Goal: Task Accomplishment & Management: Manage account settings

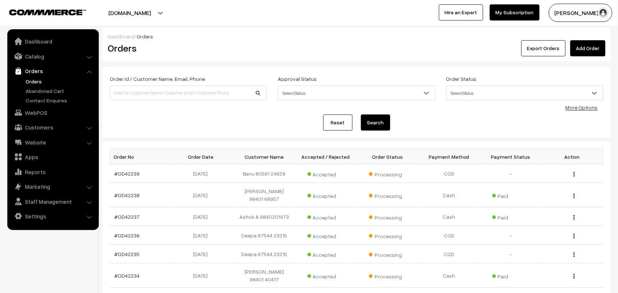
click at [24, 80] on link "Orders" at bounding box center [60, 82] width 73 height 8
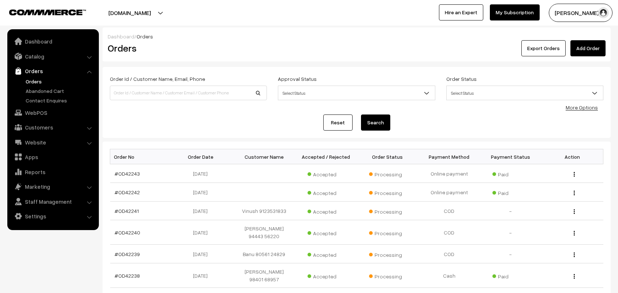
scroll to position [46, 0]
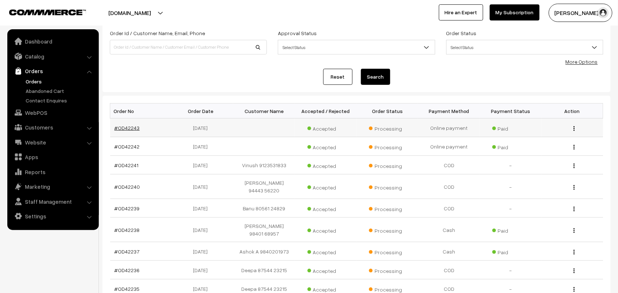
click at [116, 126] on link "#OD42243" at bounding box center [127, 128] width 25 height 6
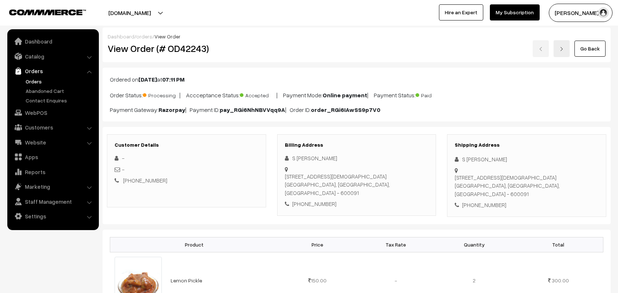
scroll to position [92, 0]
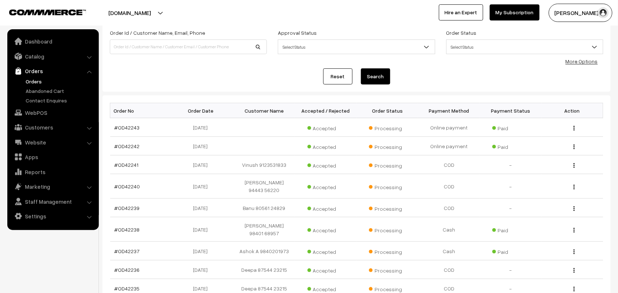
scroll to position [46, 0]
click at [134, 148] on link "#OD42242" at bounding box center [127, 146] width 25 height 6
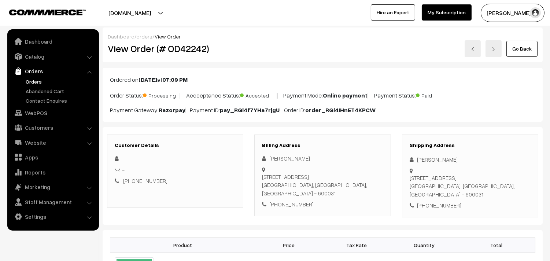
drag, startPoint x: 262, startPoint y: 177, endPoint x: 295, endPoint y: 189, distance: 35.5
click at [295, 189] on div "[STREET_ADDRESS]" at bounding box center [322, 185] width 121 height 25
click at [294, 179] on div "[STREET_ADDRESS]" at bounding box center [322, 185] width 121 height 25
drag, startPoint x: 269, startPoint y: 155, endPoint x: 297, endPoint y: 157, distance: 27.9
click at [297, 156] on div "Mahadevan Krish" at bounding box center [322, 158] width 121 height 8
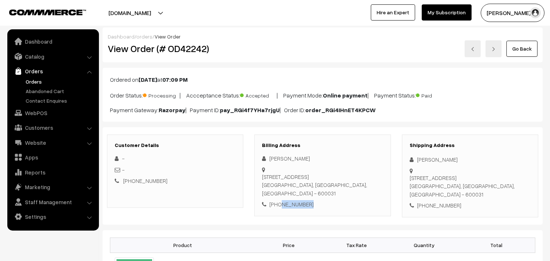
drag, startPoint x: 309, startPoint y: 203, endPoint x: 279, endPoint y: 203, distance: 30.0
click at [279, 203] on div "+91 8248810393" at bounding box center [322, 204] width 121 height 8
copy div "8248810393"
click at [32, 129] on link "Customers" at bounding box center [52, 127] width 87 height 13
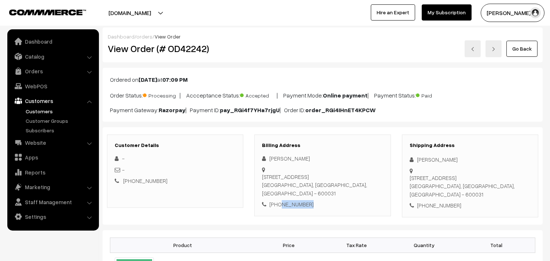
click at [45, 108] on link "Customers" at bounding box center [60, 111] width 73 height 8
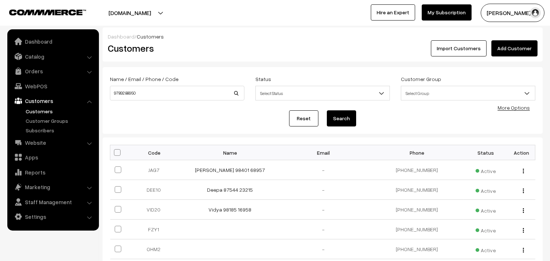
click at [125, 87] on input "97892 88950" at bounding box center [177, 93] width 134 height 15
type input "9789288950"
click at [327, 110] on button "Search" at bounding box center [341, 118] width 29 height 16
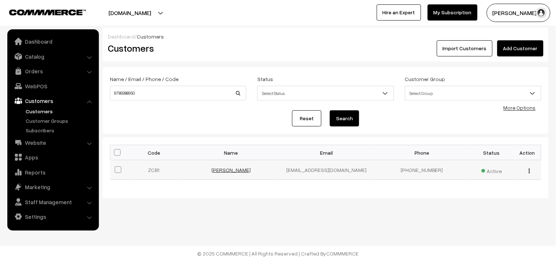
click at [242, 173] on link "[PERSON_NAME]" at bounding box center [230, 170] width 39 height 6
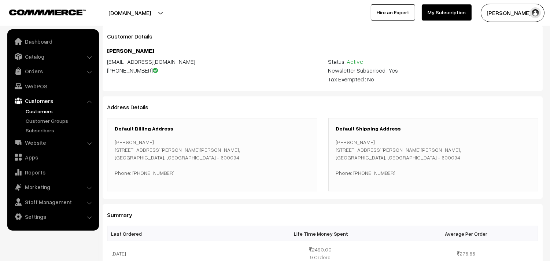
scroll to position [41, 0]
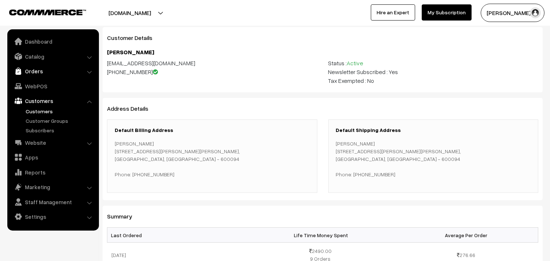
click at [33, 65] on link "Orders" at bounding box center [52, 70] width 87 height 13
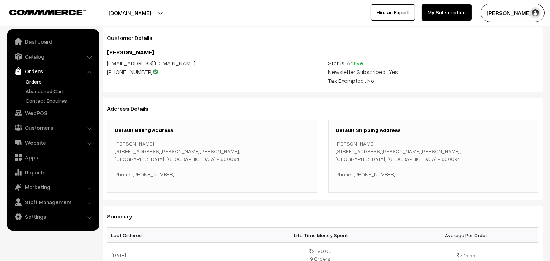
click at [34, 78] on link "Orders" at bounding box center [60, 82] width 73 height 8
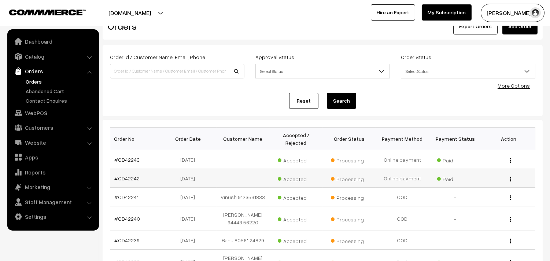
scroll to position [41, 0]
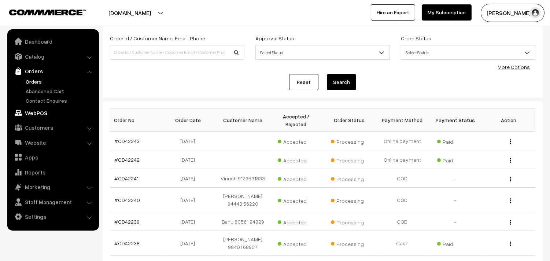
click at [37, 111] on link "WebPOS" at bounding box center [52, 112] width 87 height 13
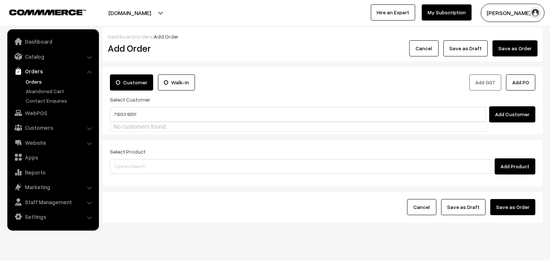
click at [126, 110] on input "75033 42251" at bounding box center [298, 114] width 376 height 15
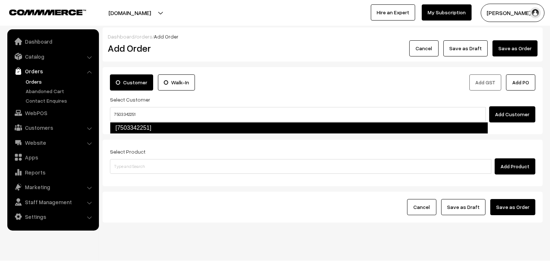
click at [147, 123] on link "[7503342251]" at bounding box center [299, 128] width 378 height 12
type input "7503342251"
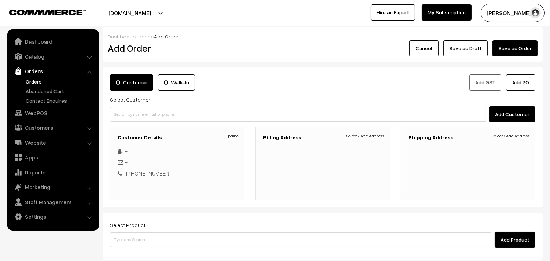
click at [375, 143] on div "Billing Address Select / Add Address" at bounding box center [322, 163] width 134 height 73
click at [375, 139] on link "Select / Add Address" at bounding box center [365, 136] width 38 height 7
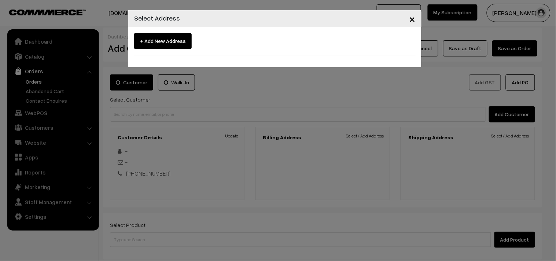
click at [411, 15] on span "×" at bounding box center [412, 19] width 6 height 14
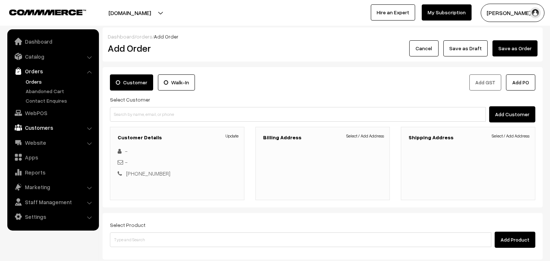
click at [37, 125] on link "Customers" at bounding box center [52, 127] width 87 height 13
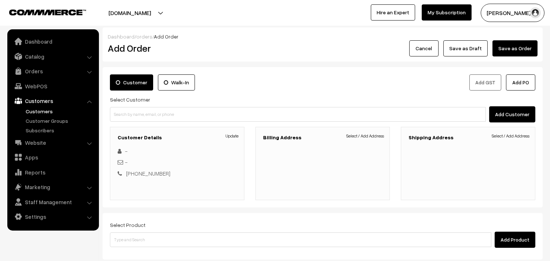
click at [41, 111] on link "Customers" at bounding box center [60, 111] width 73 height 8
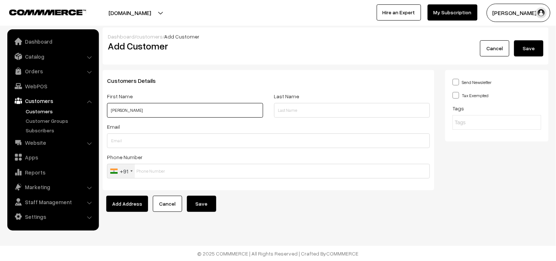
paste input "75033 42251"
type input "[PERSON_NAME] 75033 42251"
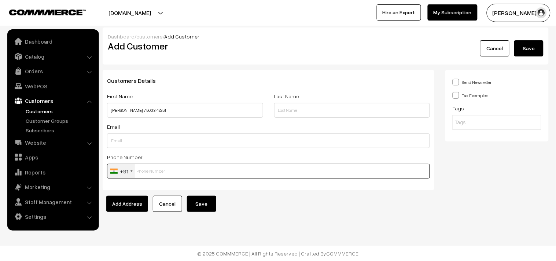
click at [189, 174] on input "text" at bounding box center [268, 171] width 323 height 15
paste input "75033 4225"
type input "7503342251"
click at [196, 203] on button "Save" at bounding box center [201, 204] width 29 height 16
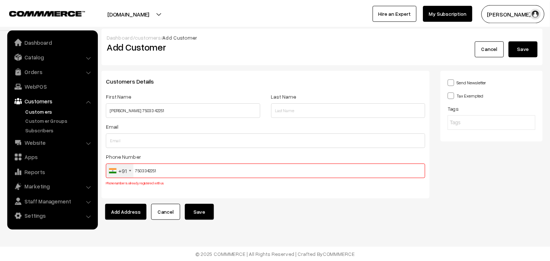
scroll to position [2, 0]
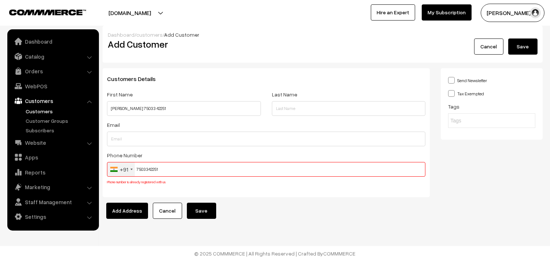
click at [50, 112] on link "Customers" at bounding box center [60, 111] width 73 height 8
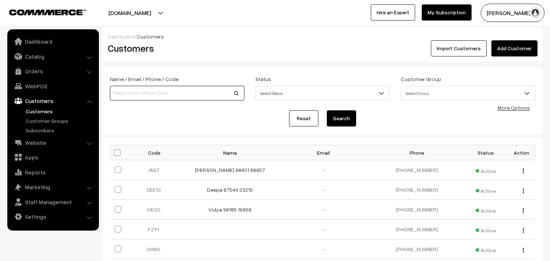
click at [147, 94] on input at bounding box center [177, 93] width 134 height 15
paste input "75033 42251"
type input "75033 42251"
click at [343, 116] on button "Search" at bounding box center [341, 118] width 29 height 16
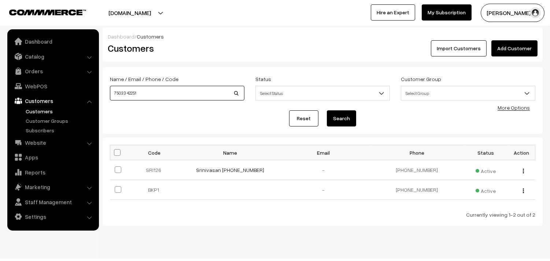
click at [128, 91] on input "75033 42251" at bounding box center [177, 93] width 134 height 15
type input "7503342251"
click at [327, 110] on button "Search" at bounding box center [341, 118] width 29 height 16
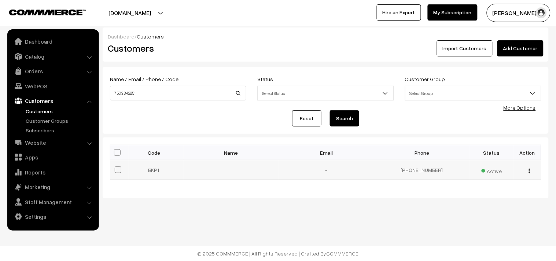
click at [529, 171] on img "button" at bounding box center [529, 171] width 1 height 5
click at [492, 195] on link "Edit" at bounding box center [496, 197] width 62 height 16
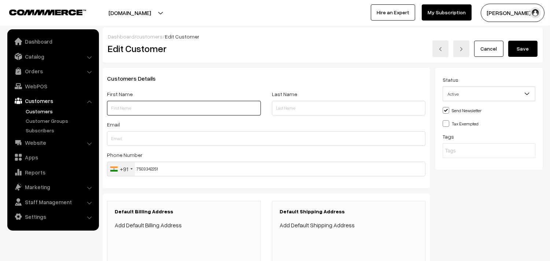
click at [160, 112] on input "text" at bounding box center [184, 108] width 154 height 15
paste input "75033 42251"
type input "[PERSON_NAME] 75033 42251"
click at [525, 48] on button "Save" at bounding box center [522, 49] width 29 height 16
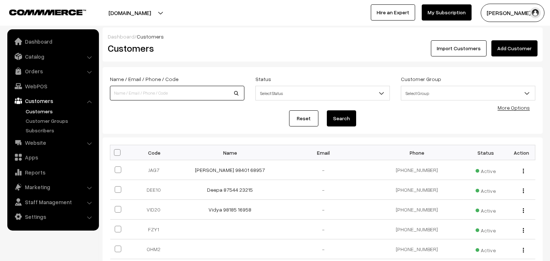
click at [162, 92] on input at bounding box center [177, 93] width 134 height 15
paste input "75033 42251"
type input "75033 42251"
click at [346, 122] on button "Search" at bounding box center [341, 118] width 29 height 16
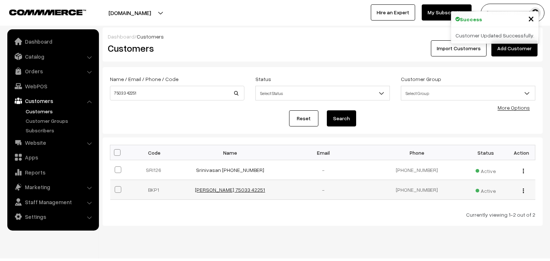
click at [226, 191] on link "[PERSON_NAME] 75033 42251" at bounding box center [230, 189] width 70 height 6
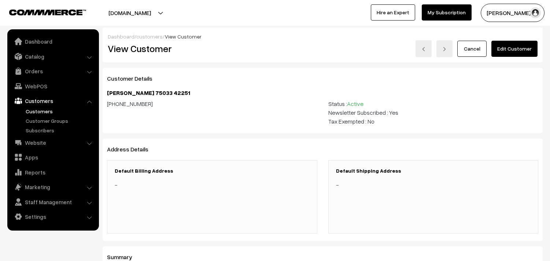
click at [518, 48] on link "Edit Customer" at bounding box center [514, 49] width 46 height 16
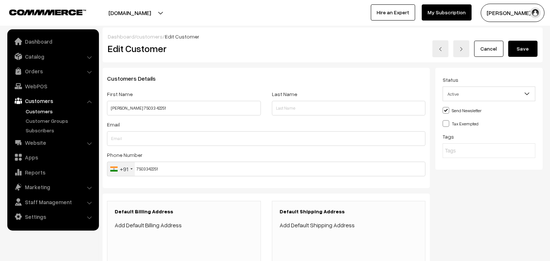
click at [149, 225] on link "Add Default Billing Address" at bounding box center [148, 224] width 67 height 7
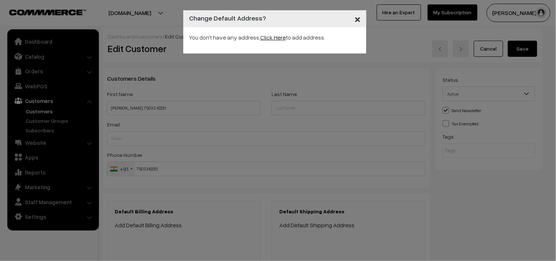
click at [272, 36] on link "Click Here" at bounding box center [273, 37] width 26 height 7
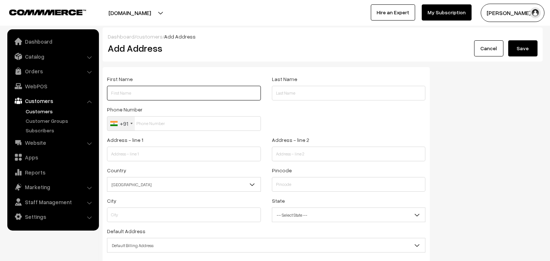
click at [146, 93] on input "text" at bounding box center [184, 93] width 154 height 15
paste input "75033 42251"
type input "[PERSON_NAME] 75033 42251"
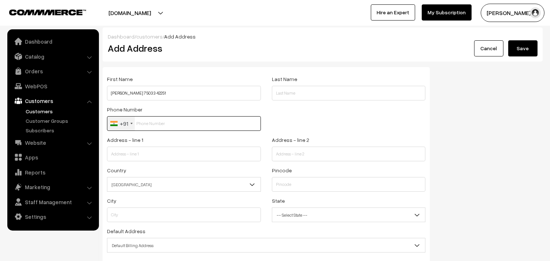
click at [153, 127] on input "text" at bounding box center [184, 123] width 154 height 15
paste input "75033 4225"
type input "7503342251"
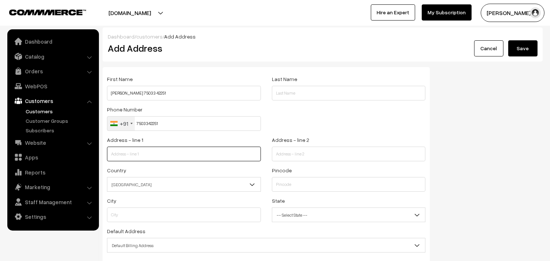
drag, startPoint x: 158, startPoint y: 157, endPoint x: 160, endPoint y: 165, distance: 8.9
click at [158, 157] on input "text" at bounding box center [184, 154] width 154 height 15
paste input "43C, Florida Nest 1st cross st"
type input "43C, Florida Nest 1st cross st"
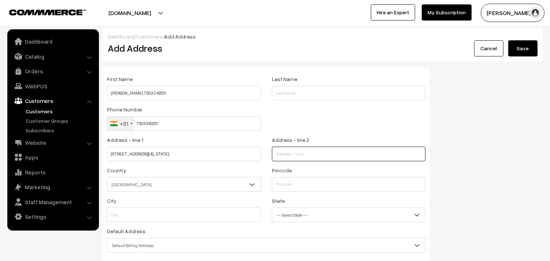
click at [311, 153] on input "text" at bounding box center [349, 154] width 154 height 15
paste input "VGP SelvaNagar Extn. Velachery"
type input "VGP SelvaNagar Extn. Velachery"
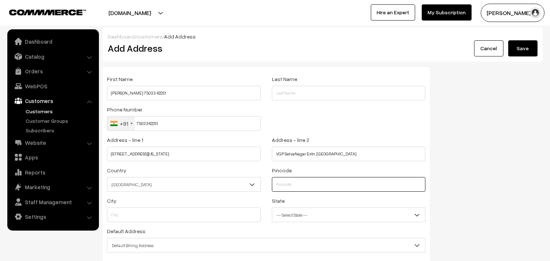
click at [299, 179] on input "text" at bounding box center [349, 184] width 154 height 15
type input "600042"
type input "Chennai"
select select "[GEOGRAPHIC_DATA]"
type input "600042"
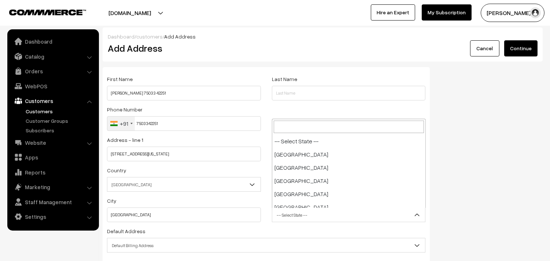
click at [297, 217] on span "-- Select State --" at bounding box center [348, 214] width 153 height 13
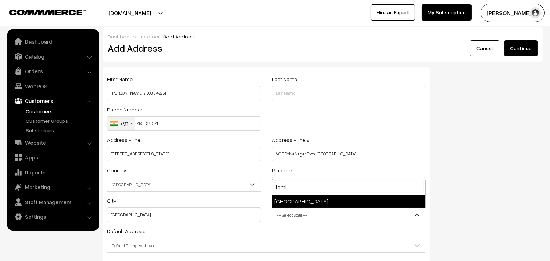
type input "tamil"
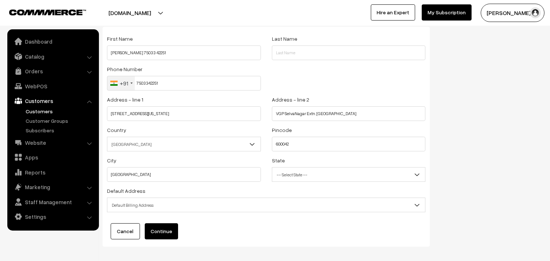
scroll to position [74, 0]
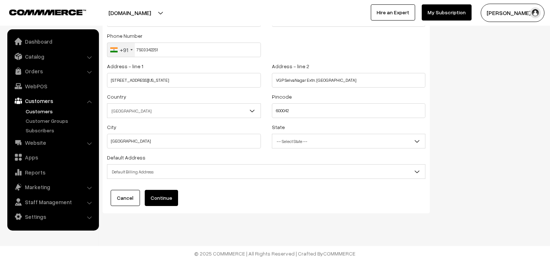
click at [151, 174] on span "Default Billing Address" at bounding box center [266, 171] width 318 height 13
select select "3"
click at [166, 203] on button "Continue" at bounding box center [161, 198] width 33 height 16
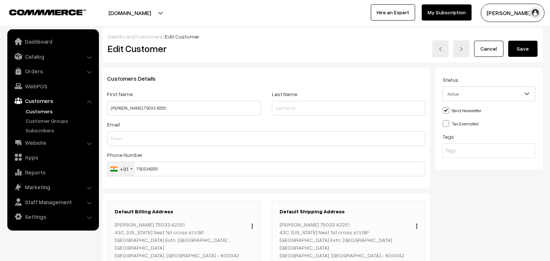
click at [524, 48] on button "Save" at bounding box center [522, 49] width 29 height 16
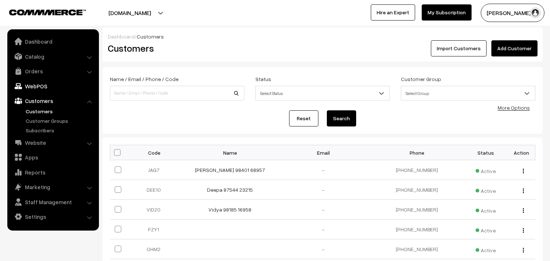
click at [38, 85] on link "WebPOS" at bounding box center [52, 85] width 87 height 13
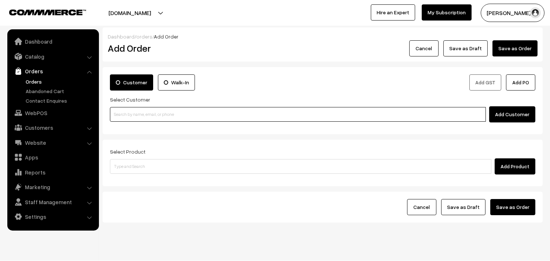
click at [147, 115] on input at bounding box center [298, 114] width 376 height 15
paste input "7503342251"
click at [133, 130] on link "Venkat Narasimman 75033 42251 [7503342251]" at bounding box center [298, 127] width 377 height 11
type input "7503342251"
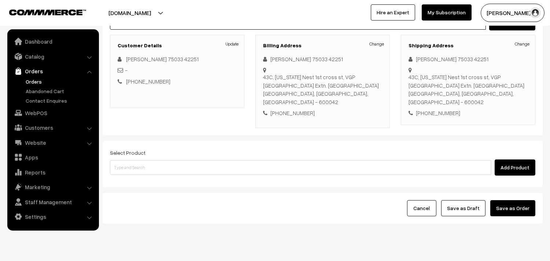
scroll to position [100, 0]
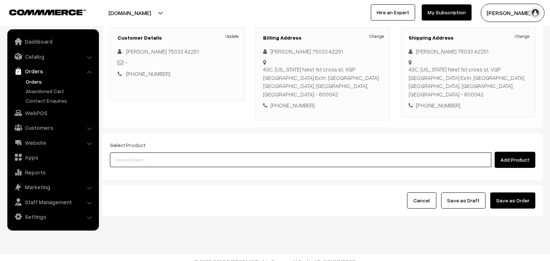
click at [137, 152] on input at bounding box center [300, 159] width 381 height 15
type input "mini combo"
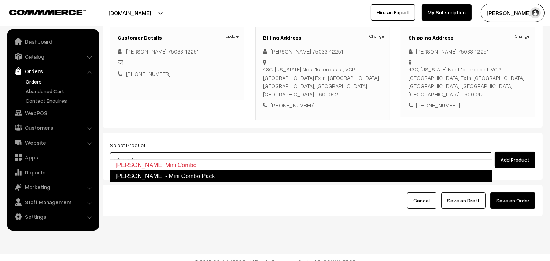
click at [156, 175] on link "Krishna Jeyanthi - Mini Combo Pack" at bounding box center [301, 176] width 382 height 12
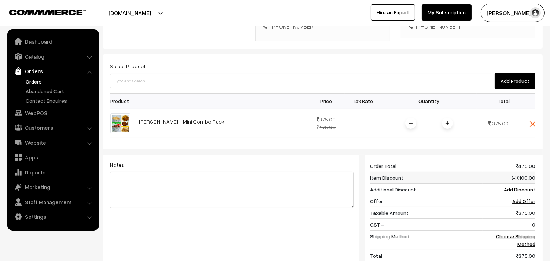
scroll to position [181, 0]
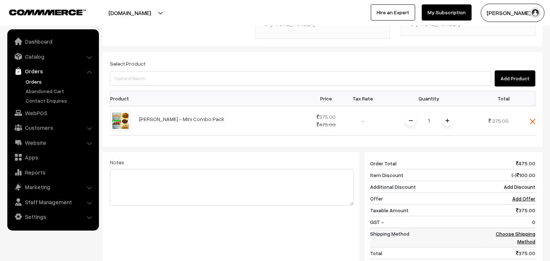
click at [517, 230] on link "Choose Shipping Method" at bounding box center [516, 237] width 40 height 14
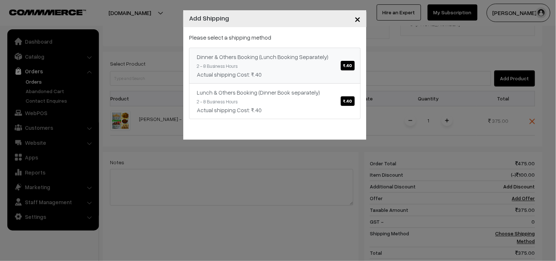
click at [344, 66] on span "₹.40" at bounding box center [348, 66] width 14 height 10
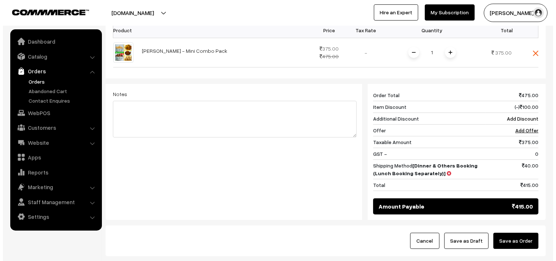
scroll to position [249, 0]
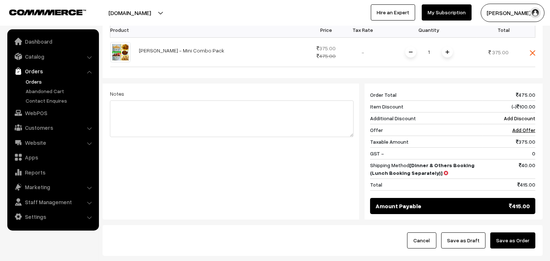
click at [518, 232] on button "Save as Order" at bounding box center [512, 240] width 45 height 16
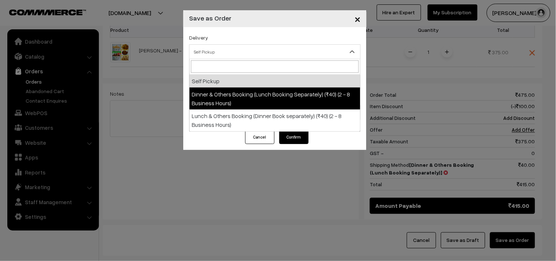
drag, startPoint x: 227, startPoint y: 53, endPoint x: 227, endPoint y: 94, distance: 41.4
select select "DOB1"
select select "3"
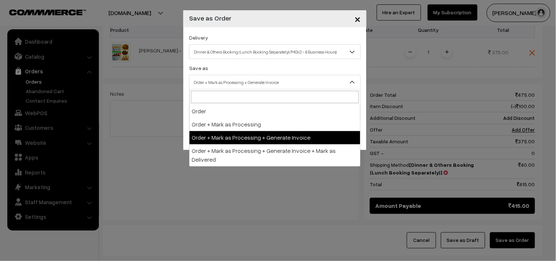
click at [242, 88] on span "Order + Mark as Processing + Generate Invoice" at bounding box center [274, 82] width 171 height 13
drag, startPoint x: 258, startPoint y: 142, endPoint x: 235, endPoint y: 120, distance: 31.9
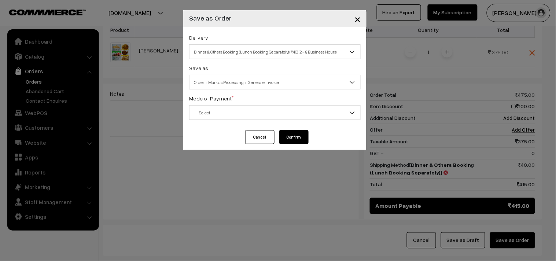
click at [234, 119] on body "Thank you for showing interest. Our team will call you shortly. Close annamfood…" at bounding box center [278, 30] width 556 height 558
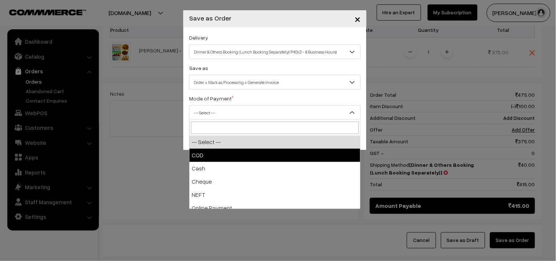
select select "1"
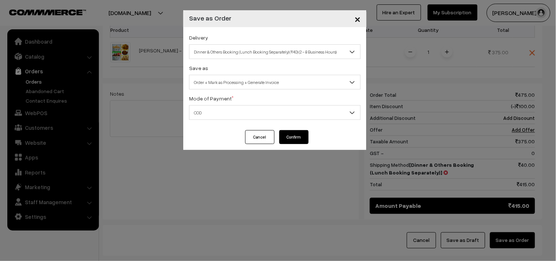
click at [308, 141] on button "Confirm" at bounding box center [293, 137] width 29 height 14
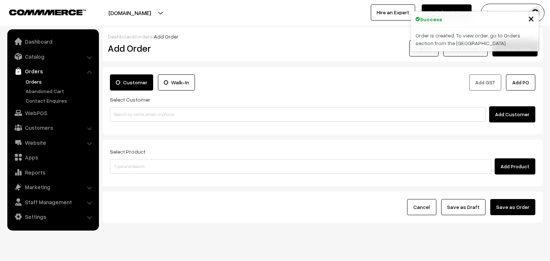
click at [36, 76] on link "Orders" at bounding box center [52, 70] width 87 height 13
click at [37, 80] on link "Orders" at bounding box center [60, 82] width 73 height 8
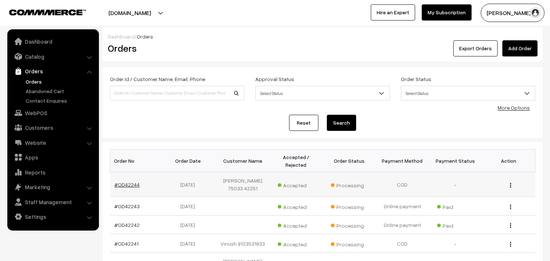
click at [133, 181] on link "#OD42244" at bounding box center [127, 184] width 25 height 6
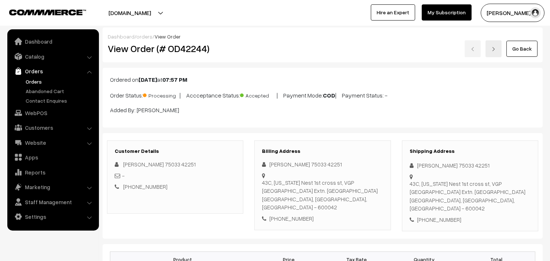
click at [164, 56] on div "View Order (# OD42244)" at bounding box center [175, 48] width 147 height 17
drag, startPoint x: 133, startPoint y: 48, endPoint x: 277, endPoint y: 48, distance: 144.3
click at [277, 48] on div "View Order (# OD42244) Go Back" at bounding box center [322, 48] width 441 height 17
copy div "Order (# OD42244)"
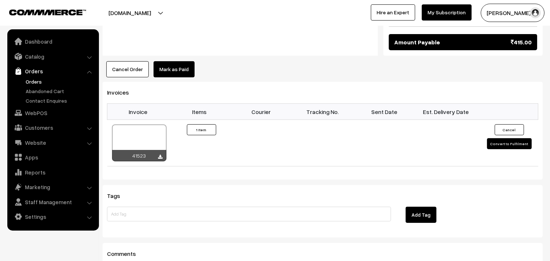
scroll to position [488, 0]
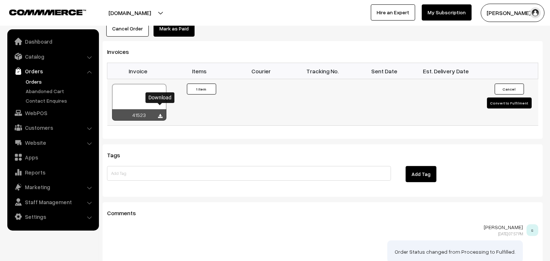
click at [159, 114] on icon at bounding box center [160, 116] width 4 height 5
click at [38, 108] on link "WebPOS" at bounding box center [52, 112] width 87 height 13
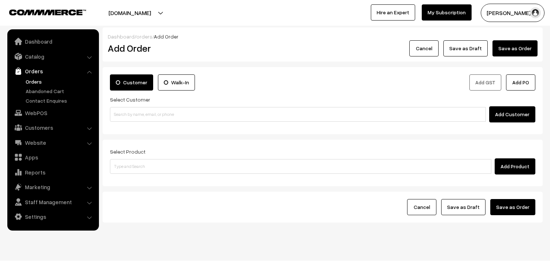
click at [154, 107] on div "Add Customer" at bounding box center [322, 114] width 425 height 16
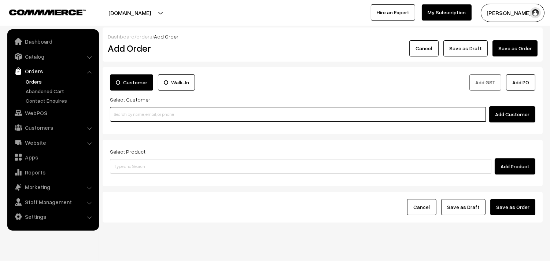
click at [127, 113] on input at bounding box center [298, 114] width 376 height 15
paste input "70104 65188"
click at [123, 110] on input "70104 65188" at bounding box center [298, 114] width 376 height 15
click at [132, 126] on link "[PERSON_NAME] 70104 65188 [7010465188]" at bounding box center [298, 127] width 377 height 11
type input "70104 65188"
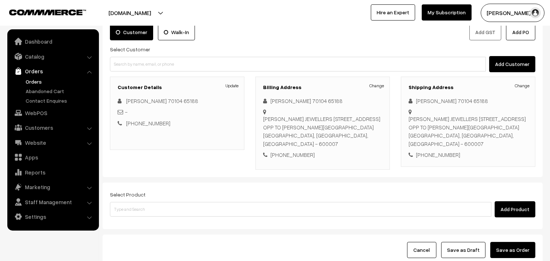
scroll to position [100, 0]
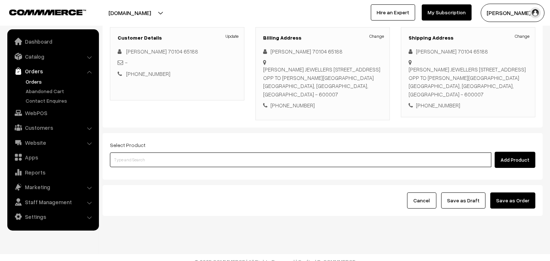
drag, startPoint x: 166, startPoint y: 154, endPoint x: 168, endPoint y: 142, distance: 12.2
click at [166, 153] on input at bounding box center [300, 159] width 381 height 15
type input "vatha"
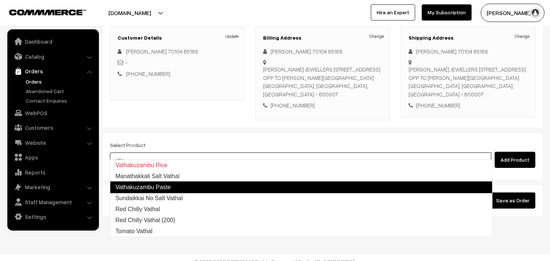
click at [167, 186] on link "Vathakuzambu Paste" at bounding box center [301, 187] width 382 height 12
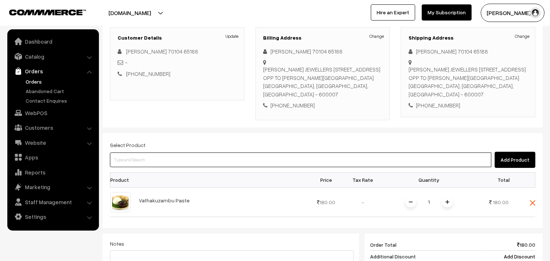
click at [137, 152] on input at bounding box center [300, 159] width 381 height 15
type input "puliyo"
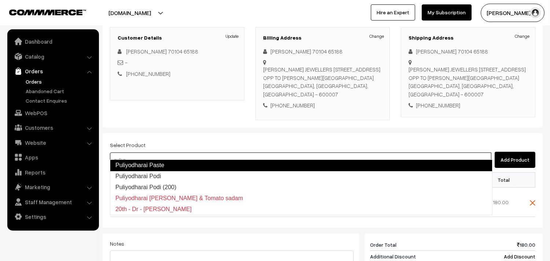
click at [153, 167] on link "Puliyodharai Paste" at bounding box center [301, 165] width 382 height 12
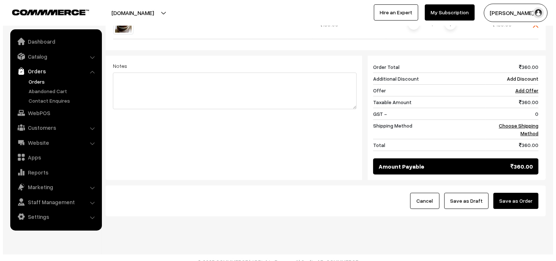
scroll to position [308, 0]
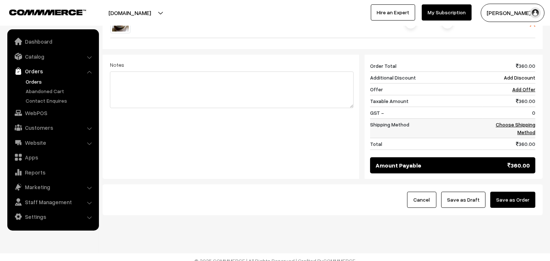
click at [525, 121] on link "Choose Shipping Method" at bounding box center [516, 128] width 40 height 14
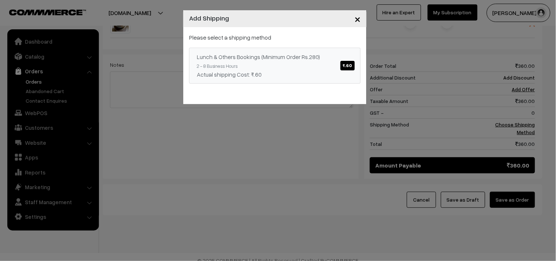
click at [339, 59] on div "Lunch & Others Bookings (Minimum Order Rs.280) ₹.60" at bounding box center [275, 56] width 156 height 9
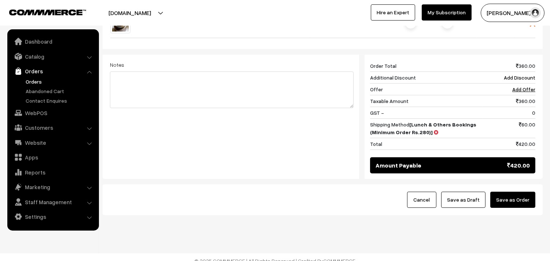
click at [521, 192] on button "Save as Order" at bounding box center [512, 200] width 45 height 16
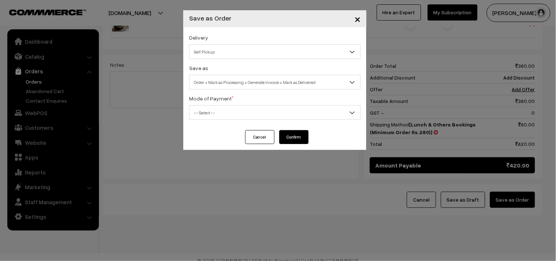
click at [230, 52] on span "Self Pickup" at bounding box center [274, 51] width 171 height 13
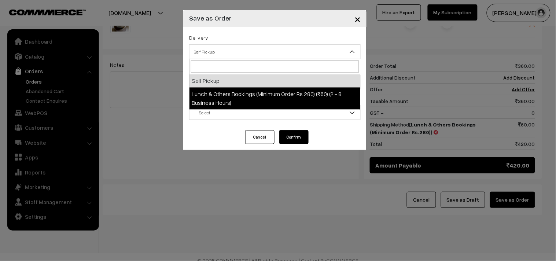
select select "LOB4"
select select "3"
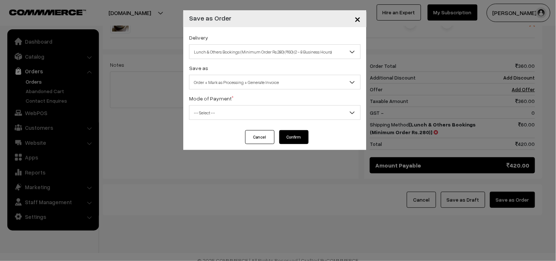
click at [232, 85] on span "Order + Mark as Processing + Generate Invoice" at bounding box center [274, 82] width 171 height 13
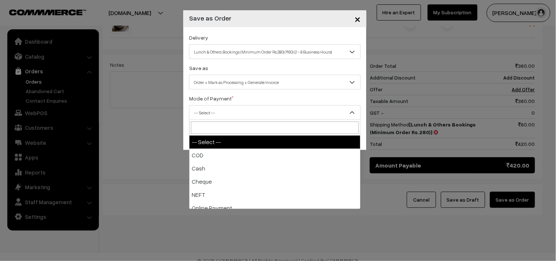
click at [231, 116] on span "-- Select --" at bounding box center [274, 112] width 171 height 13
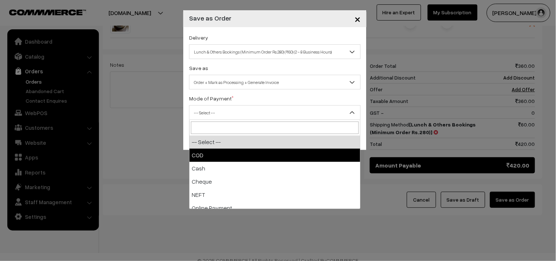
drag, startPoint x: 218, startPoint y: 154, endPoint x: 278, endPoint y: 155, distance: 60.8
select select "1"
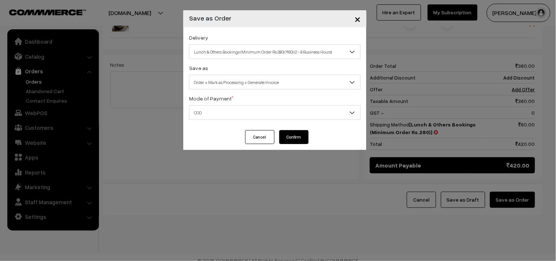
click at [291, 141] on button "Confirm" at bounding box center [293, 137] width 29 height 14
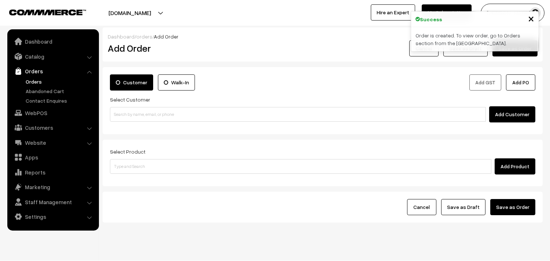
click at [32, 82] on link "Orders" at bounding box center [60, 82] width 73 height 8
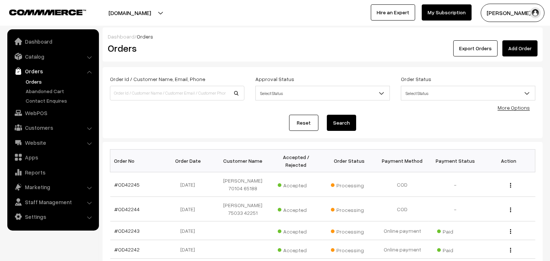
click at [133, 185] on link "#OD42245" at bounding box center [127, 184] width 25 height 6
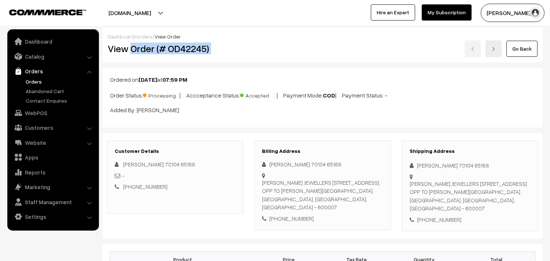
click at [254, 48] on div "View Order (# OD42245) Go Back" at bounding box center [322, 48] width 441 height 17
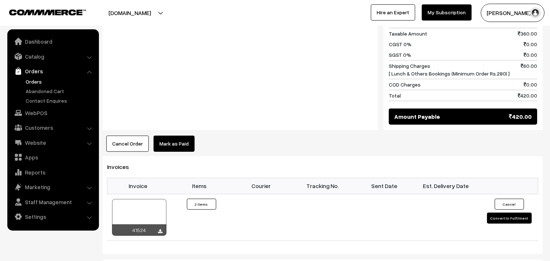
scroll to position [488, 0]
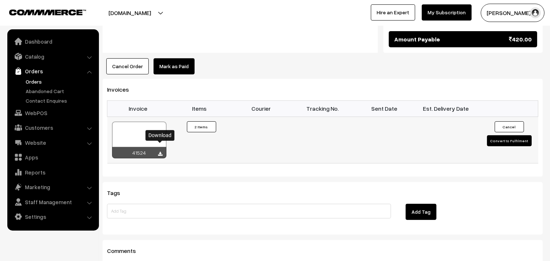
click at [162, 152] on icon at bounding box center [160, 154] width 4 height 5
click at [52, 116] on link "WebPOS" at bounding box center [52, 112] width 87 height 13
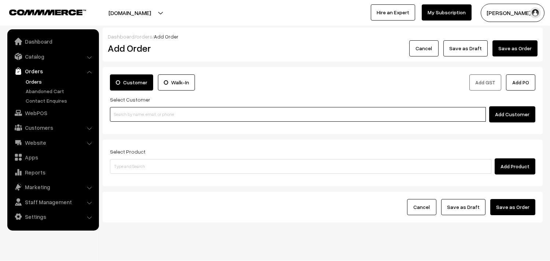
click at [138, 120] on input at bounding box center [298, 114] width 376 height 15
paste input "98842 91220"
click at [126, 111] on input "98842 91220" at bounding box center [298, 114] width 376 height 15
click at [159, 125] on link "Raghavan 98842 91220 [9884291220]" at bounding box center [298, 127] width 377 height 11
type input "9884291220"
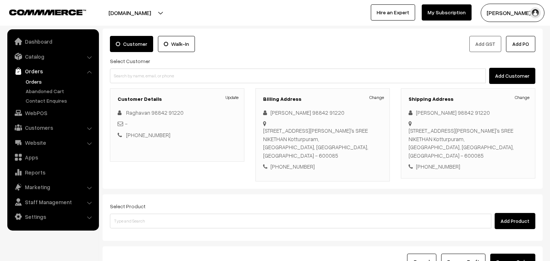
scroll to position [41, 0]
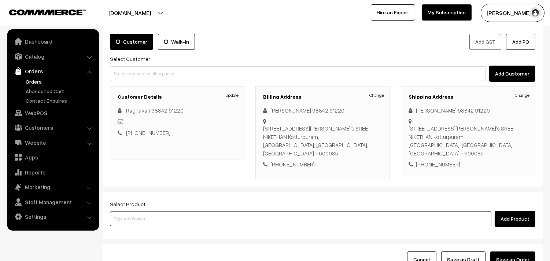
click at [154, 212] on input at bounding box center [300, 218] width 381 height 15
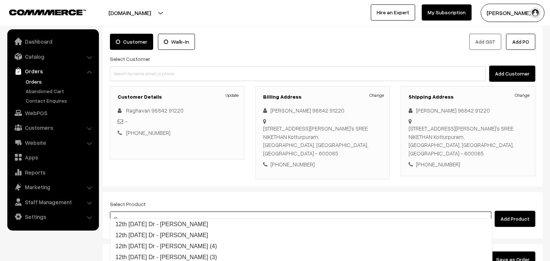
type input "1"
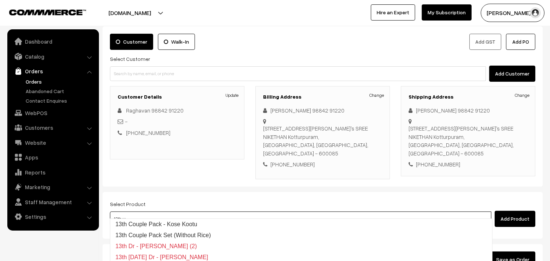
type input "13th wi"
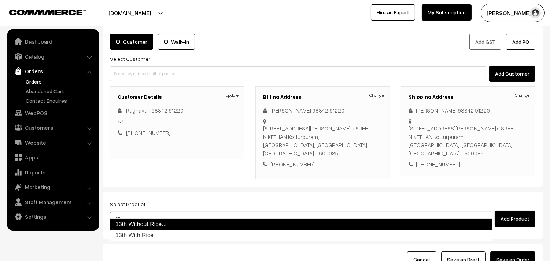
click at [164, 221] on link "13th Without Rice..." at bounding box center [301, 224] width 382 height 12
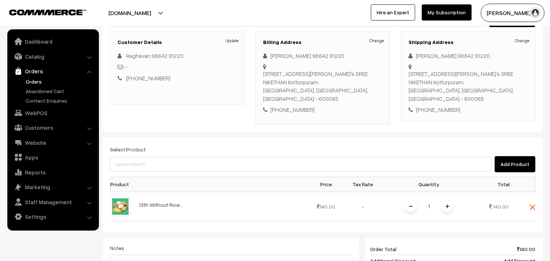
scroll to position [122, 0]
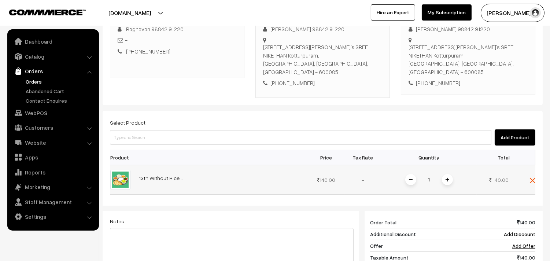
click at [448, 178] on img at bounding box center [447, 180] width 4 height 4
click at [411, 178] on img at bounding box center [411, 180] width 4 height 4
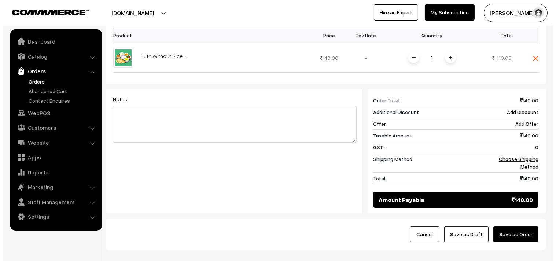
scroll to position [278, 0]
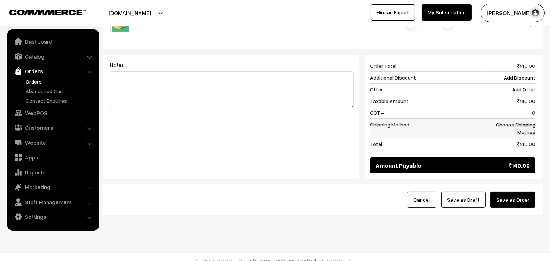
click at [515, 121] on link "Choose Shipping Method" at bounding box center [516, 128] width 40 height 14
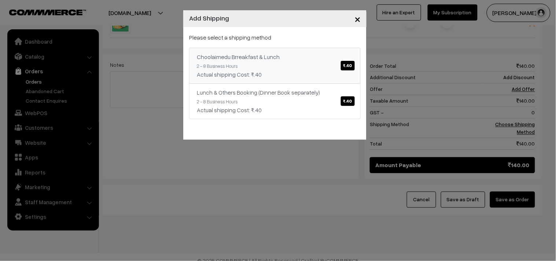
click at [344, 64] on span "₹.40" at bounding box center [348, 66] width 14 height 10
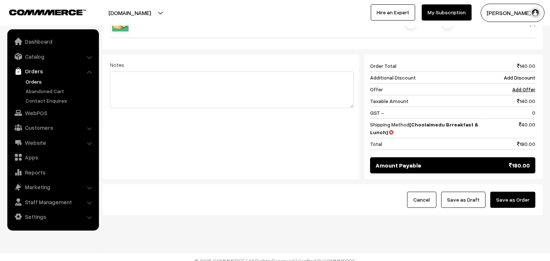
click at [504, 192] on button "Save as Order" at bounding box center [512, 200] width 45 height 16
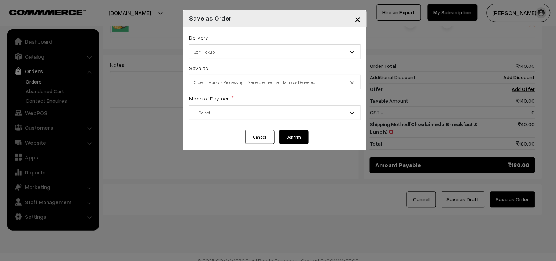
click at [218, 49] on span "Self Pickup" at bounding box center [274, 51] width 171 height 13
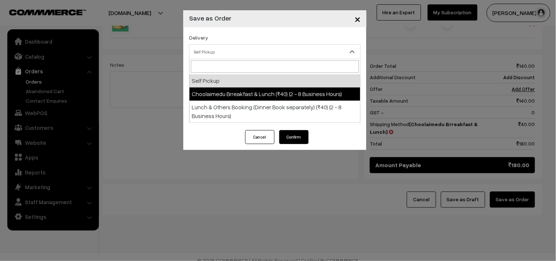
select select "CBL1"
select select "3"
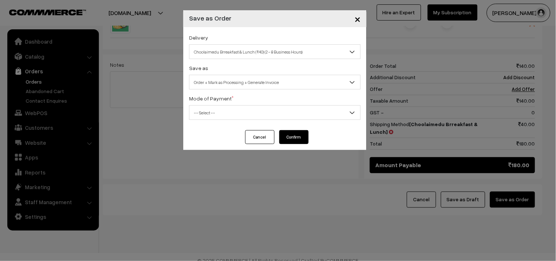
click at [230, 81] on span "Order + Mark as Processing + Generate Invoice" at bounding box center [274, 82] width 171 height 13
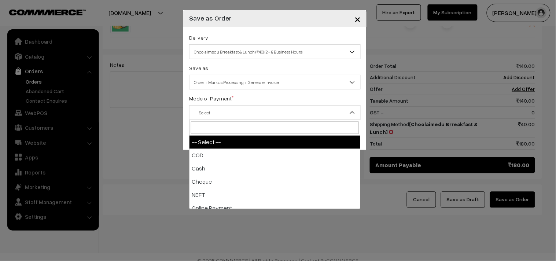
drag, startPoint x: 218, startPoint y: 112, endPoint x: 212, endPoint y: 125, distance: 14.1
click at [217, 112] on span "-- Select --" at bounding box center [274, 112] width 171 height 13
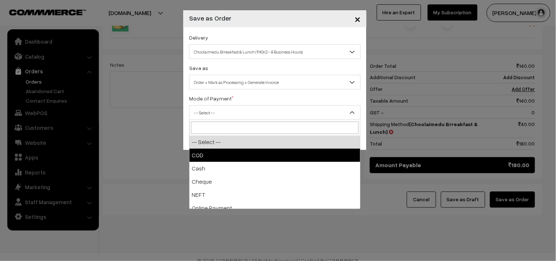
drag, startPoint x: 210, startPoint y: 153, endPoint x: 250, endPoint y: 154, distance: 40.7
select select "1"
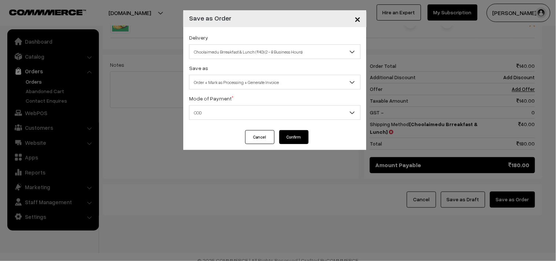
click at [300, 137] on button "Confirm" at bounding box center [293, 137] width 29 height 14
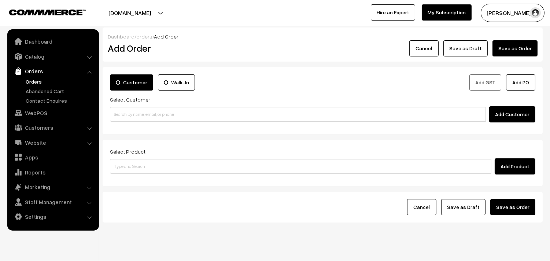
click at [39, 82] on link "Orders" at bounding box center [60, 82] width 73 height 8
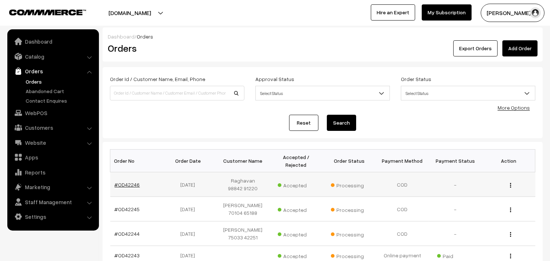
click at [129, 185] on link "#OD42246" at bounding box center [127, 184] width 25 height 6
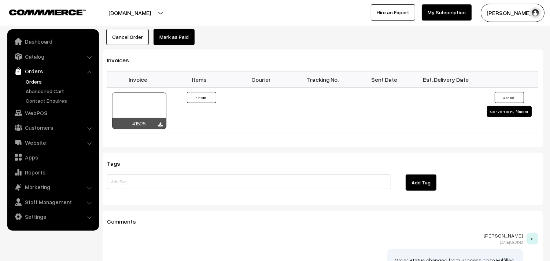
scroll to position [529, 0]
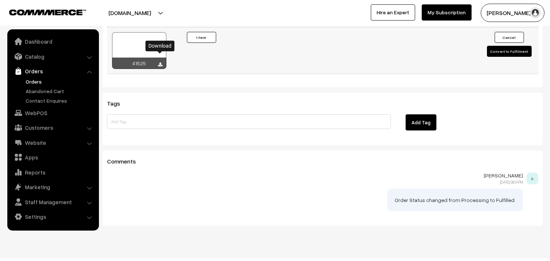
click at [160, 62] on icon at bounding box center [160, 64] width 4 height 5
click at [35, 111] on link "WebPOS" at bounding box center [52, 112] width 87 height 13
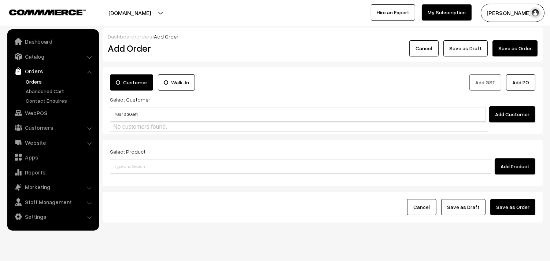
click at [123, 113] on input "76673 30684" at bounding box center [298, 114] width 376 height 15
type input "7667330684"
click at [53, 121] on link "Customers" at bounding box center [52, 127] width 87 height 13
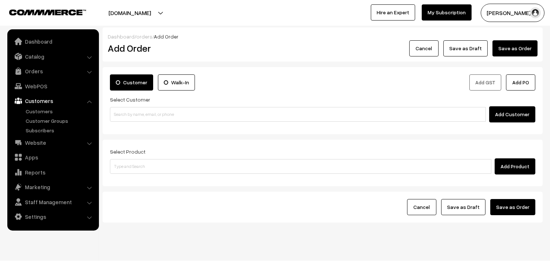
click at [55, 107] on link "Customers" at bounding box center [52, 100] width 87 height 13
click at [32, 112] on link "Customers" at bounding box center [60, 111] width 73 height 8
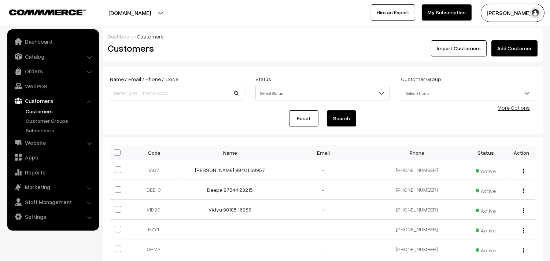
click at [532, 47] on link "Add Customer" at bounding box center [514, 48] width 46 height 16
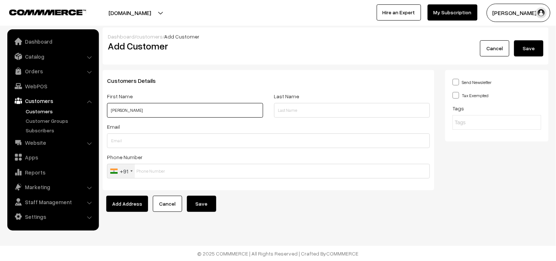
paste input "76673 30684"
type input "[PERSON_NAME] 76673 30684"
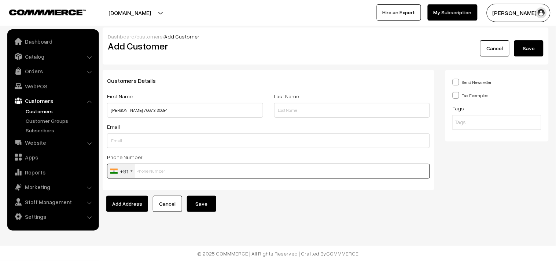
click at [202, 173] on input "text" at bounding box center [268, 171] width 323 height 15
paste input "76673 3068"
type input "7667330684"
click at [210, 206] on button "Save" at bounding box center [201, 204] width 29 height 16
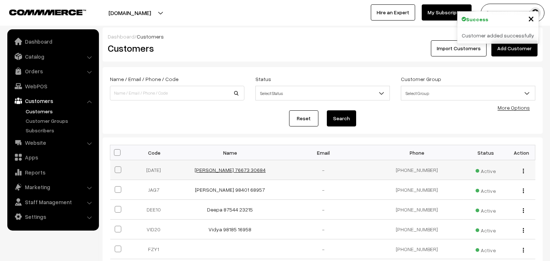
click at [224, 169] on link "[PERSON_NAME] 76673 30684" at bounding box center [230, 170] width 71 height 6
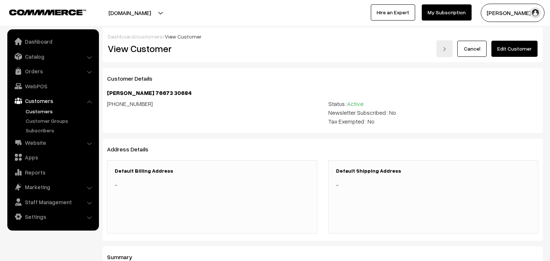
click at [529, 54] on link "Edit Customer" at bounding box center [514, 49] width 46 height 16
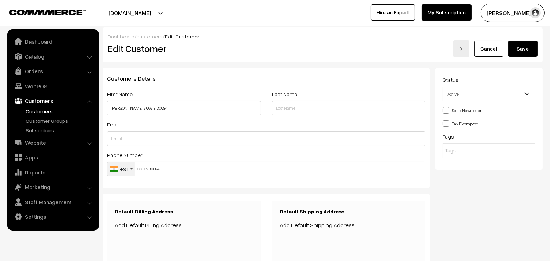
click at [160, 225] on link "Add Default Billing Address" at bounding box center [148, 224] width 67 height 7
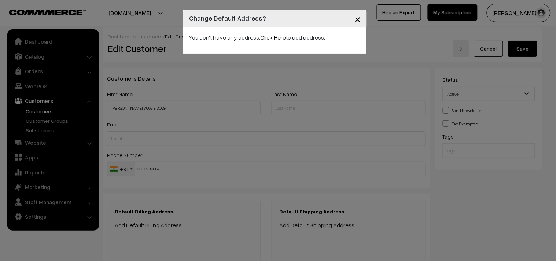
click at [274, 35] on link "Click Here" at bounding box center [273, 37] width 26 height 7
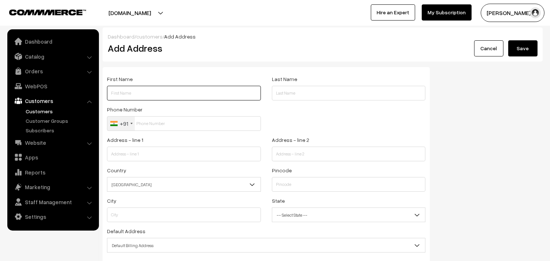
click at [147, 90] on input "text" at bounding box center [184, 93] width 154 height 15
type input "J"
type input "[PERSON_NAME] 76673 30684"
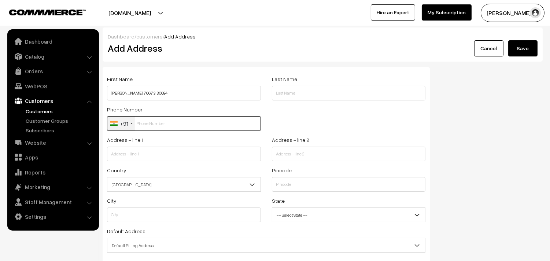
click at [160, 118] on input "text" at bounding box center [184, 123] width 154 height 15
paste input "76673 3068"
type input "7667330684"
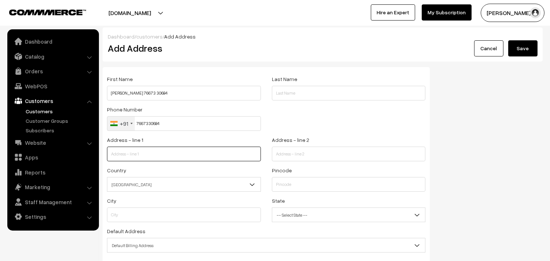
click at [152, 155] on input "text" at bounding box center [184, 154] width 154 height 15
paste input "A3, 78/20, Apollo Plaisir"
type input "A3, 78/20, Apollo Plaisir"
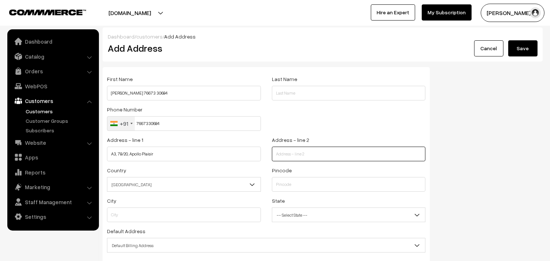
drag, startPoint x: 275, startPoint y: 149, endPoint x: 279, endPoint y: 149, distance: 4.0
click at [275, 149] on input "text" at bounding box center [349, 154] width 154 height 15
paste input "Venkatarathinam Nagar Main Road"
type input "Venkatarathinam Nagar Main Road Adyar"
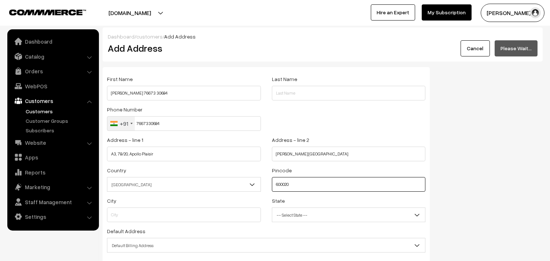
type input "600020"
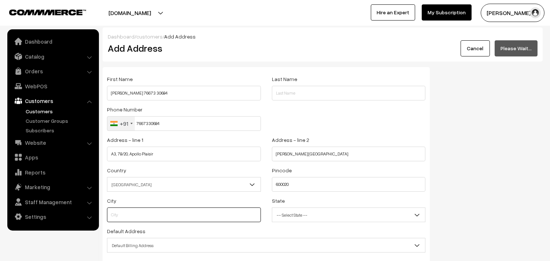
type input "Chennai"
select select "Tamil Nadu"
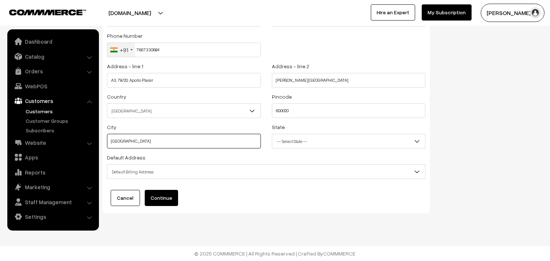
scroll to position [74, 0]
click at [156, 169] on span "Default Billing Address" at bounding box center [266, 171] width 318 height 13
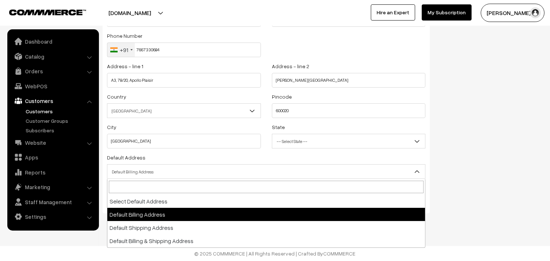
click at [315, 141] on span "-- Select State --" at bounding box center [348, 141] width 153 height 13
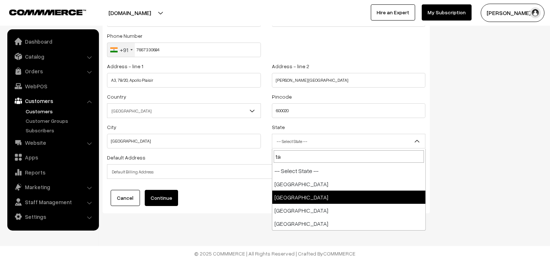
scroll to position [0, 0]
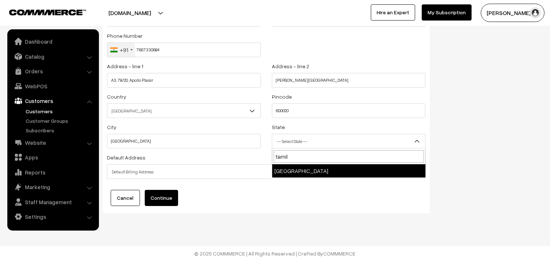
type input "tamil"
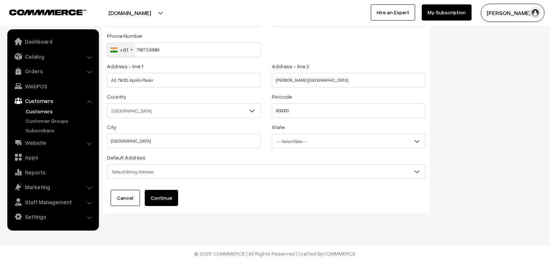
click at [145, 169] on span "Default Billing Address" at bounding box center [266, 171] width 318 height 13
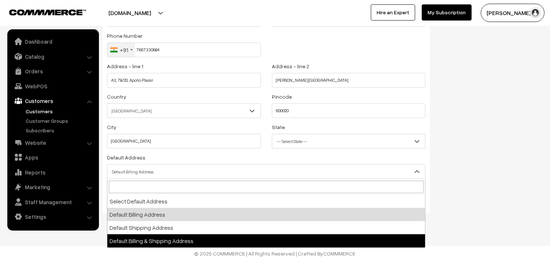
select select "3"
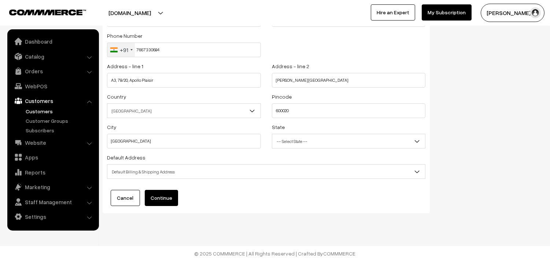
drag, startPoint x: 160, startPoint y: 206, endPoint x: 181, endPoint y: 170, distance: 41.3
click at [162, 206] on button "Continue" at bounding box center [161, 198] width 33 height 16
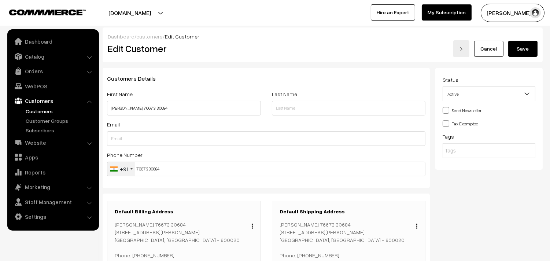
click at [529, 50] on button "Save" at bounding box center [522, 49] width 29 height 16
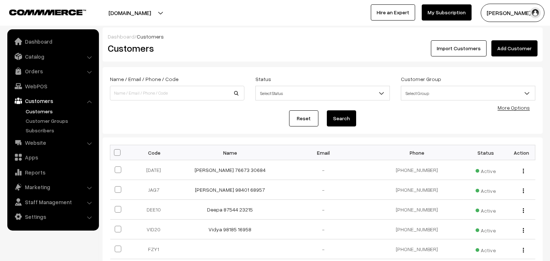
click at [37, 105] on link "Customers" at bounding box center [52, 100] width 87 height 13
click at [35, 145] on link "Website" at bounding box center [52, 142] width 87 height 13
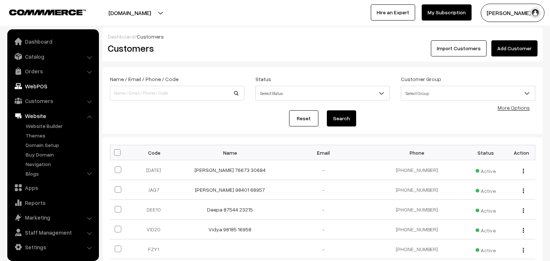
click at [38, 87] on link "WebPOS" at bounding box center [52, 85] width 87 height 13
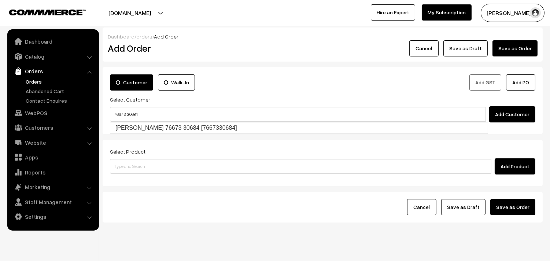
click at [125, 110] on input "76673 30684" at bounding box center [298, 114] width 376 height 15
click at [134, 127] on link "Janaki Lakshmanan 76673 30684 [7667330684]" at bounding box center [298, 127] width 377 height 11
type input "76673 30684"
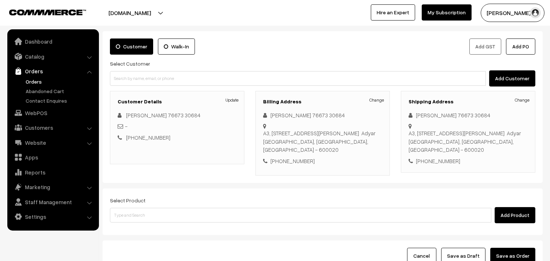
scroll to position [100, 0]
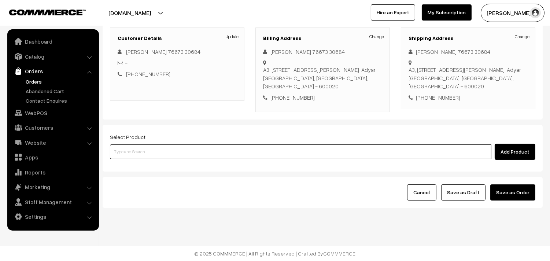
drag, startPoint x: 147, startPoint y: 154, endPoint x: 148, endPoint y: 144, distance: 9.9
click at [148, 149] on input at bounding box center [300, 151] width 381 height 15
type input "vella see"
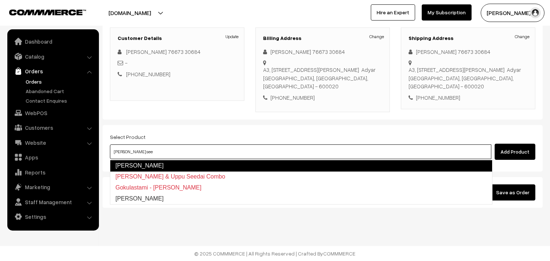
click at [137, 168] on link "Vella Seedai" at bounding box center [301, 166] width 382 height 12
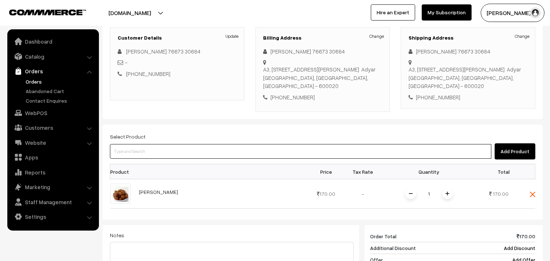
click at [140, 155] on input at bounding box center [300, 151] width 381 height 15
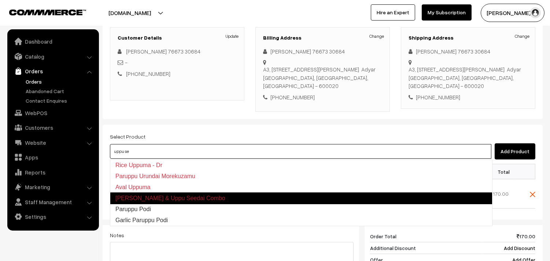
type input "uppu see"
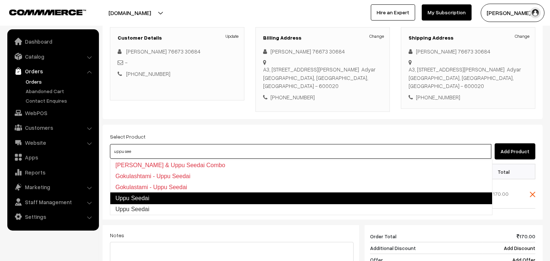
click at [141, 198] on link "Uppu Seedai" at bounding box center [301, 198] width 382 height 12
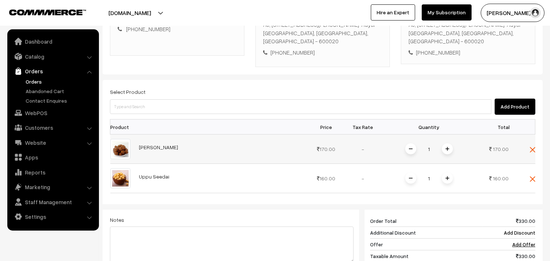
scroll to position [222, 0]
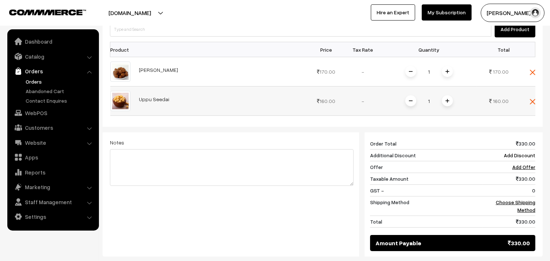
click at [448, 101] on img at bounding box center [447, 101] width 4 height 4
click at [448, 72] on img at bounding box center [447, 72] width 4 height 4
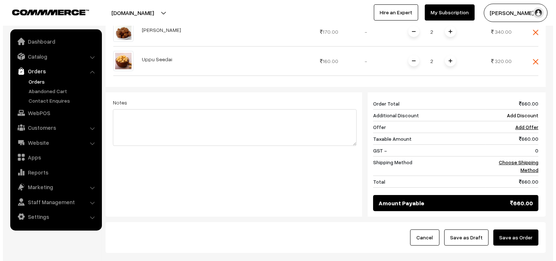
scroll to position [262, 0]
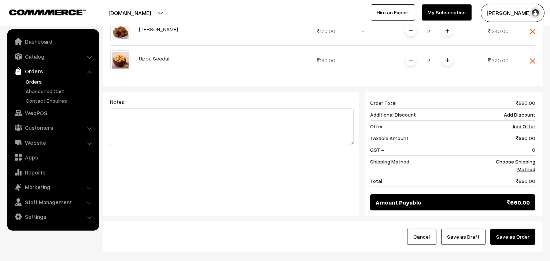
click at [512, 240] on button "Save as Order" at bounding box center [512, 237] width 45 height 16
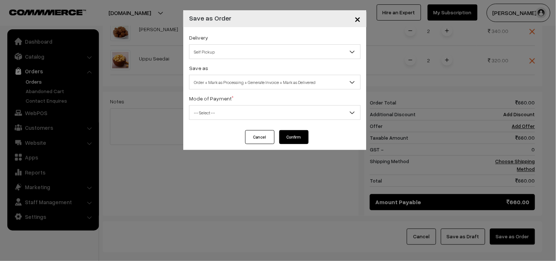
click at [210, 52] on span "Self Pickup" at bounding box center [274, 51] width 171 height 13
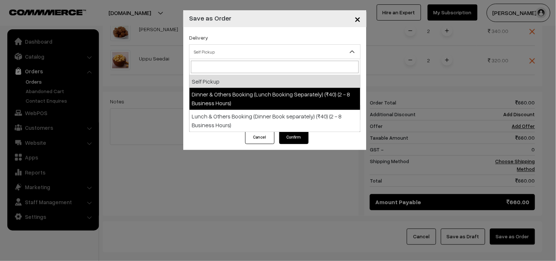
select select "DOB1"
select select "3"
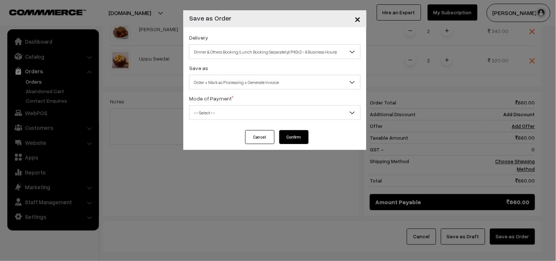
click at [243, 86] on span "Order + Mark as Processing + Generate Invoice" at bounding box center [274, 82] width 171 height 13
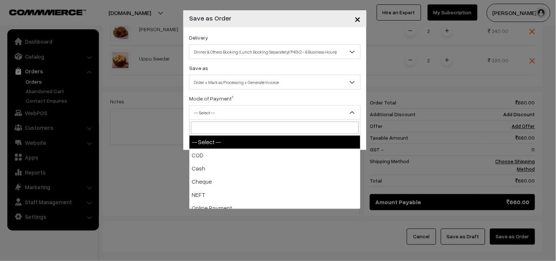
click at [218, 118] on span "-- Select --" at bounding box center [274, 112] width 171 height 13
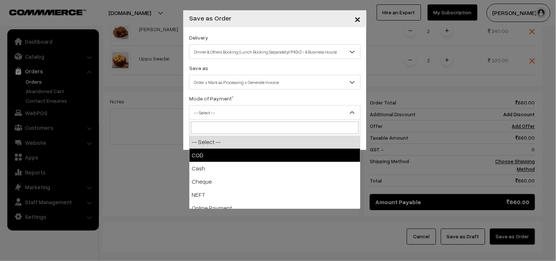
select select "1"
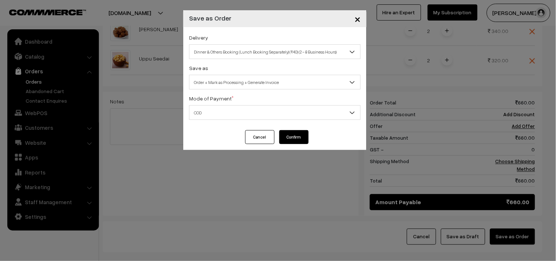
click at [293, 141] on button "Confirm" at bounding box center [293, 137] width 29 height 14
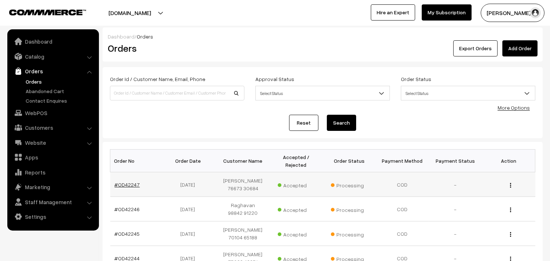
click at [132, 183] on link "#OD42247" at bounding box center [127, 184] width 25 height 6
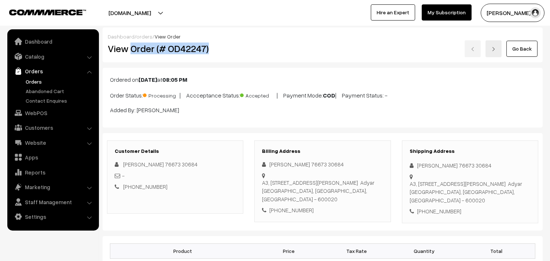
click at [237, 55] on div "View Order (# OD42247)" at bounding box center [175, 48] width 147 height 17
copy h2 "Order (# OD42247)"
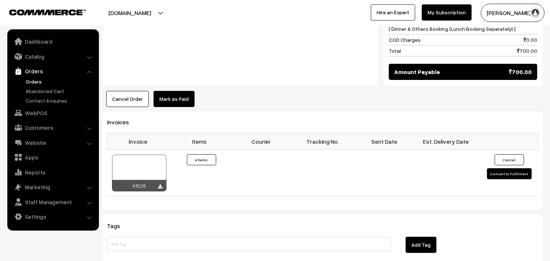
scroll to position [448, 0]
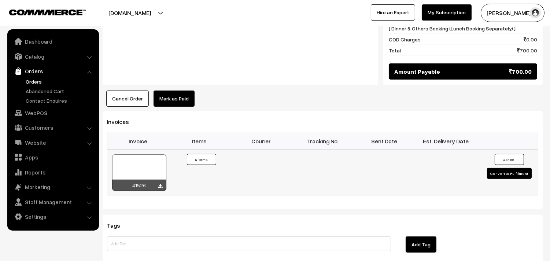
click at [163, 185] on div "41526" at bounding box center [139, 184] width 54 height 11
click at [160, 185] on icon at bounding box center [160, 186] width 4 height 5
click at [160, 187] on icon at bounding box center [160, 186] width 4 height 5
click at [27, 112] on link "WebPOS" at bounding box center [52, 112] width 87 height 13
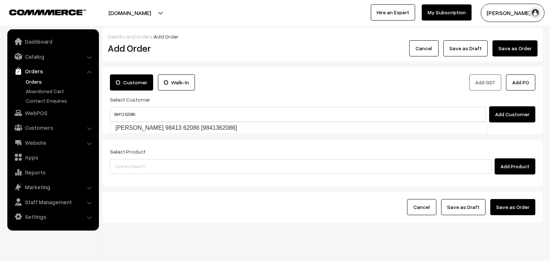
click at [125, 111] on input "98413 62086" at bounding box center [298, 114] width 376 height 15
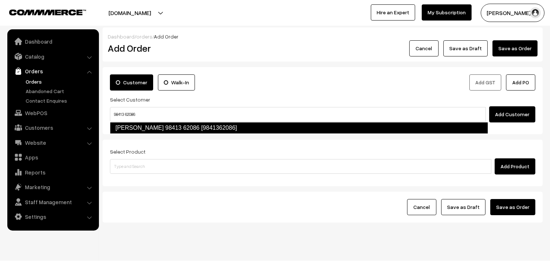
click at [130, 127] on link "J.Pasupathy 98413 62086 [9841362086]" at bounding box center [299, 128] width 378 height 12
type input "98413 62086"
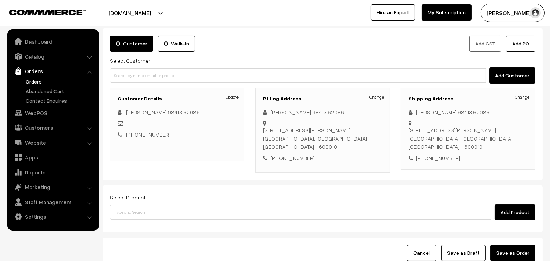
scroll to position [100, 0]
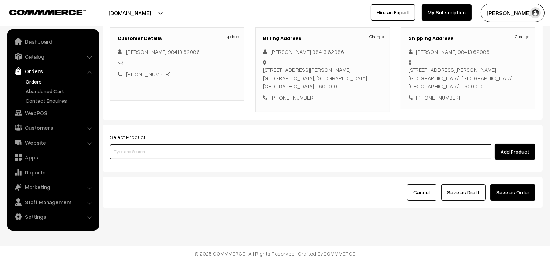
click at [148, 154] on input at bounding box center [300, 151] width 381 height 15
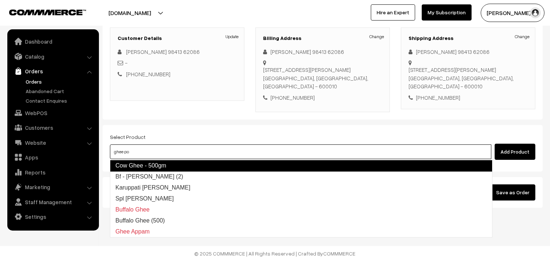
type input "ghee pon"
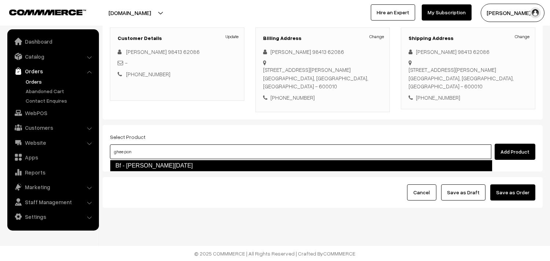
click at [156, 163] on link "Bf - Ghee Pongal" at bounding box center [301, 166] width 382 height 12
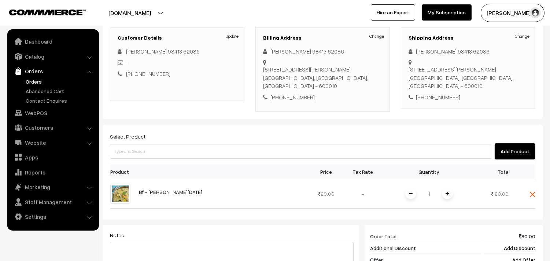
scroll to position [181, 0]
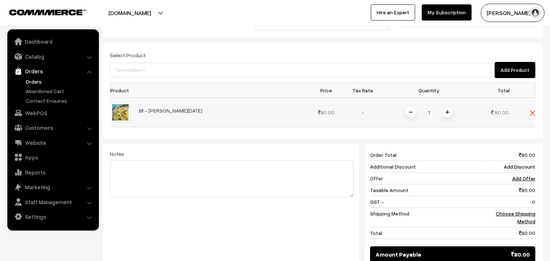
click at [446, 115] on span at bounding box center [447, 112] width 11 height 11
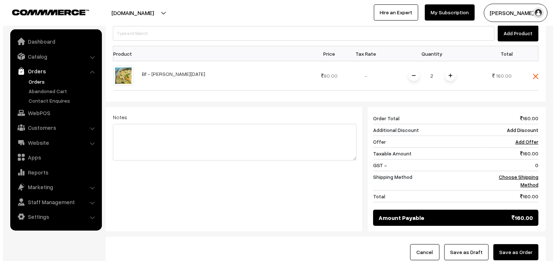
scroll to position [278, 0]
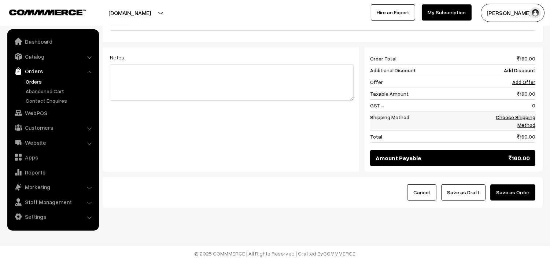
click at [526, 122] on link "Choose Shipping Method" at bounding box center [516, 121] width 40 height 14
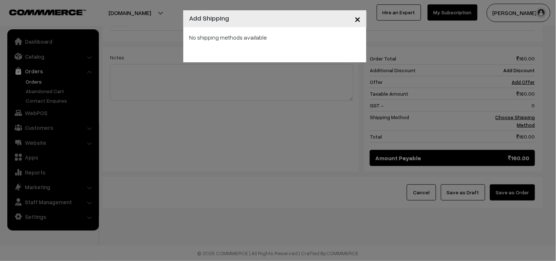
click at [354, 15] on span "×" at bounding box center [357, 19] width 6 height 14
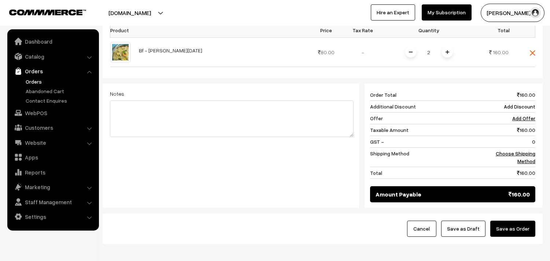
scroll to position [197, 0]
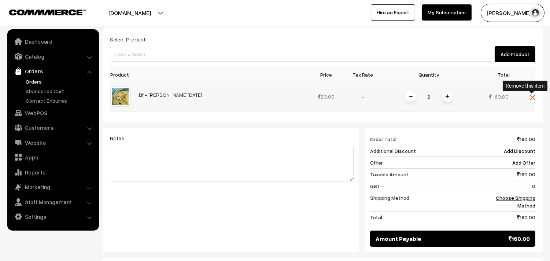
click at [534, 96] on img at bounding box center [532, 97] width 5 height 5
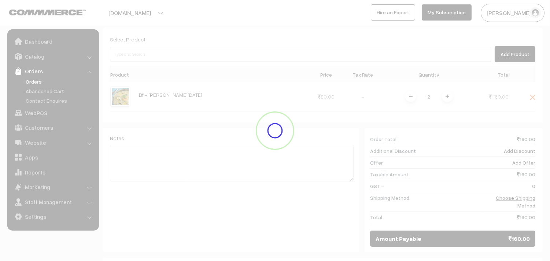
scroll to position [100, 0]
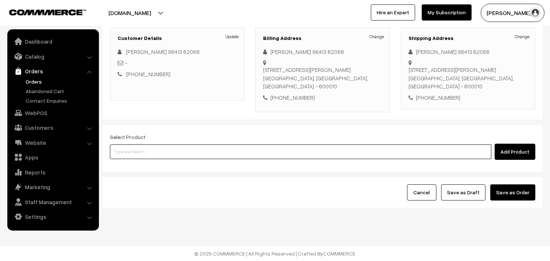
click at [131, 152] on input at bounding box center [300, 151] width 381 height 15
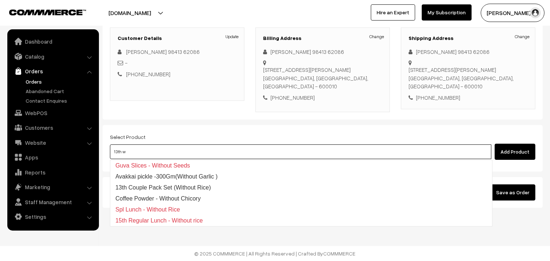
type input "13th wi"
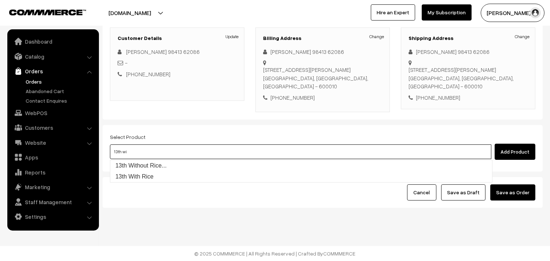
click at [150, 160] on ul "13th Without Rice... 13th With Rice" at bounding box center [301, 171] width 382 height 23
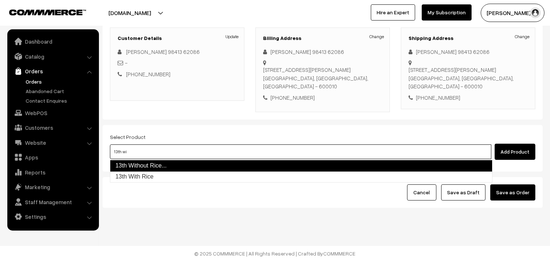
click at [150, 160] on link "13th Without Rice..." at bounding box center [301, 166] width 382 height 12
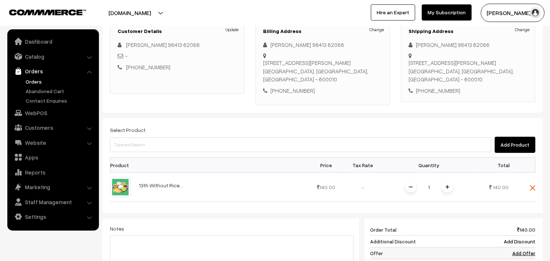
scroll to position [222, 0]
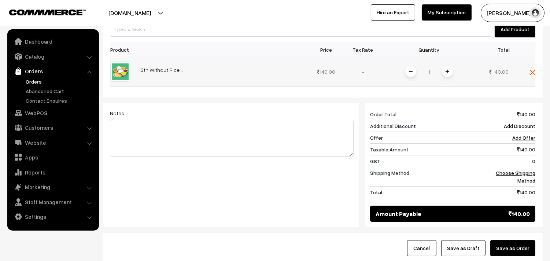
click at [444, 64] on td "1" at bounding box center [428, 71] width 95 height 29
click at [449, 74] on span at bounding box center [447, 71] width 11 height 11
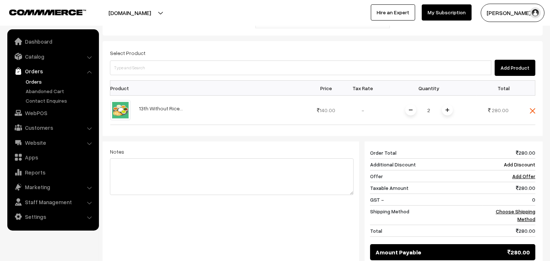
scroll to position [140, 0]
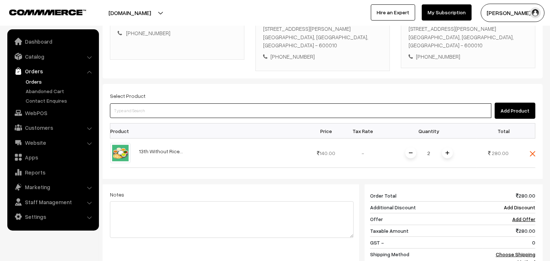
click at [141, 114] on input at bounding box center [300, 110] width 381 height 15
type input "ghee pon"
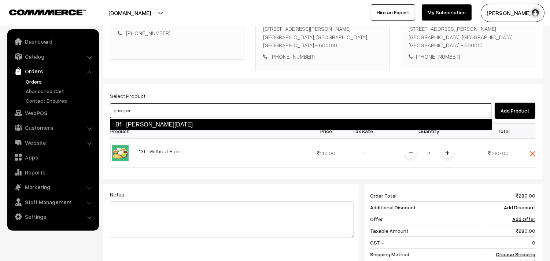
click at [141, 120] on link "Bf - Ghee Pongal" at bounding box center [301, 125] width 382 height 12
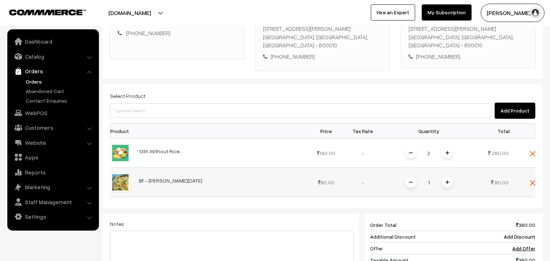
click at [449, 182] on span at bounding box center [447, 182] width 11 height 11
click at [533, 152] on img at bounding box center [532, 153] width 5 height 5
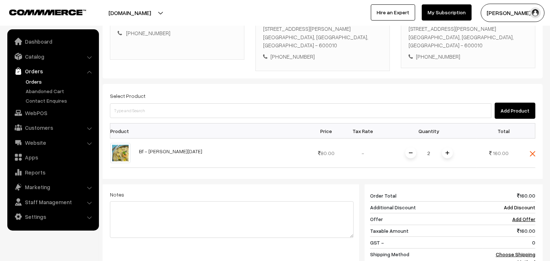
scroll to position [262, 0]
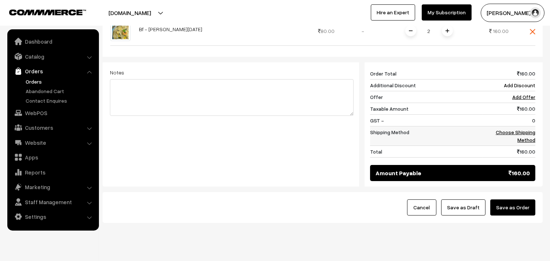
click at [517, 140] on td "Choose Shipping Method" at bounding box center [508, 135] width 53 height 19
click at [518, 135] on link "Choose Shipping Method" at bounding box center [516, 136] width 40 height 14
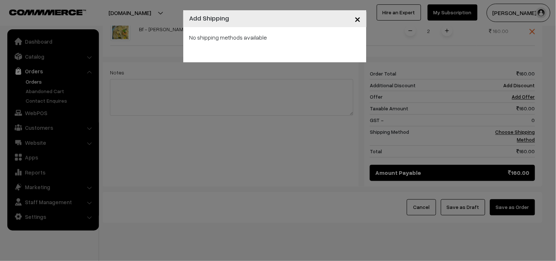
click at [352, 20] on button "×" at bounding box center [357, 18] width 18 height 23
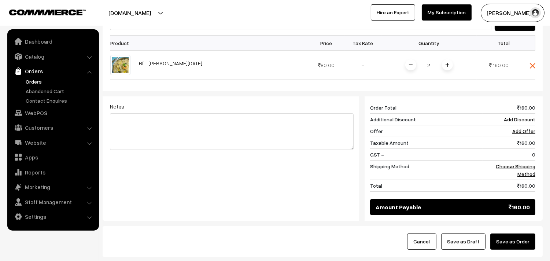
scroll to position [181, 0]
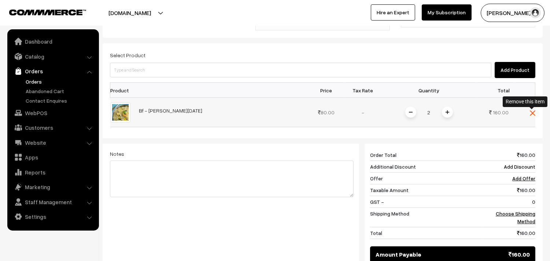
click at [530, 112] on img at bounding box center [532, 112] width 5 height 5
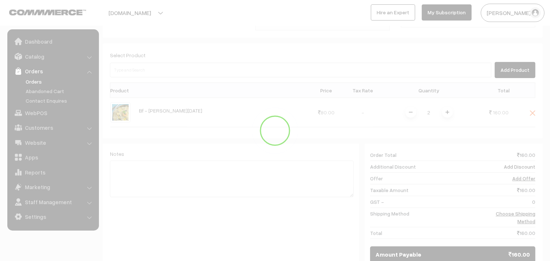
scroll to position [100, 0]
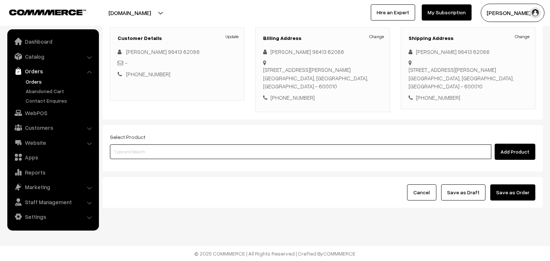
click at [142, 151] on input at bounding box center [300, 151] width 381 height 15
type input "13th wi"
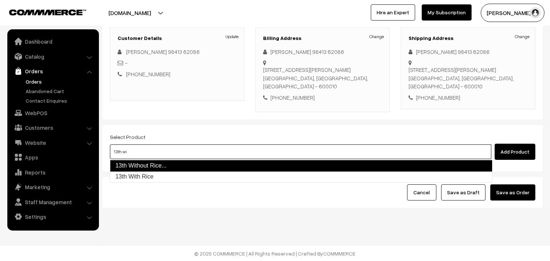
click at [149, 162] on link "13th Without Rice..." at bounding box center [301, 166] width 382 height 12
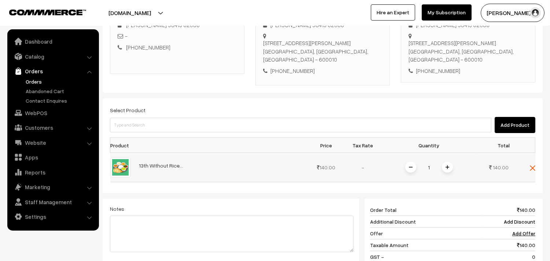
scroll to position [140, 0]
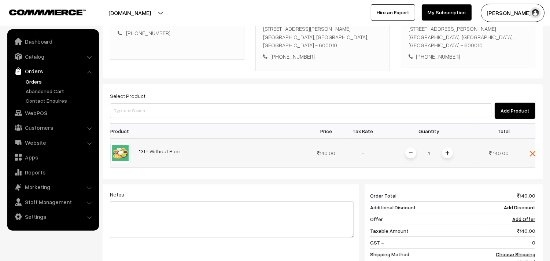
click at [445, 154] on img at bounding box center [447, 153] width 4 height 4
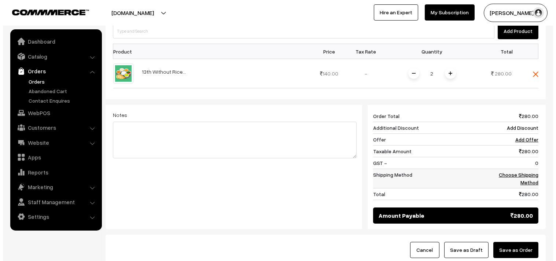
scroll to position [222, 0]
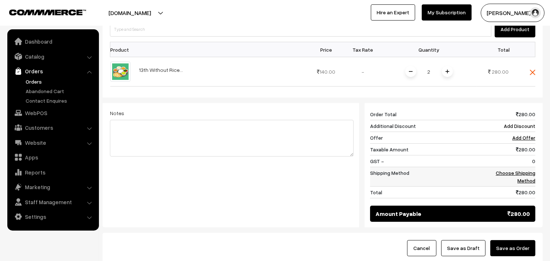
click at [506, 171] on link "Choose Shipping Method" at bounding box center [516, 177] width 40 height 14
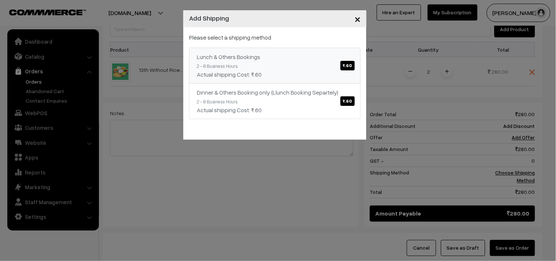
click at [343, 62] on span "₹.60" at bounding box center [347, 66] width 14 height 10
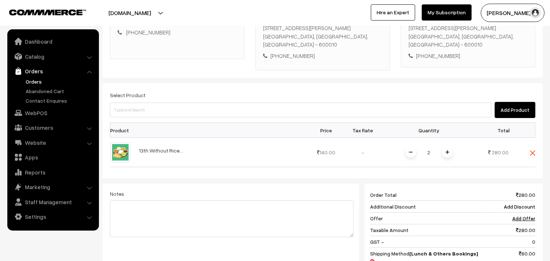
scroll to position [140, 0]
drag, startPoint x: 134, startPoint y: 119, endPoint x: 136, endPoint y: 115, distance: 4.6
click at [134, 118] on div "Add Product" at bounding box center [322, 111] width 425 height 16
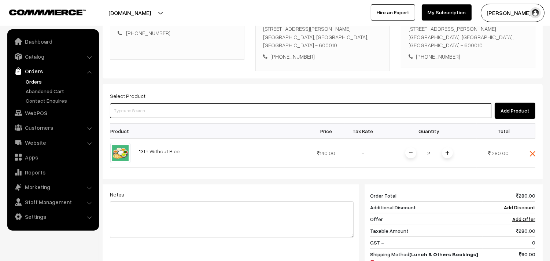
drag, startPoint x: 138, startPoint y: 106, endPoint x: 142, endPoint y: 101, distance: 6.2
click at [138, 105] on input at bounding box center [300, 110] width 381 height 15
type input "ghee pon"
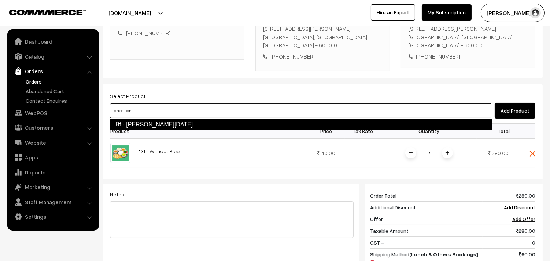
click at [144, 122] on link "Bf - Ghee Pongal" at bounding box center [301, 125] width 382 height 12
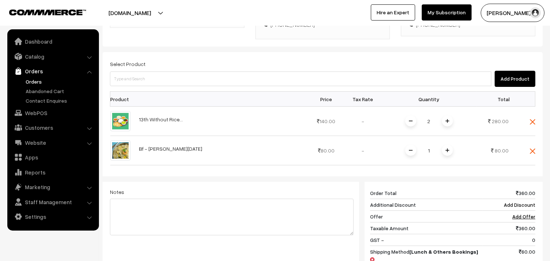
scroll to position [222, 0]
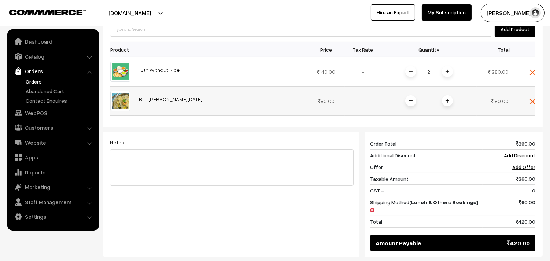
click at [446, 99] on span at bounding box center [447, 100] width 11 height 11
click at [530, 70] on img at bounding box center [532, 72] width 5 height 5
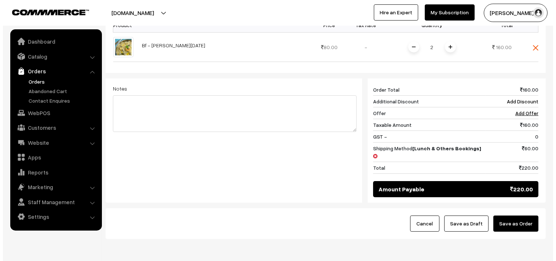
scroll to position [270, 0]
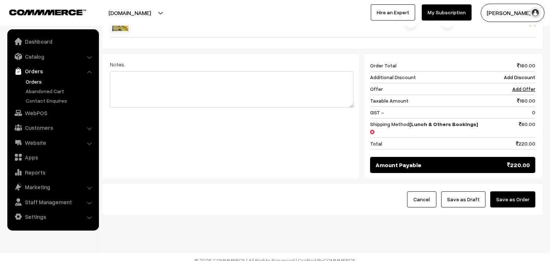
click at [516, 191] on button "Save as Order" at bounding box center [512, 199] width 45 height 16
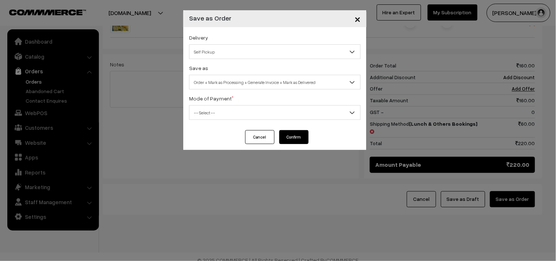
drag, startPoint x: 217, startPoint y: 48, endPoint x: 220, endPoint y: 91, distance: 43.4
click at [216, 48] on span "Self Pickup" at bounding box center [274, 51] width 171 height 13
click at [221, 94] on div "Mode of Payment * -- Select -- COD Cash Cheque NEFT Online Payment DD Others --…" at bounding box center [274, 107] width 171 height 26
click at [218, 49] on span "Self Pickup" at bounding box center [274, 51] width 171 height 13
click at [231, 77] on span "Order + Mark as Processing + Generate Invoice + Mark as Delivered" at bounding box center [274, 82] width 171 height 13
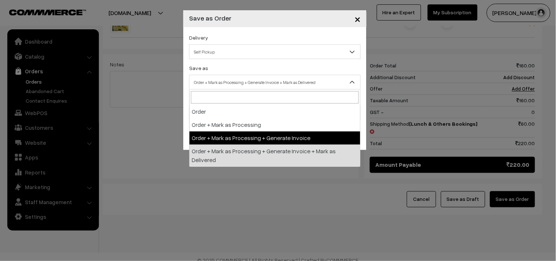
select select "3"
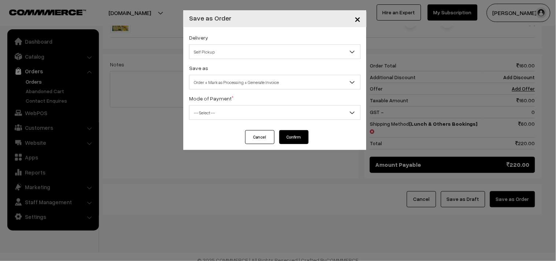
click at [223, 114] on span "-- Select --" at bounding box center [274, 112] width 171 height 13
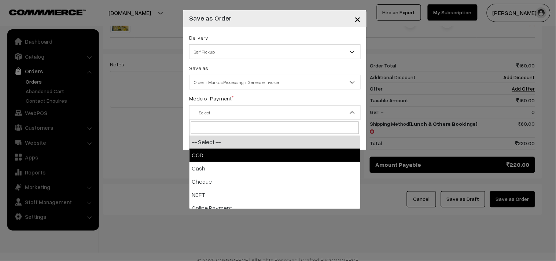
select select "1"
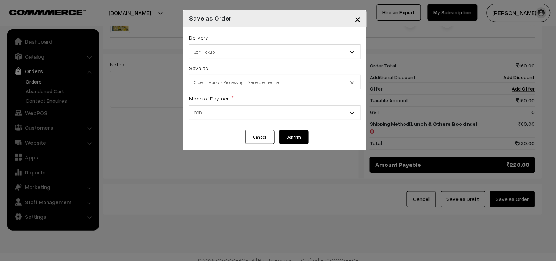
click at [311, 136] on div "Cancel Confirm" at bounding box center [274, 140] width 183 height 20
click at [300, 140] on button "Confirm" at bounding box center [293, 137] width 29 height 14
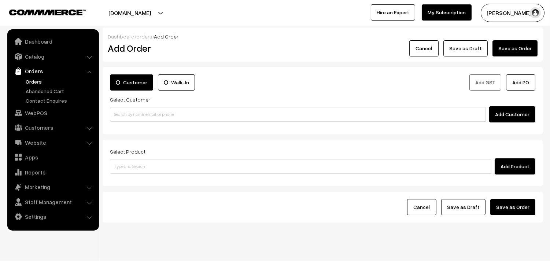
click at [30, 84] on link "Orders" at bounding box center [60, 82] width 73 height 8
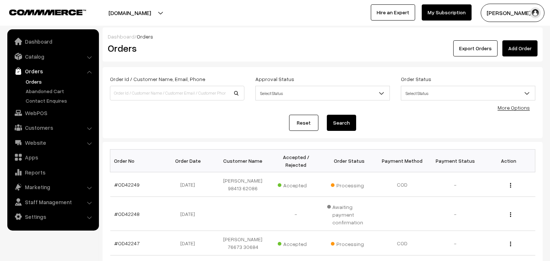
click at [32, 81] on link "Orders" at bounding box center [60, 82] width 73 height 8
click at [32, 80] on link "Orders" at bounding box center [60, 82] width 73 height 8
click at [127, 186] on link "#OD42249" at bounding box center [127, 184] width 25 height 6
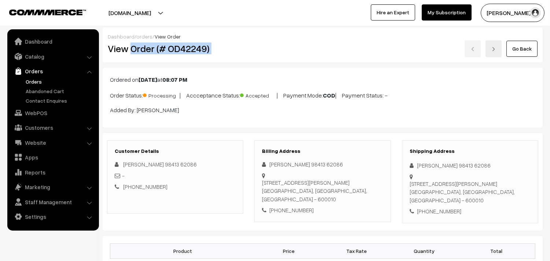
drag, startPoint x: 132, startPoint y: 45, endPoint x: 253, endPoint y: 43, distance: 121.3
click at [253, 43] on div "View Order (# OD42249) Go Back" at bounding box center [322, 48] width 441 height 17
copy div "Order (# OD42249)"
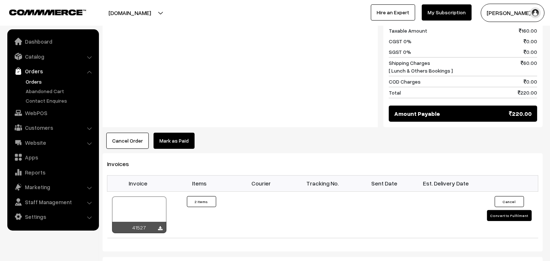
scroll to position [366, 0]
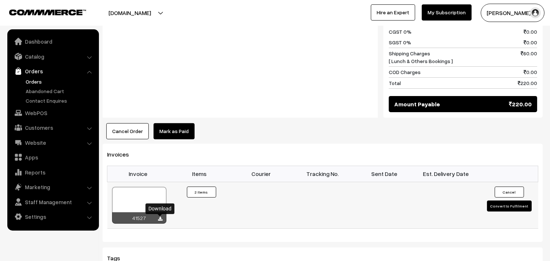
click at [159, 219] on icon at bounding box center [160, 218] width 4 height 5
click at [46, 115] on link "WebPOS" at bounding box center [52, 112] width 87 height 13
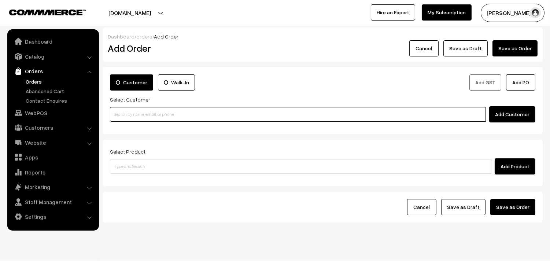
click at [138, 114] on input at bounding box center [298, 114] width 376 height 15
paste input "98413 62086"
click at [129, 108] on input "98413 62086" at bounding box center [298, 114] width 376 height 15
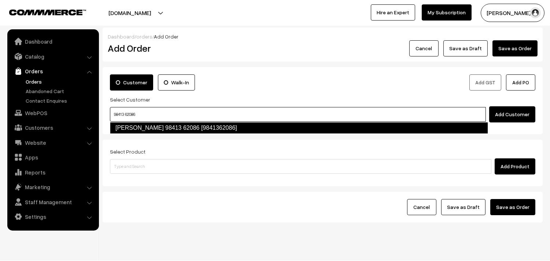
click at [133, 123] on link "J.Pasupathy 98413 62086 [9841362086]" at bounding box center [299, 128] width 378 height 12
type input "98413 62086"
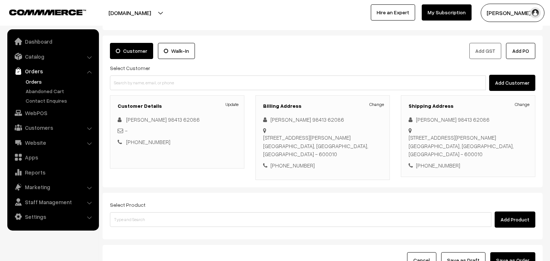
scroll to position [81, 0]
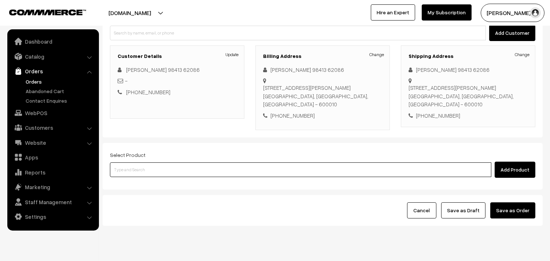
click at [173, 172] on input at bounding box center [300, 169] width 381 height 15
type input "kanche"
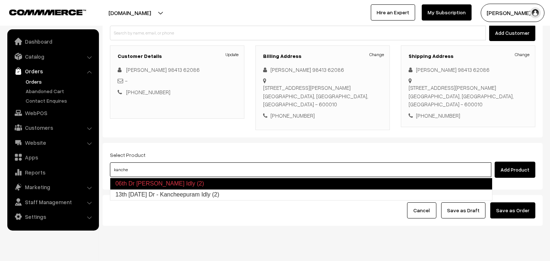
click at [168, 197] on link "13th Saturday Dr - Kancheepuram Idly (2)" at bounding box center [301, 194] width 382 height 11
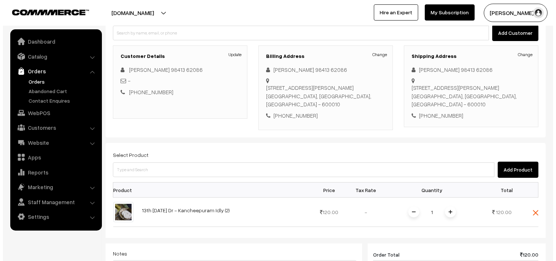
scroll to position [244, 0]
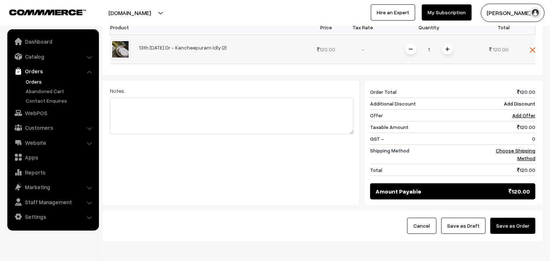
click at [444, 47] on span at bounding box center [447, 49] width 11 height 11
click at [501, 148] on link "Choose Shipping Method" at bounding box center [516, 154] width 40 height 14
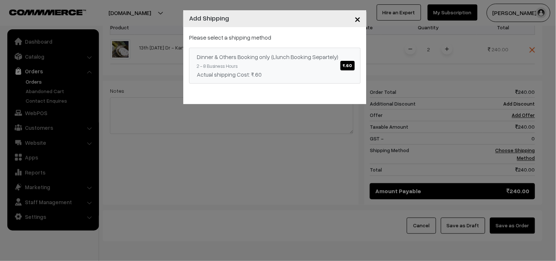
click at [339, 62] on link "Dinner & Others Booking only (Llunch Booking Separtely) ₹.60 2 - 8 Business Hou…" at bounding box center [274, 66] width 171 height 36
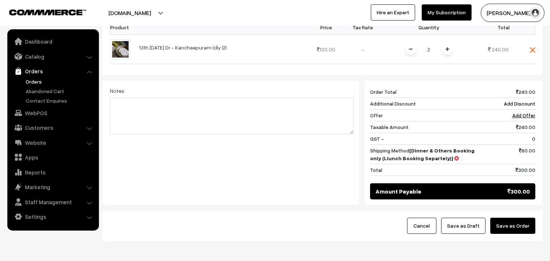
click at [525, 233] on button "Save as Order" at bounding box center [512, 226] width 45 height 16
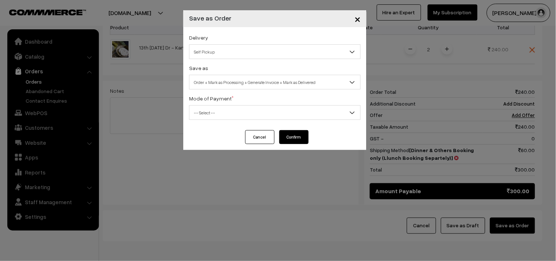
click at [237, 49] on span "Self Pickup" at bounding box center [274, 51] width 171 height 13
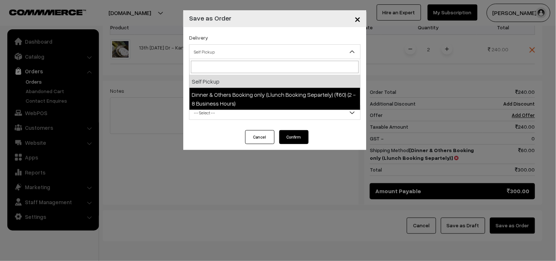
select select "DOB3"
select select "3"
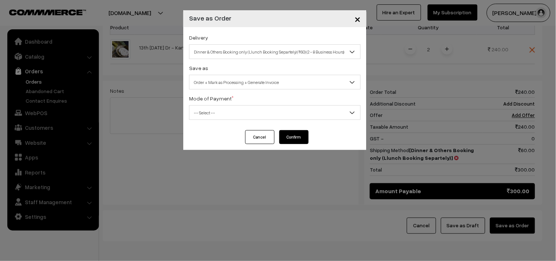
click at [247, 79] on span "Order + Mark as Processing + Generate Invoice" at bounding box center [274, 82] width 171 height 13
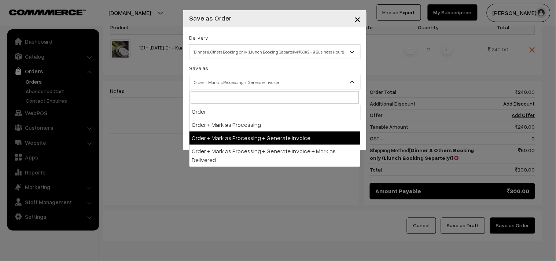
drag, startPoint x: 255, startPoint y: 132, endPoint x: 251, endPoint y: 129, distance: 5.4
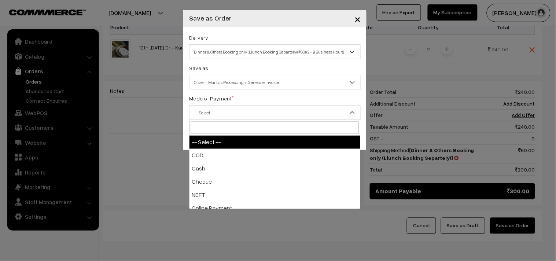
click at [222, 106] on span "-- Select --" at bounding box center [274, 112] width 171 height 13
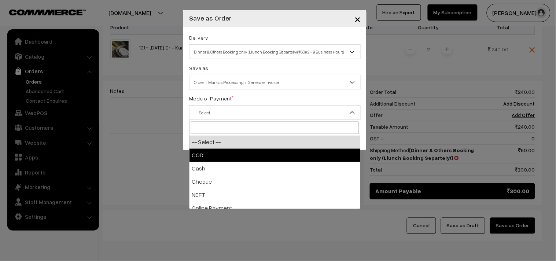
select select "1"
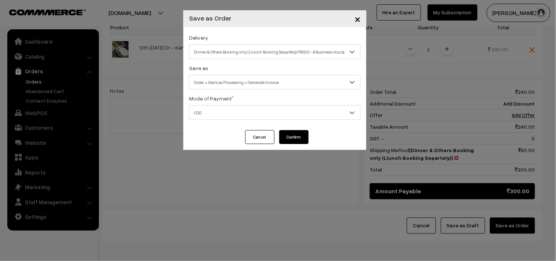
click at [290, 138] on button "Confirm" at bounding box center [293, 137] width 29 height 14
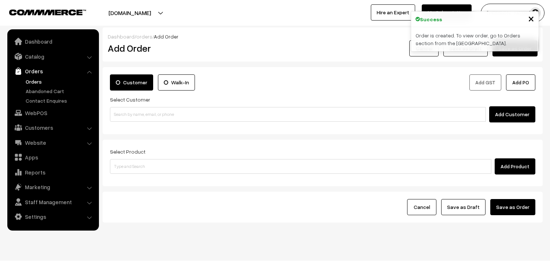
click at [40, 82] on link "Orders" at bounding box center [60, 82] width 73 height 8
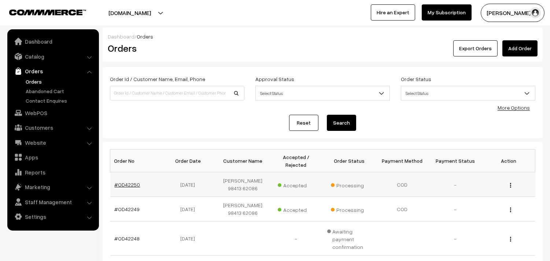
click at [124, 188] on link "#OD42250" at bounding box center [128, 184] width 26 height 6
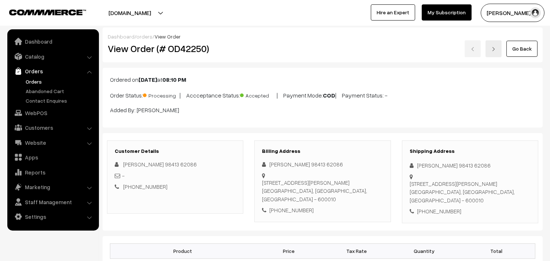
click at [130, 44] on h2 "View Order (# OD42250)" at bounding box center [176, 48] width 136 height 11
drag, startPoint x: 132, startPoint y: 45, endPoint x: 226, endPoint y: 52, distance: 94.4
click at [226, 52] on h2 "View Order (# OD42250)" at bounding box center [176, 48] width 136 height 11
copy h2 "Order (# OD42250)"
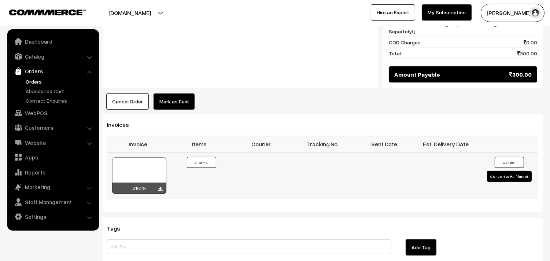
scroll to position [448, 0]
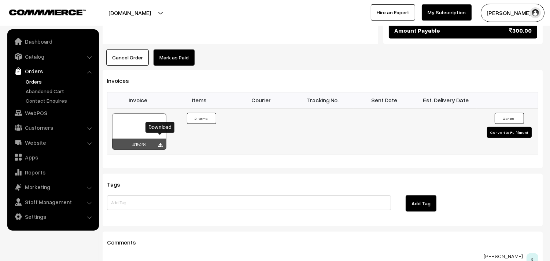
click at [160, 143] on icon at bounding box center [160, 145] width 4 height 5
click at [43, 116] on link "WebPOS" at bounding box center [52, 112] width 87 height 13
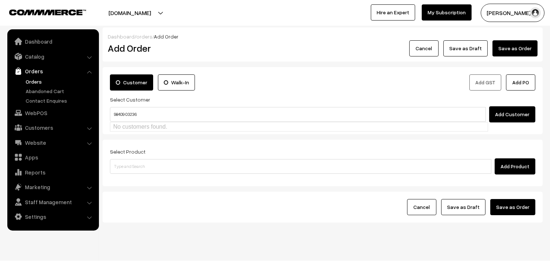
click at [126, 109] on input "98409 03236" at bounding box center [298, 114] width 376 height 15
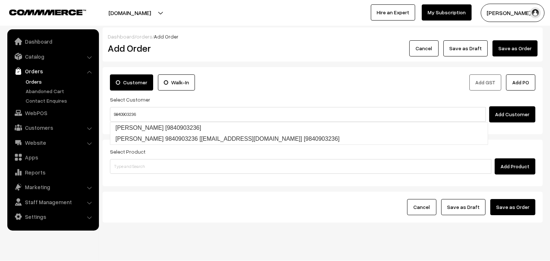
click at [127, 126] on link "[PERSON_NAME] [9840903236]" at bounding box center [298, 127] width 377 height 11
type input "9840903236"
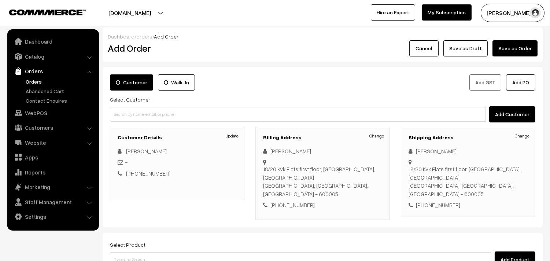
scroll to position [81, 0]
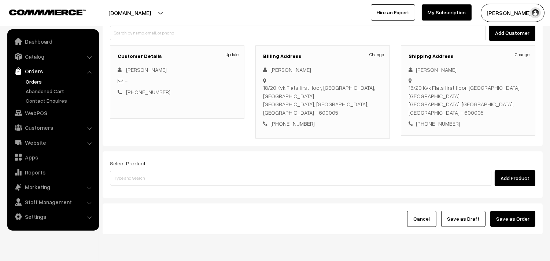
click at [178, 159] on div "Select Product Add Product" at bounding box center [322, 172] width 425 height 27
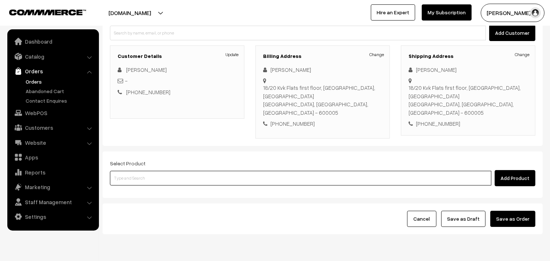
click at [174, 171] on input at bounding box center [300, 178] width 381 height 15
type input "pavakk"
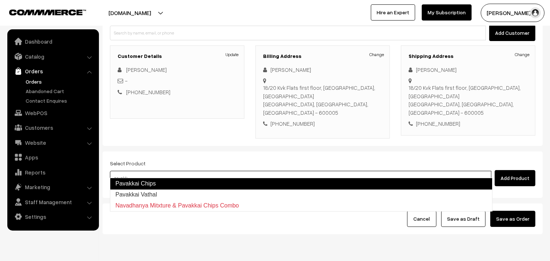
click at [149, 184] on link "Pavakkai Chips" at bounding box center [301, 184] width 382 height 12
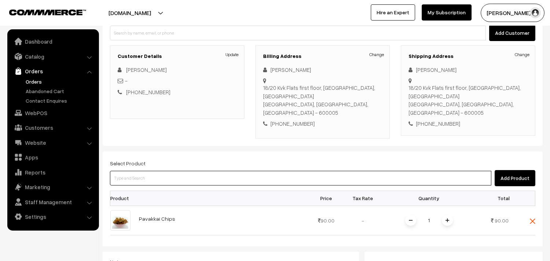
click at [169, 171] on input at bounding box center [300, 178] width 381 height 15
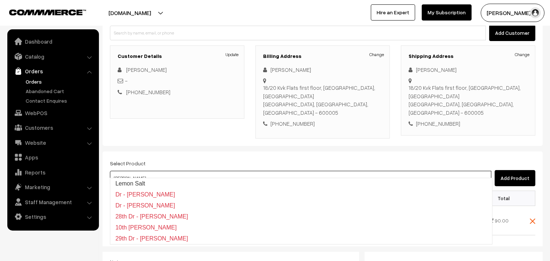
type input "lemon salt"
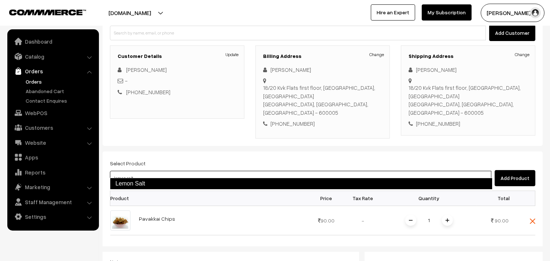
click at [156, 184] on link "Lemon Salt" at bounding box center [301, 184] width 382 height 12
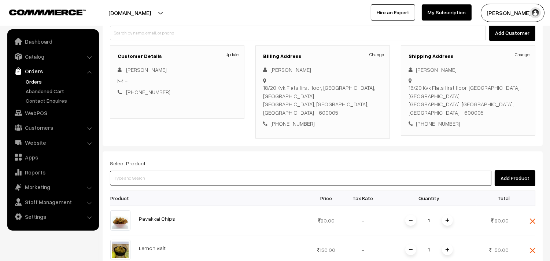
click at [146, 171] on input at bounding box center [300, 178] width 381 height 15
type input ",mango va"
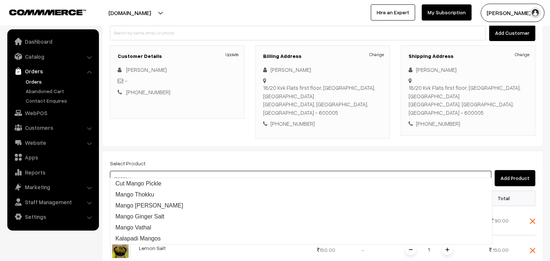
type input "mango va"
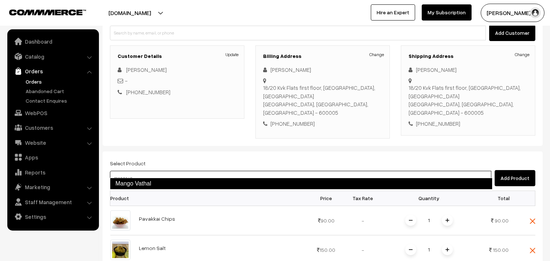
click at [140, 182] on link "Mango Vathal" at bounding box center [301, 184] width 382 height 12
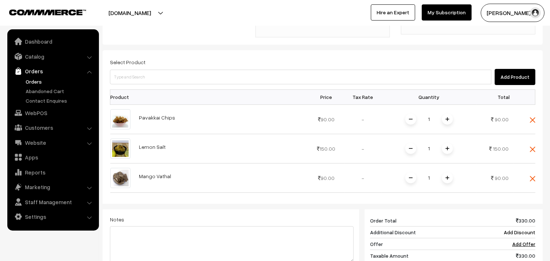
scroll to position [163, 0]
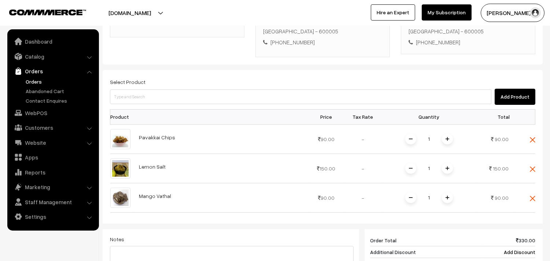
click at [133, 111] on th "Product" at bounding box center [122, 116] width 25 height 15
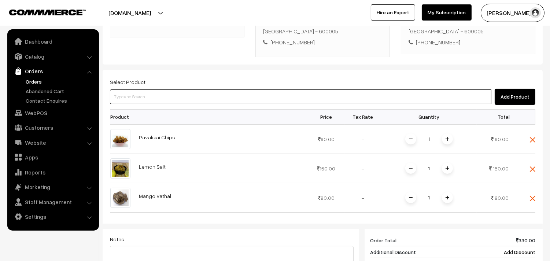
click at [130, 90] on input at bounding box center [300, 96] width 381 height 15
type input "inji"
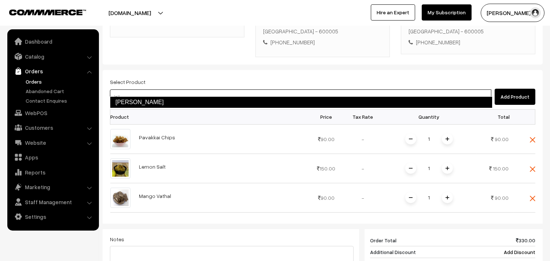
click at [122, 103] on link "Inji Murappa" at bounding box center [301, 102] width 382 height 12
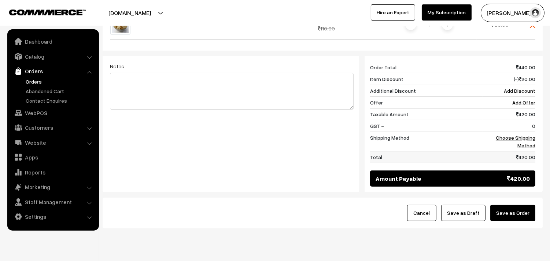
scroll to position [366, 0]
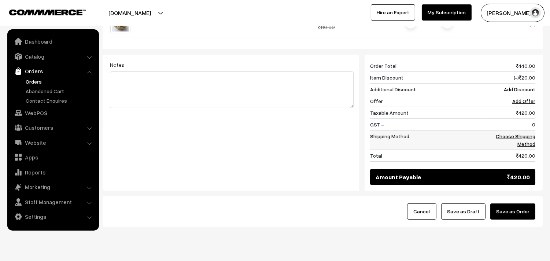
click at [504, 133] on link "Choose Shipping Method" at bounding box center [516, 140] width 40 height 14
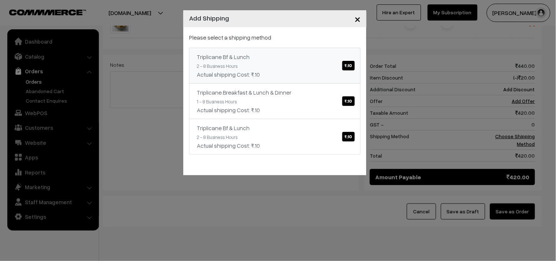
click at [338, 53] on div "Triplicane Bf & Lunch ₹.10" at bounding box center [275, 56] width 156 height 9
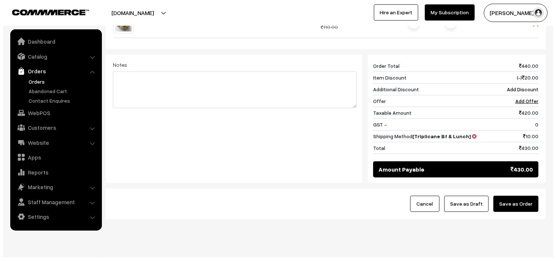
scroll to position [370, 0]
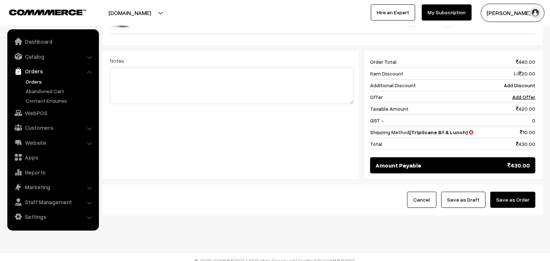
click at [525, 192] on button "Save as Order" at bounding box center [512, 200] width 45 height 16
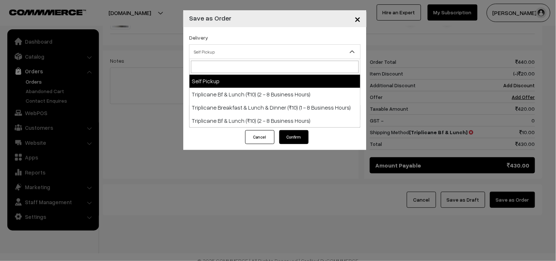
click at [222, 50] on span "Self Pickup" at bounding box center [274, 51] width 171 height 13
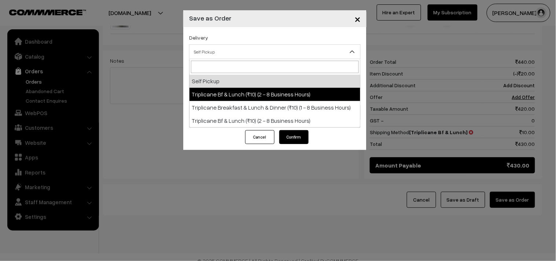
select select "TO1"
select select "3"
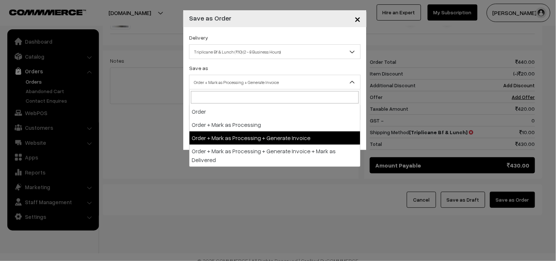
click at [240, 81] on span "Order + Mark as Processing + Generate Invoice" at bounding box center [274, 82] width 171 height 13
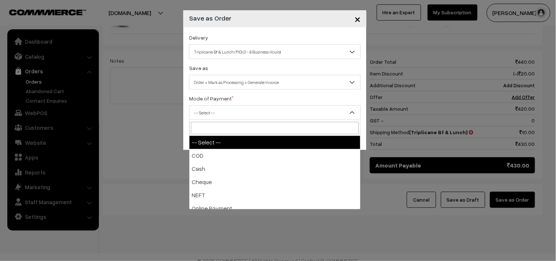
drag, startPoint x: 217, startPoint y: 114, endPoint x: 211, endPoint y: 129, distance: 15.6
click at [216, 114] on span "-- Select --" at bounding box center [274, 112] width 171 height 13
select select "1"
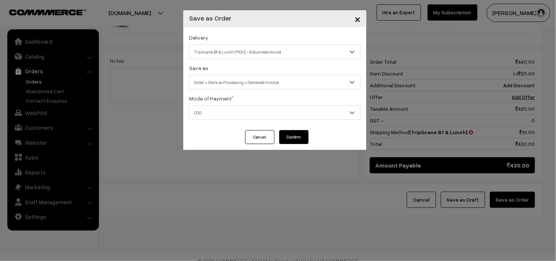
click at [305, 141] on button "Confirm" at bounding box center [293, 137] width 29 height 14
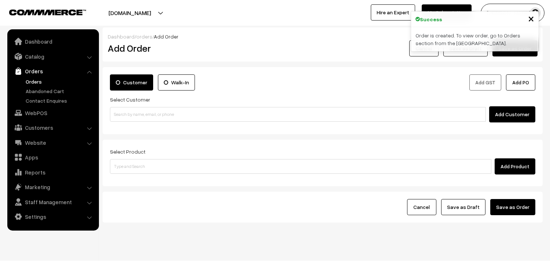
click at [38, 81] on link "Orders" at bounding box center [60, 82] width 73 height 8
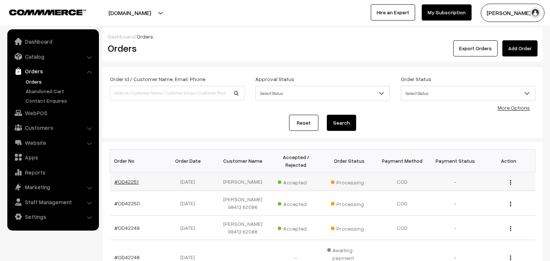
click at [128, 180] on link "#OD42251" at bounding box center [127, 181] width 24 height 6
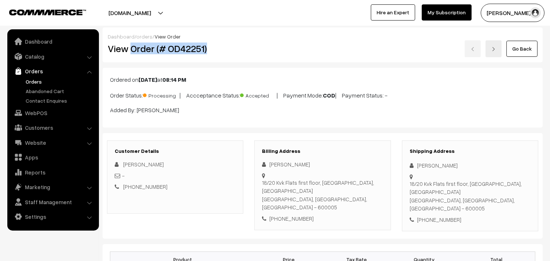
drag, startPoint x: 0, startPoint y: 0, endPoint x: 223, endPoint y: 45, distance: 228.0
click at [223, 45] on h2 "View Order (# OD42251)" at bounding box center [176, 48] width 136 height 11
copy h2 "Order (# OD42251)"
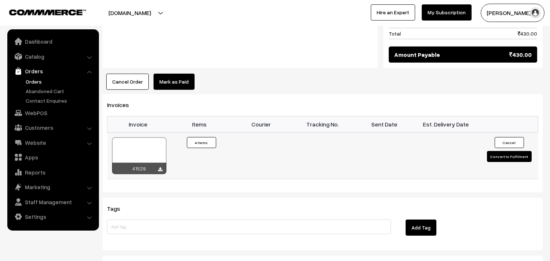
scroll to position [610, 0]
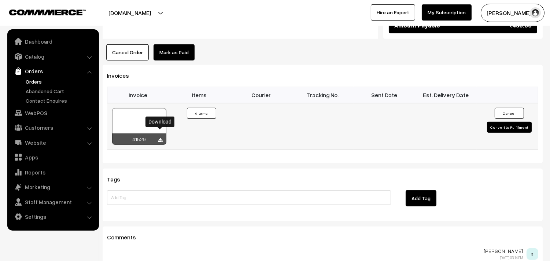
click at [160, 138] on icon at bounding box center [160, 140] width 4 height 5
click at [42, 115] on link "WebPOS" at bounding box center [52, 112] width 87 height 13
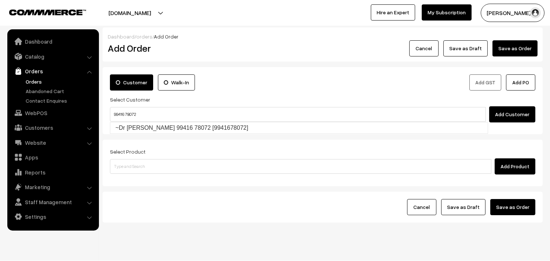
click at [122, 111] on input "99416 78072" at bounding box center [298, 114] width 376 height 15
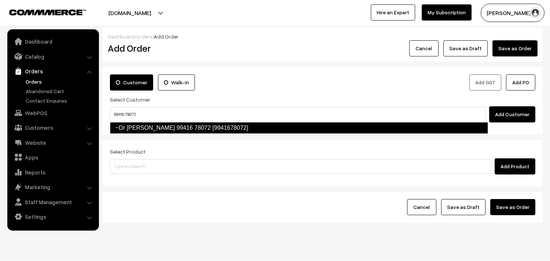
click at [133, 123] on link "~Dr [PERSON_NAME] 99416 78072 [9941678072]" at bounding box center [299, 128] width 378 height 12
type input "99416 78072"
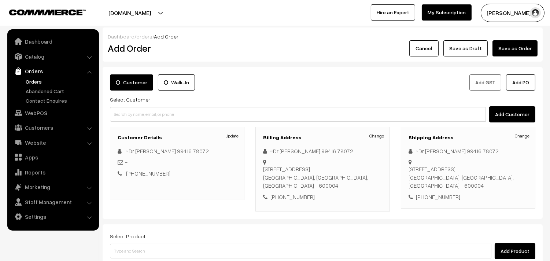
click at [373, 136] on link "Change" at bounding box center [376, 136] width 15 height 7
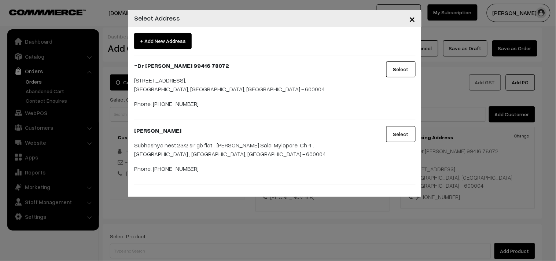
click at [405, 135] on button "Select" at bounding box center [400, 134] width 29 height 16
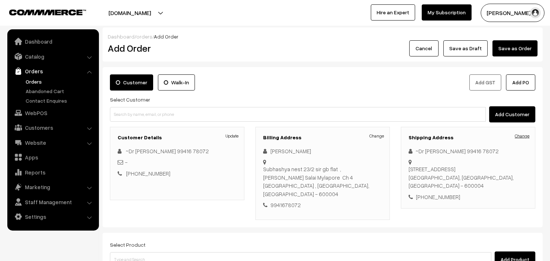
click at [526, 137] on link "Change" at bounding box center [522, 136] width 15 height 7
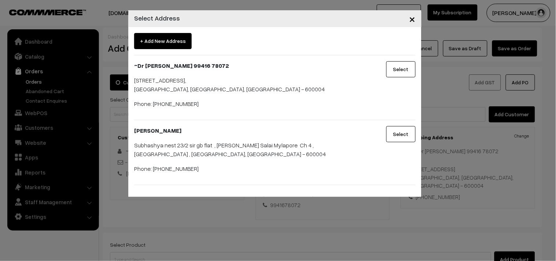
click at [398, 135] on button "Select" at bounding box center [400, 134] width 29 height 16
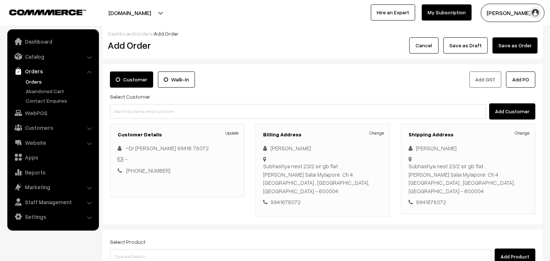
scroll to position [41, 0]
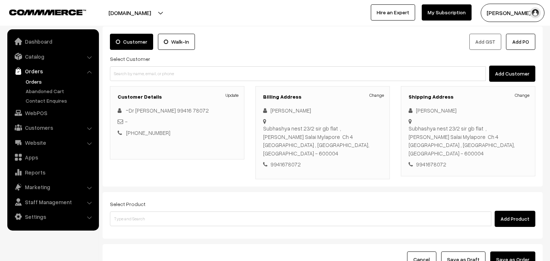
click at [136, 202] on div "Select Product Add Product" at bounding box center [322, 212] width 425 height 27
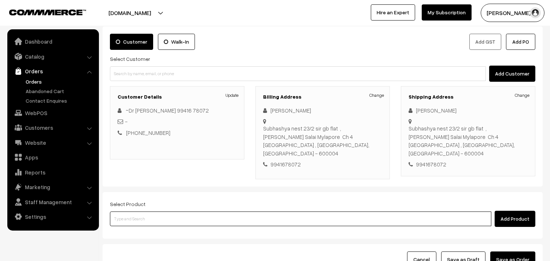
drag, startPoint x: 134, startPoint y: 208, endPoint x: 139, endPoint y: 203, distance: 7.0
click at [137, 211] on input at bounding box center [300, 218] width 381 height 15
type input "plain do"
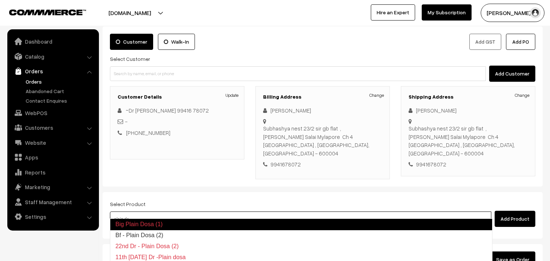
click at [147, 232] on link "Bf - Plain Dosa (2)" at bounding box center [301, 235] width 382 height 11
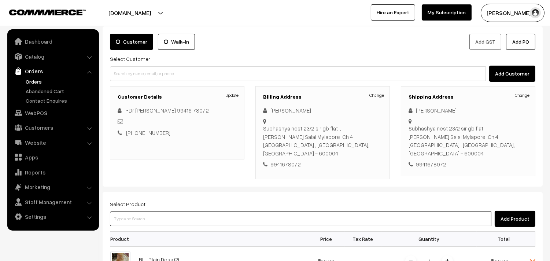
click at [149, 211] on input at bounding box center [300, 218] width 381 height 15
type input "13th with"
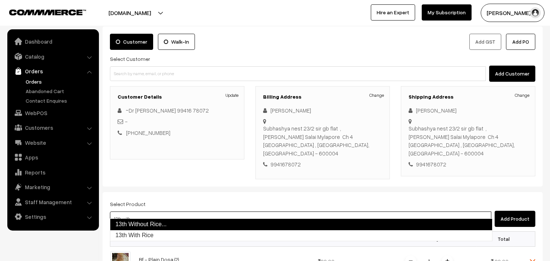
click at [145, 231] on link "13th With Rice" at bounding box center [301, 235] width 382 height 11
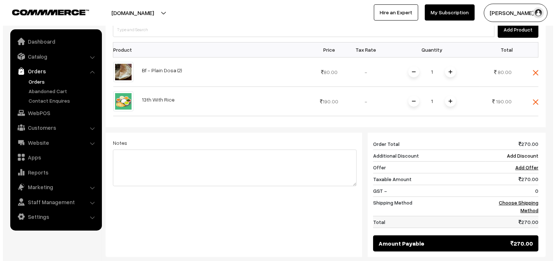
scroll to position [244, 0]
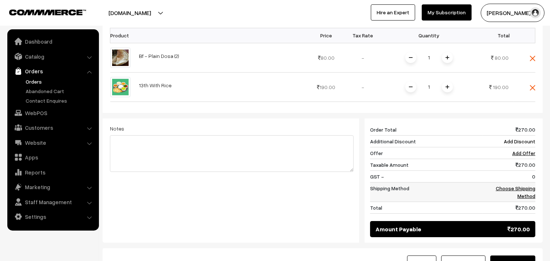
click at [514, 184] on td "Choose Shipping Method" at bounding box center [508, 191] width 53 height 19
click at [530, 185] on link "Choose Shipping Method" at bounding box center [516, 192] width 40 height 14
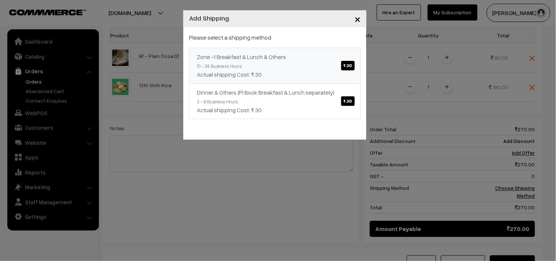
click at [314, 64] on link "Zone -1 Breakfast & Lunch & Others ₹.30 10 - 24 Business Hours Actual shipping …" at bounding box center [274, 66] width 171 height 36
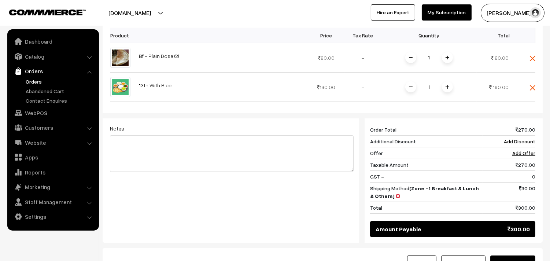
click at [512, 255] on button "Save as Order" at bounding box center [512, 263] width 45 height 16
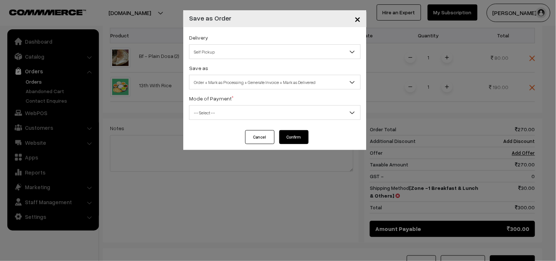
click at [221, 48] on span "Self Pickup" at bounding box center [274, 51] width 171 height 13
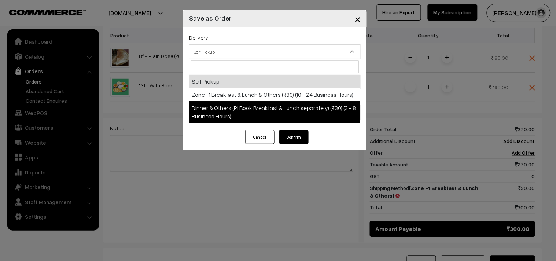
select select "DOP1"
select select "3"
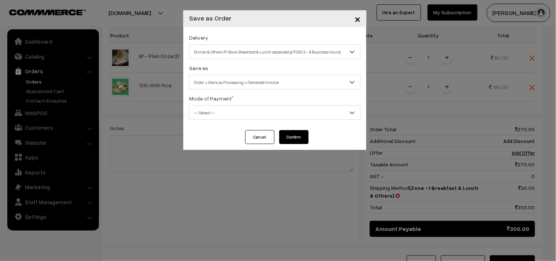
click at [232, 57] on span "Dinner & Others (Pl Book Breakfast & Lunch separately) (₹30) (3 - 8 Business Ho…" at bounding box center [274, 51] width 171 height 13
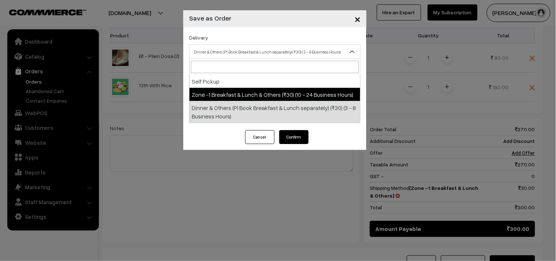
drag, startPoint x: 250, startPoint y: 103, endPoint x: 252, endPoint y: 95, distance: 8.2
select select "ZON1"
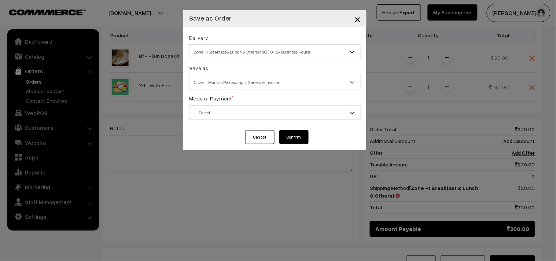
click at [241, 87] on span "Order + Mark as Processing + Generate Invoice" at bounding box center [274, 82] width 171 height 13
click at [221, 109] on span "-- Select --" at bounding box center [274, 112] width 171 height 13
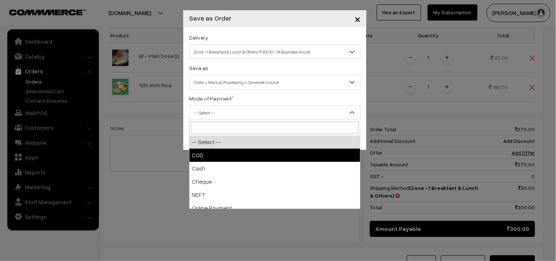
select select "1"
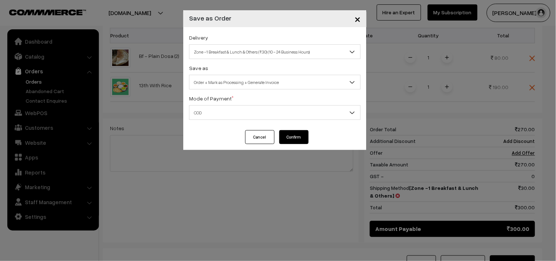
drag, startPoint x: 294, startPoint y: 141, endPoint x: 292, endPoint y: 133, distance: 8.2
click at [294, 140] on button "Confirm" at bounding box center [293, 137] width 29 height 14
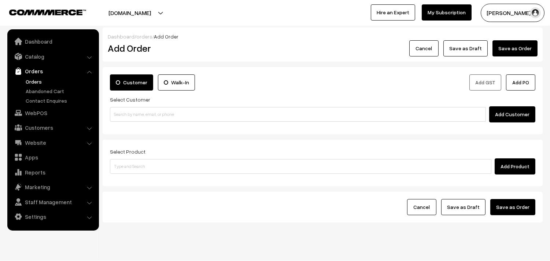
click at [38, 81] on link "Orders" at bounding box center [60, 82] width 73 height 8
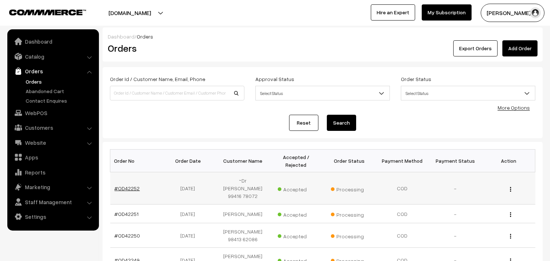
click at [124, 185] on link "#OD42252" at bounding box center [127, 188] width 25 height 6
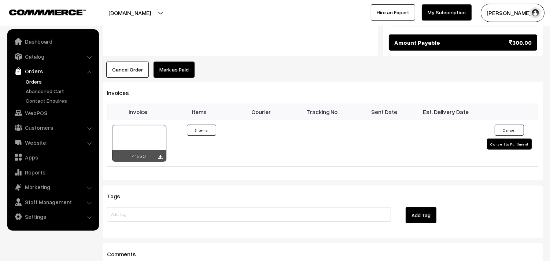
scroll to position [488, 0]
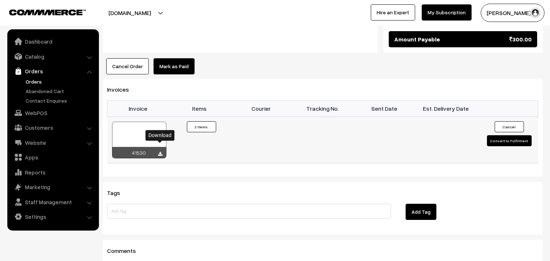
click at [160, 152] on icon at bounding box center [160, 154] width 4 height 5
click at [41, 109] on link "WebPOS" at bounding box center [52, 112] width 87 height 13
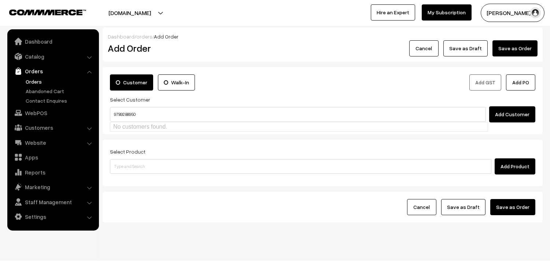
click at [125, 108] on input "97892 88950" at bounding box center [298, 114] width 376 height 15
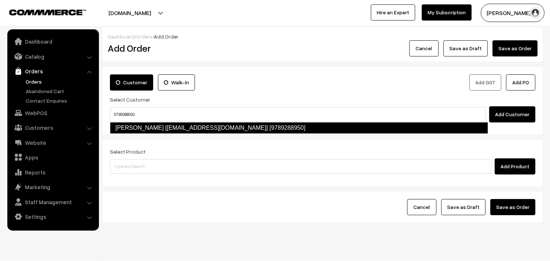
click at [141, 123] on link "Premalatha Venkatachalam [premlatha625@hotmail.co.in] [9789288950]" at bounding box center [299, 128] width 378 height 12
type input "9789288950"
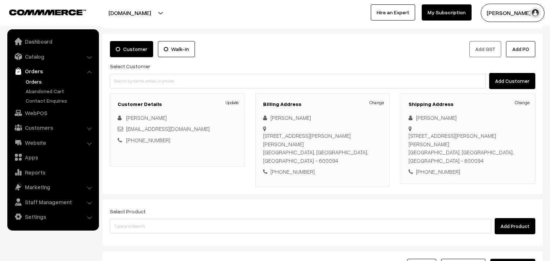
scroll to position [41, 0]
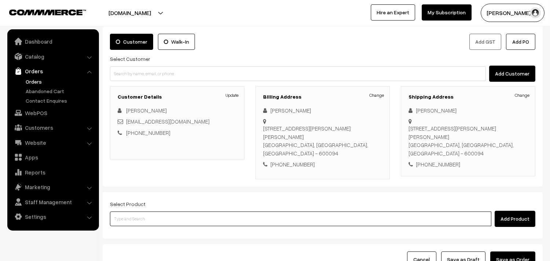
click at [149, 211] on input at bounding box center [300, 218] width 381 height 15
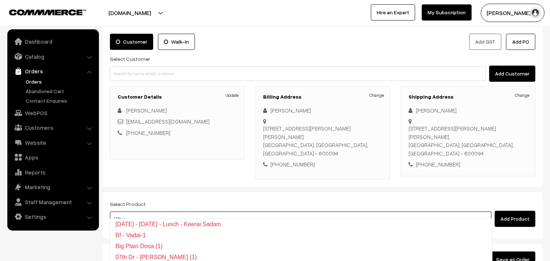
type input "13th wi"
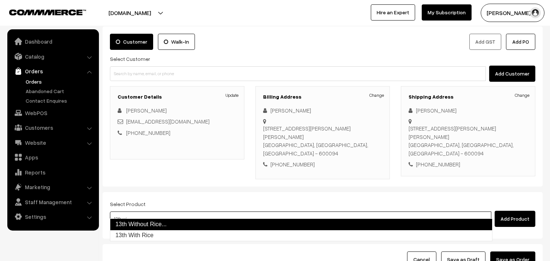
click at [153, 222] on link "13th Without Rice..." at bounding box center [301, 224] width 382 height 12
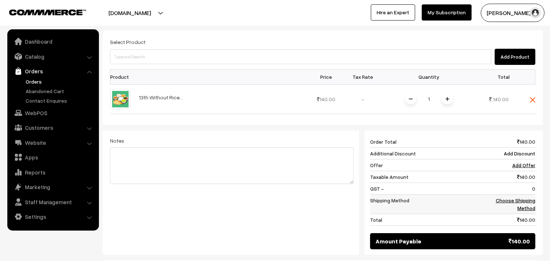
scroll to position [203, 0]
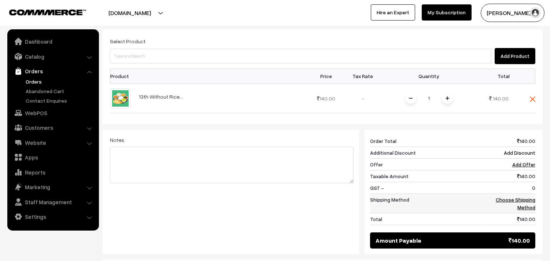
click at [523, 197] on link "Choose Shipping Method" at bounding box center [516, 203] width 40 height 14
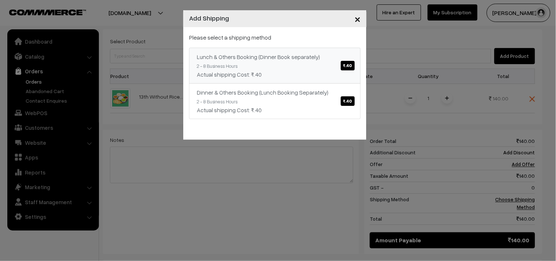
drag, startPoint x: 339, startPoint y: 63, endPoint x: 319, endPoint y: 63, distance: 19.4
click at [339, 63] on link "Lunch & Others Booking (Dinner Book separately) ₹.40 2 - 8 Business Hours Actua…" at bounding box center [274, 66] width 171 height 36
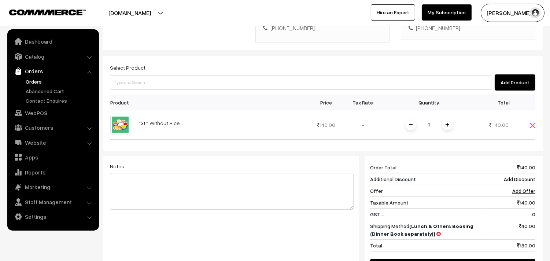
scroll to position [163, 0]
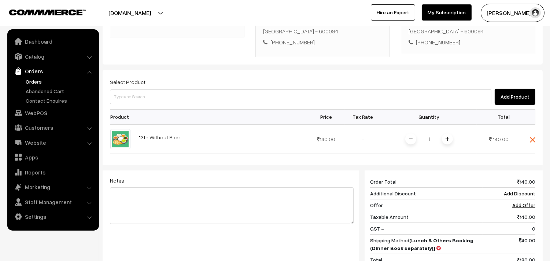
click at [151, 97] on div "Select Product Add Product Product Price Tax Rate Quantity Total 1" at bounding box center [323, 182] width 440 height 225
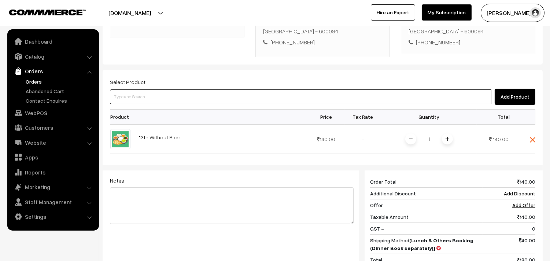
click at [148, 89] on input at bounding box center [300, 96] width 381 height 15
type input "ghee do"
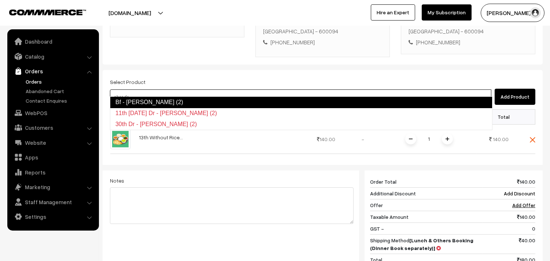
click at [148, 99] on link "Bf - Ghee Dosa (2)" at bounding box center [301, 102] width 382 height 12
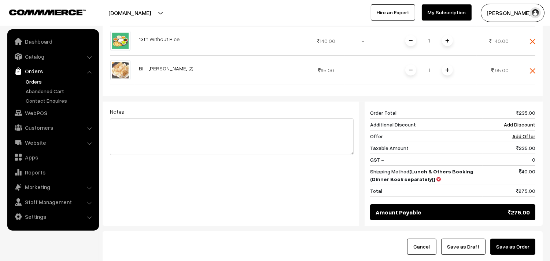
click at [511, 198] on form "Customer Walk-In Add GST Add PO Select Customer Add Customer Customer Details U…" at bounding box center [323, 34] width 440 height 456
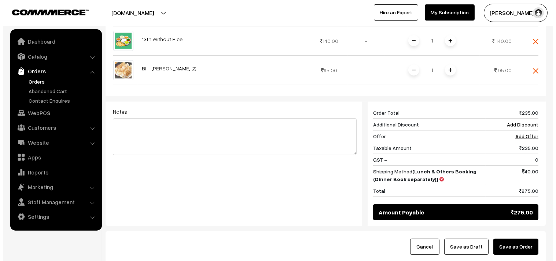
scroll to position [300, 0]
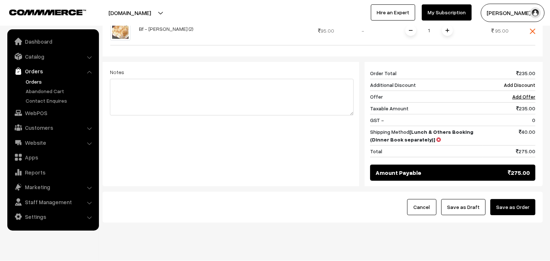
click at [496, 199] on button "Save as Order" at bounding box center [512, 207] width 45 height 16
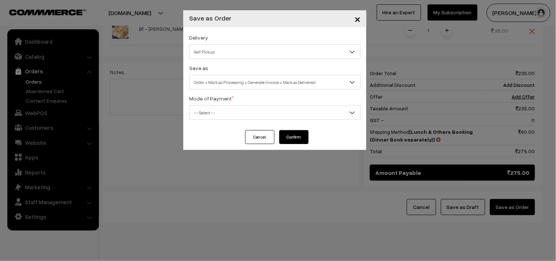
click at [232, 47] on span "Self Pickup" at bounding box center [274, 51] width 171 height 13
drag, startPoint x: 237, startPoint y: 93, endPoint x: 237, endPoint y: 86, distance: 6.6
click at [237, 86] on div "Delivery Self Pickup Self Pickup Save as Order Order + Mark as Processing Order…" at bounding box center [274, 78] width 183 height 103
click at [237, 82] on span "Order + Mark as Processing + Generate Invoice + Mark as Delivered" at bounding box center [274, 82] width 171 height 13
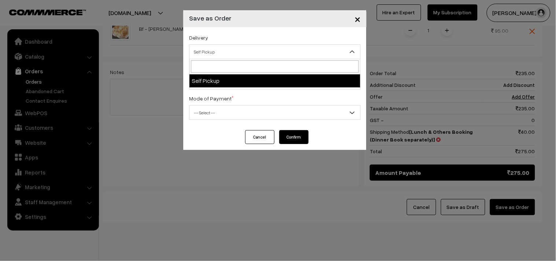
click at [221, 50] on span "Self Pickup" at bounding box center [274, 51] width 171 height 13
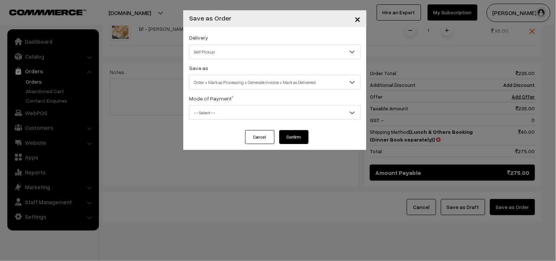
click at [233, 79] on span "Order + Mark as Processing + Generate Invoice + Mark as Delivered" at bounding box center [274, 82] width 171 height 13
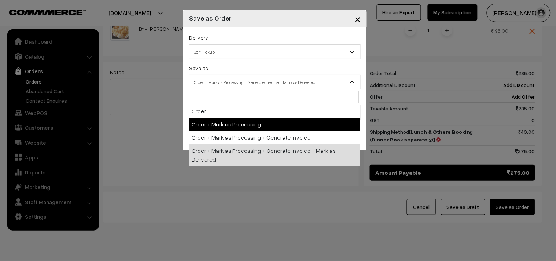
select select "3"
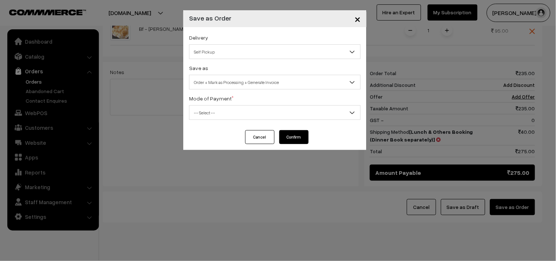
click at [216, 110] on span "-- Select --" at bounding box center [274, 112] width 171 height 13
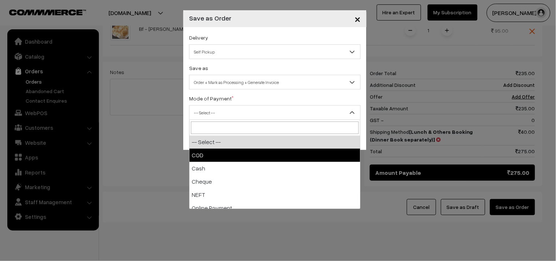
drag, startPoint x: 207, startPoint y: 148, endPoint x: 207, endPoint y: 154, distance: 5.9
select select "1"
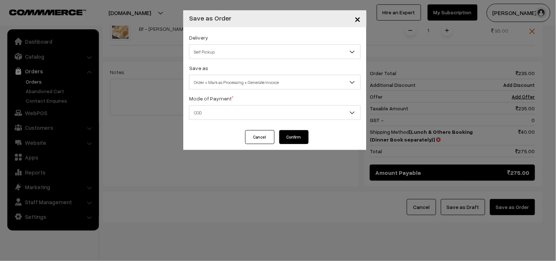
click at [299, 141] on button "Confirm" at bounding box center [293, 137] width 29 height 14
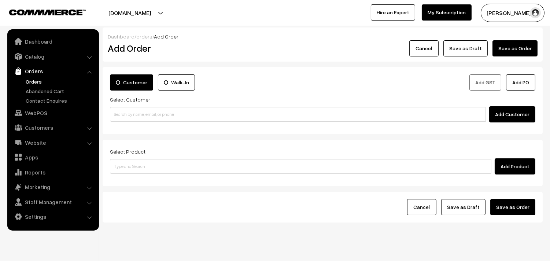
click at [20, 78] on ul "Orders" at bounding box center [53, 91] width 88 height 27
click at [25, 79] on link "Orders" at bounding box center [60, 82] width 73 height 8
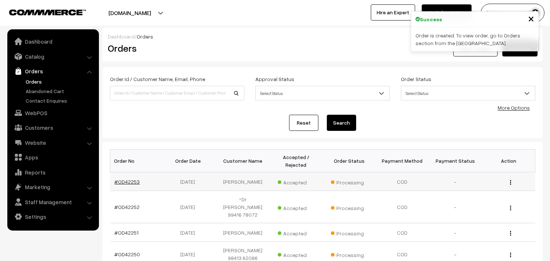
click at [133, 185] on link "#OD42253" at bounding box center [127, 181] width 25 height 6
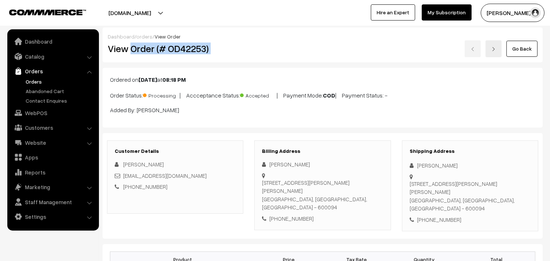
click at [270, 55] on div "View Order (# OD42253) Go Back" at bounding box center [322, 48] width 441 height 17
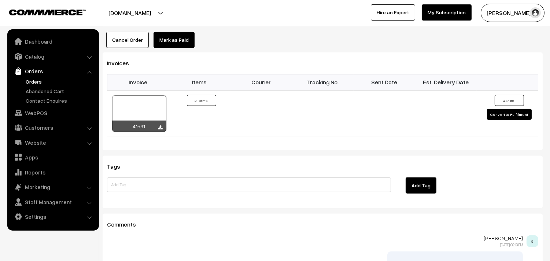
scroll to position [529, 0]
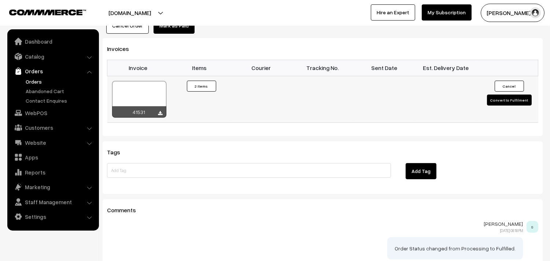
click at [162, 110] on div at bounding box center [160, 113] width 4 height 7
click at [162, 111] on icon at bounding box center [160, 113] width 4 height 5
click at [35, 109] on link "WebPOS" at bounding box center [52, 112] width 87 height 13
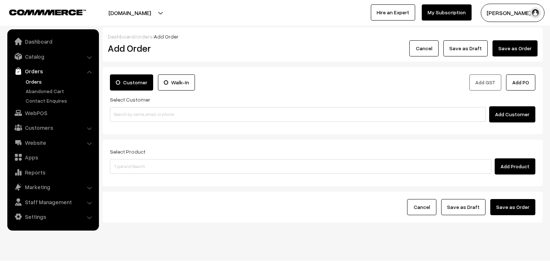
click at [130, 111] on input at bounding box center [298, 114] width 376 height 15
click at [125, 110] on input "93806 16837" at bounding box center [298, 114] width 376 height 15
click at [133, 126] on link "[PERSON_NAME] 9380616837 [[EMAIL_ADDRESS][DOMAIN_NAME]] [9380616837]" at bounding box center [298, 127] width 377 height 11
type input "9380616837"
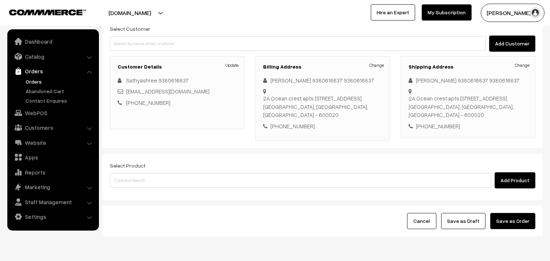
scroll to position [100, 0]
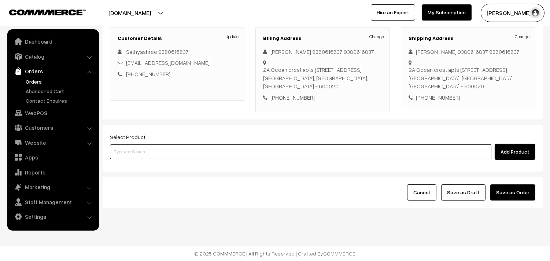
click at [145, 154] on input at bounding box center [300, 151] width 381 height 15
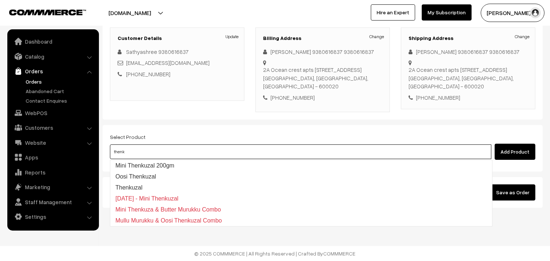
type input "thenku"
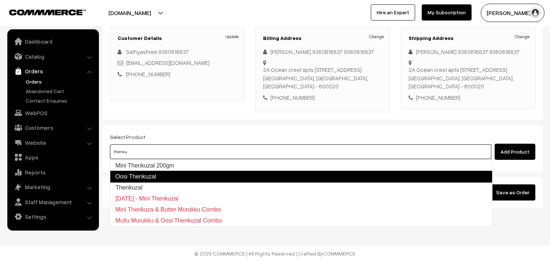
click at [132, 185] on link "Thenkuzal" at bounding box center [301, 187] width 382 height 11
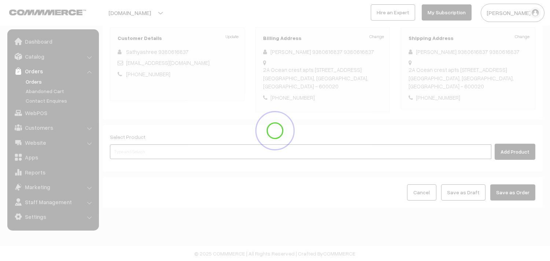
click at [130, 155] on input at bounding box center [300, 151] width 381 height 15
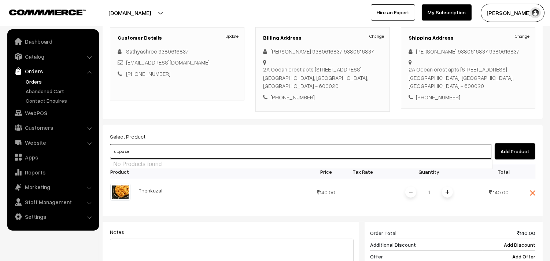
type input "uppu see"
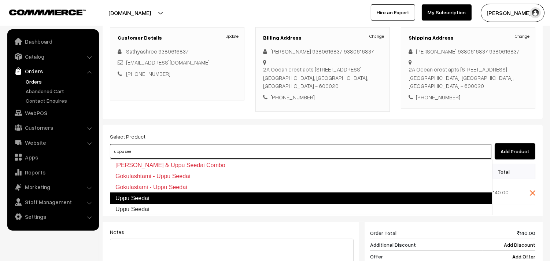
click at [127, 196] on link "Uppu Seedai" at bounding box center [301, 198] width 382 height 12
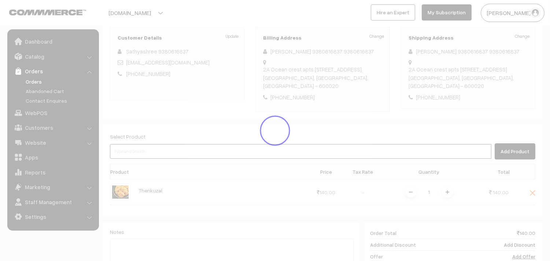
click at [130, 151] on input at bounding box center [300, 151] width 381 height 15
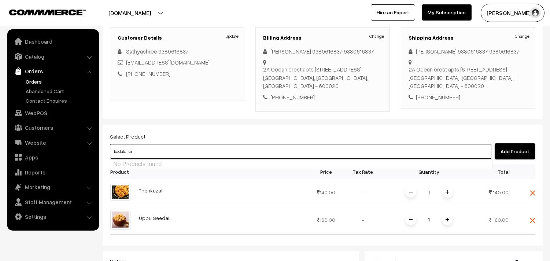
type input "[PERSON_NAME]"
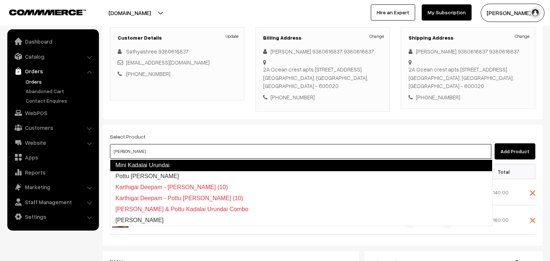
click at [143, 167] on link "Mini Kadalai Urundai" at bounding box center [301, 165] width 382 height 12
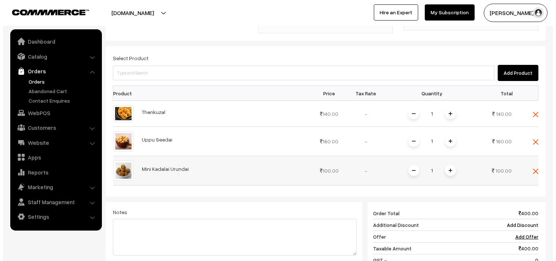
scroll to position [222, 0]
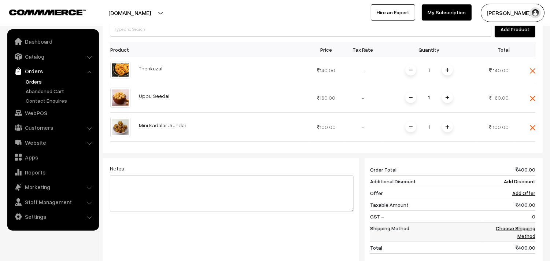
click at [510, 230] on link "Choose Shipping Method" at bounding box center [516, 232] width 40 height 14
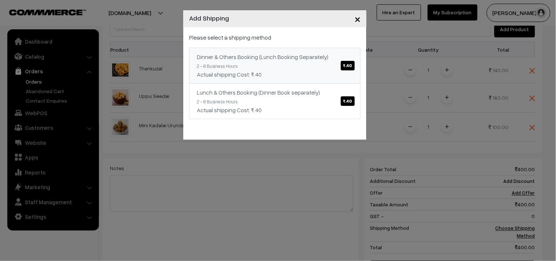
click at [343, 79] on link "Dinner & Others Booking (Lunch Booking Separately) ₹.40 2 - 8 Business Hours Ac…" at bounding box center [274, 66] width 171 height 36
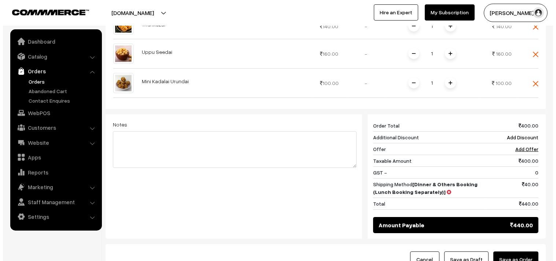
scroll to position [303, 0]
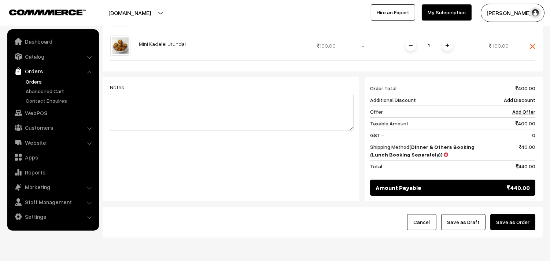
click at [510, 219] on button "Save as Order" at bounding box center [512, 222] width 45 height 16
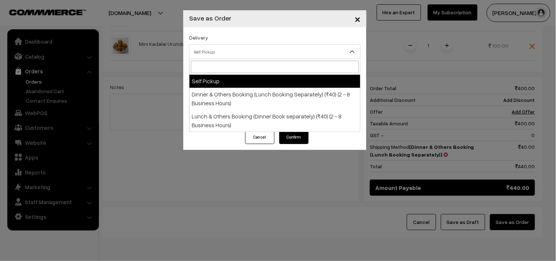
click at [232, 51] on span "Self Pickup" at bounding box center [274, 51] width 171 height 13
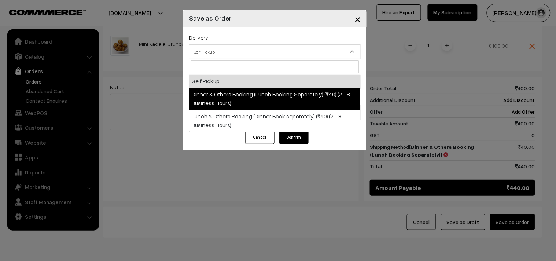
select select "DOB1"
select select "3"
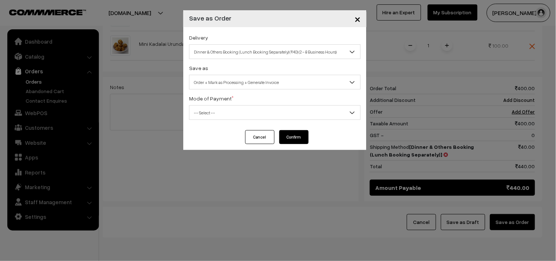
click at [227, 80] on span "Order + Mark as Processing + Generate Invoice" at bounding box center [274, 82] width 171 height 13
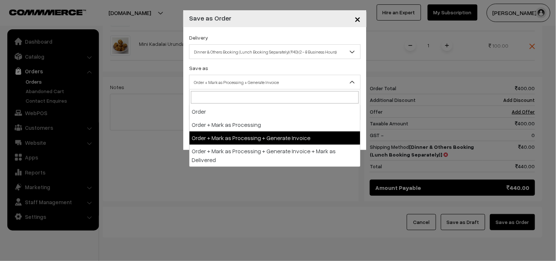
drag, startPoint x: 236, startPoint y: 131, endPoint x: 229, endPoint y: 120, distance: 13.0
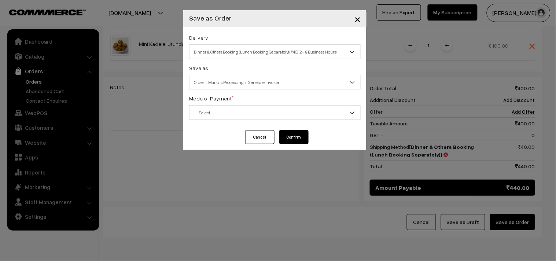
click at [227, 118] on span "-- Select --" at bounding box center [274, 112] width 171 height 13
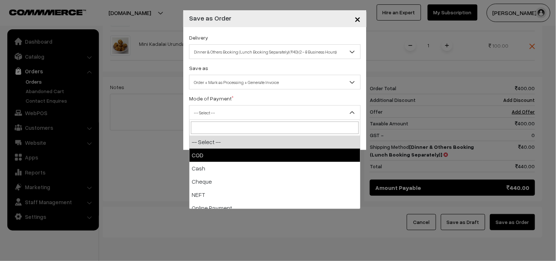
drag, startPoint x: 216, startPoint y: 152, endPoint x: 279, endPoint y: 142, distance: 63.1
select select "1"
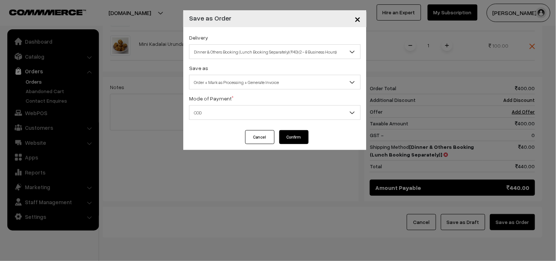
click at [299, 134] on button "Confirm" at bounding box center [293, 137] width 29 height 14
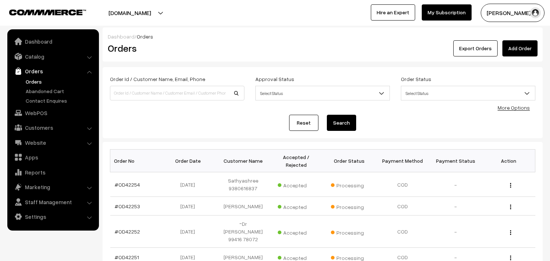
click at [130, 183] on link "#OD42254" at bounding box center [127, 184] width 25 height 6
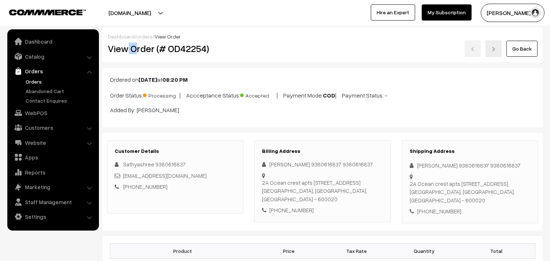
click at [138, 47] on h2 "View Order (# OD42254)" at bounding box center [176, 48] width 136 height 11
click at [134, 47] on h2 "View Order (# OD42254)" at bounding box center [176, 48] width 136 height 11
click at [132, 48] on h2 "View Order (# OD42254)" at bounding box center [176, 48] width 136 height 11
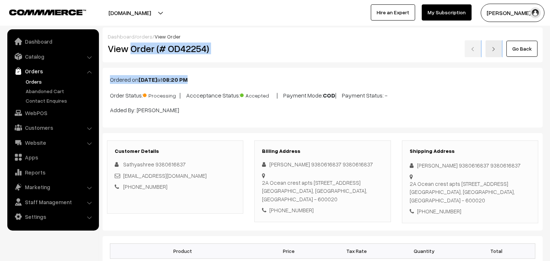
drag, startPoint x: 131, startPoint y: 48, endPoint x: 292, endPoint y: 79, distance: 163.4
copy div "Order (# OD42254) Go Back Ordered on [DATE] 08:20 PM"
click at [158, 53] on h2 "View Order (# OD42254)" at bounding box center [176, 48] width 136 height 11
drag, startPoint x: 132, startPoint y: 50, endPoint x: 259, endPoint y: 51, distance: 127.1
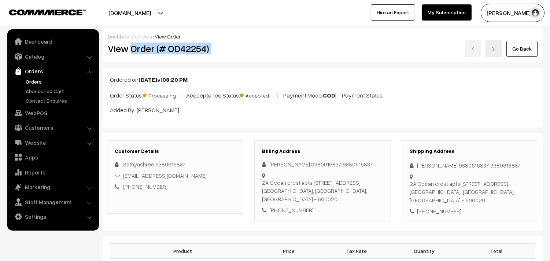
click at [259, 51] on div "View Order (# OD42254) Go Back" at bounding box center [322, 48] width 441 height 17
copy div "Order (# OD42254)"
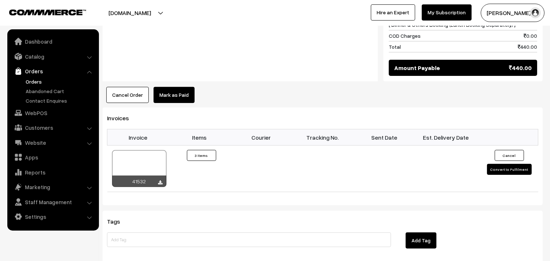
scroll to position [570, 0]
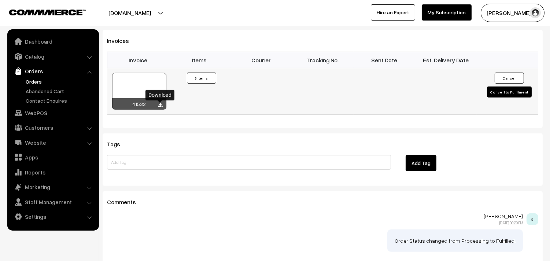
click at [161, 107] on icon at bounding box center [160, 105] width 4 height 5
click at [46, 108] on link "WebPOS" at bounding box center [52, 112] width 87 height 13
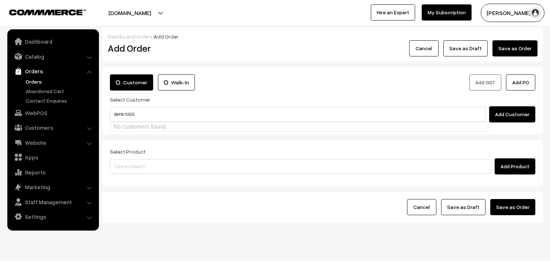
click at [123, 110] on input "98418 15505" at bounding box center [298, 114] width 376 height 15
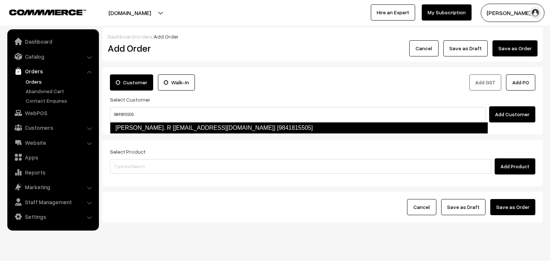
click at [136, 127] on link "[PERSON_NAME]. R [[EMAIL_ADDRESS][DOMAIN_NAME]] [9841815505]" at bounding box center [299, 128] width 378 height 12
type input "9841815505"
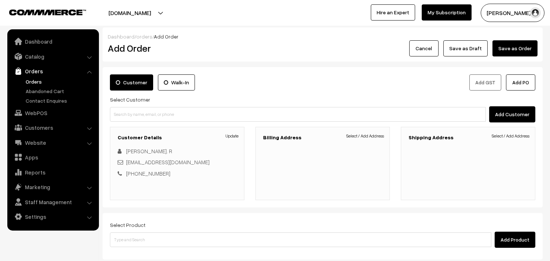
scroll to position [81, 0]
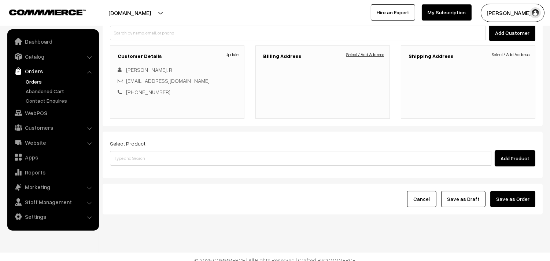
click at [367, 56] on link "Select / Add Address" at bounding box center [365, 54] width 38 height 7
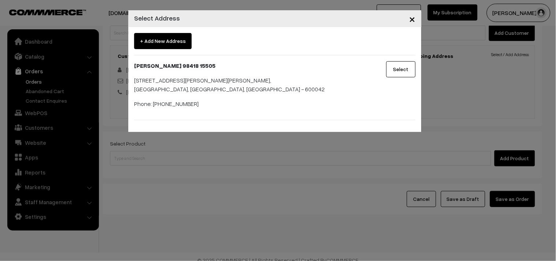
click at [397, 65] on button "Select" at bounding box center [400, 69] width 29 height 16
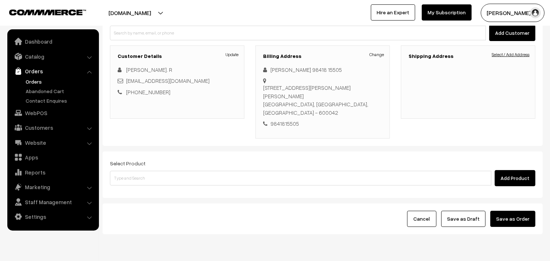
drag, startPoint x: 511, startPoint y: 56, endPoint x: 506, endPoint y: 56, distance: 5.1
click at [511, 56] on link "Select / Add Address" at bounding box center [511, 54] width 38 height 7
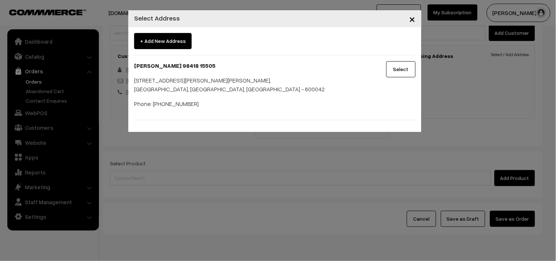
click at [411, 66] on button "Select" at bounding box center [400, 69] width 29 height 16
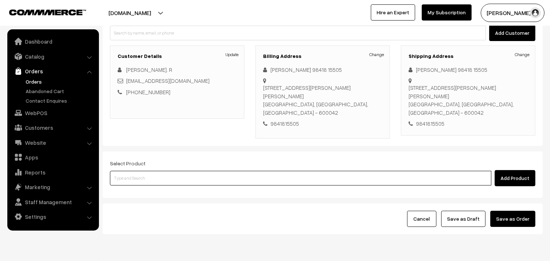
click at [145, 184] on input at bounding box center [300, 178] width 381 height 15
type input "13th with"
click at [145, 186] on link "13th Without Rice..." at bounding box center [301, 191] width 382 height 11
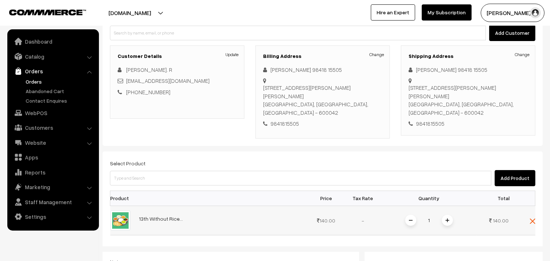
click at [446, 223] on span at bounding box center [447, 220] width 11 height 11
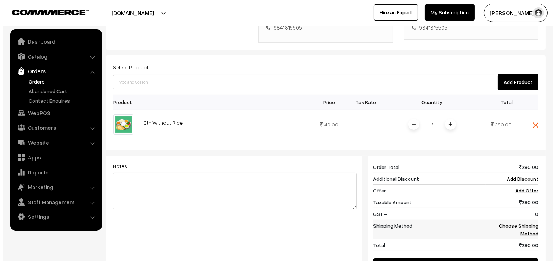
scroll to position [244, 0]
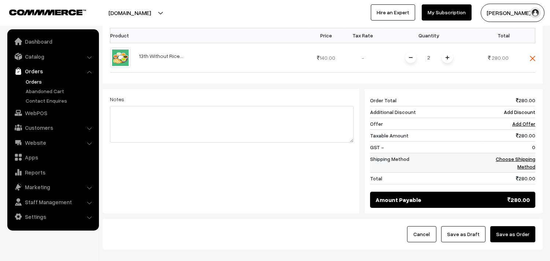
click at [525, 162] on link "Choose Shipping Method" at bounding box center [516, 163] width 40 height 14
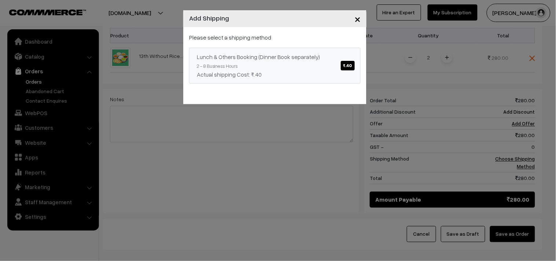
click at [340, 64] on link "Lunch & Others Booking (Dinner Book separately) ₹.40 2 - 8 Business Hours Actua…" at bounding box center [274, 66] width 171 height 36
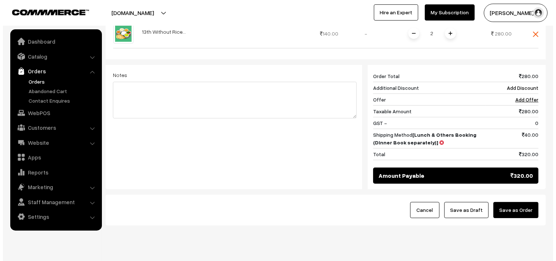
scroll to position [286, 0]
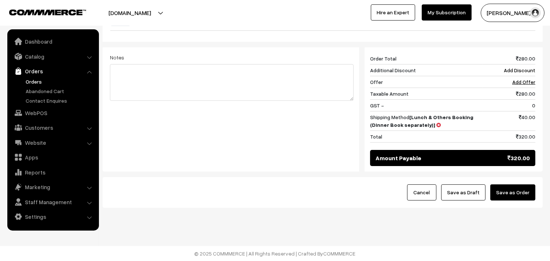
click at [519, 193] on button "Save as Order" at bounding box center [512, 192] width 45 height 16
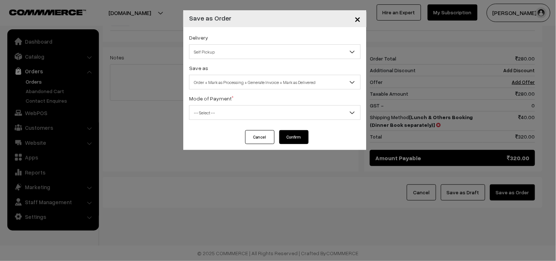
click at [210, 55] on span "Self Pickup" at bounding box center [274, 51] width 171 height 13
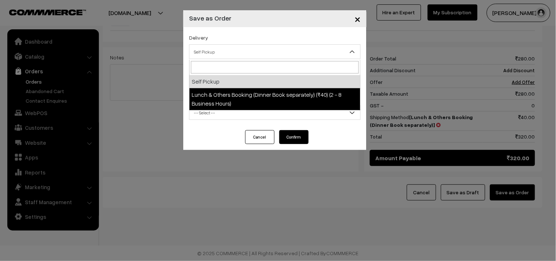
select select "LOB1"
select select "3"
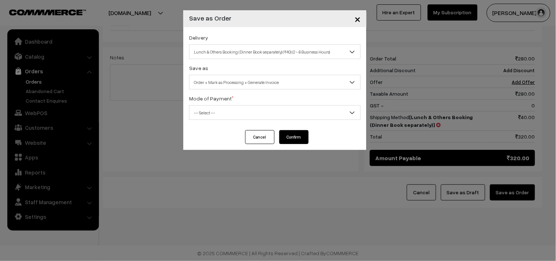
click at [228, 86] on span "Order + Mark as Processing + Generate Invoice" at bounding box center [274, 82] width 171 height 13
click at [226, 117] on span "-- Select --" at bounding box center [274, 112] width 171 height 13
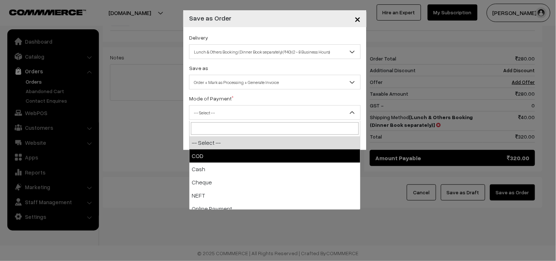
drag, startPoint x: 214, startPoint y: 151, endPoint x: 318, endPoint y: 152, distance: 103.7
select select "1"
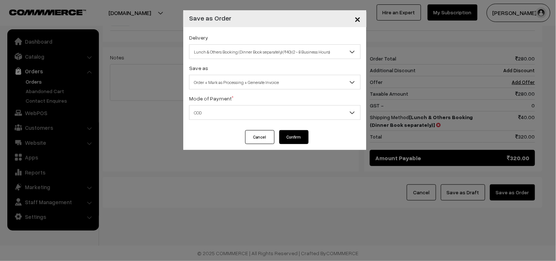
click at [311, 136] on div "Cancel Confirm" at bounding box center [274, 140] width 183 height 20
click at [309, 137] on div "Cancel Confirm" at bounding box center [274, 140] width 183 height 20
click at [306, 137] on button "Confirm" at bounding box center [293, 137] width 29 height 14
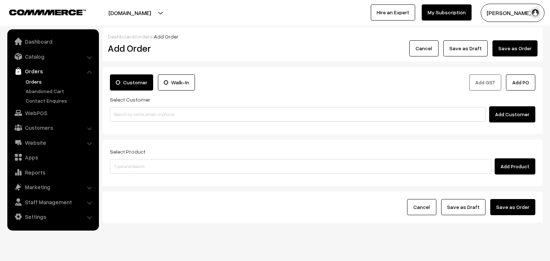
click at [35, 81] on link "Orders" at bounding box center [60, 82] width 73 height 8
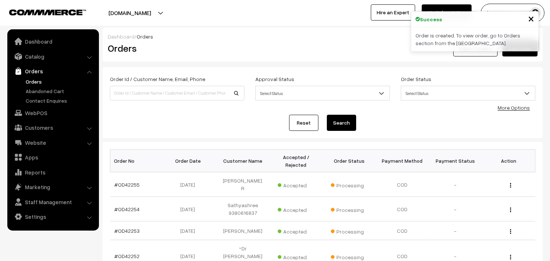
click at [126, 181] on link "#OD42255" at bounding box center [127, 184] width 25 height 6
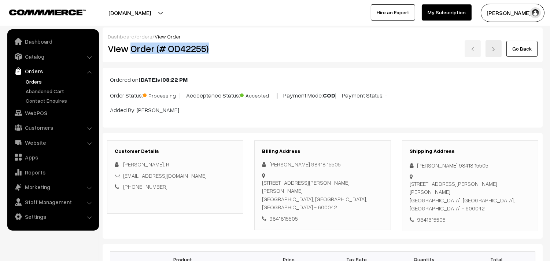
click at [232, 53] on h2 "View Order (# OD42255)" at bounding box center [176, 48] width 136 height 11
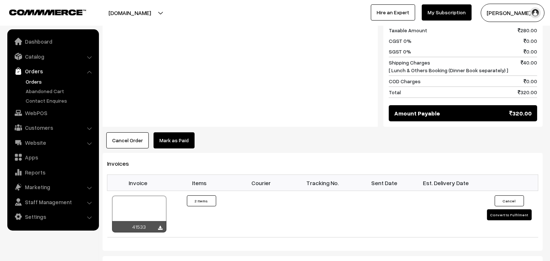
scroll to position [366, 0]
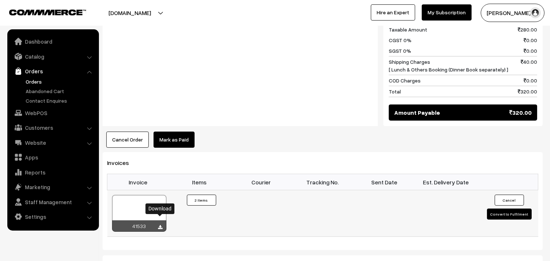
click at [160, 225] on icon at bounding box center [160, 227] width 4 height 5
click at [34, 113] on link "WebPOS" at bounding box center [52, 112] width 87 height 13
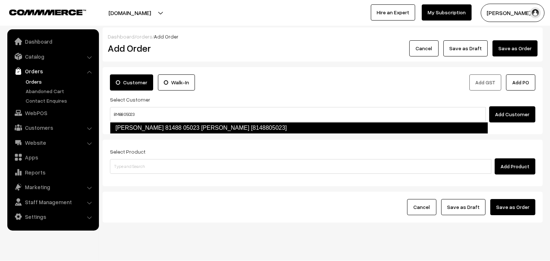
click at [129, 129] on link "Vijayalakshmi 81488 05023 Narasimhan [8148805023]" at bounding box center [299, 128] width 378 height 12
type input "81488 05023"
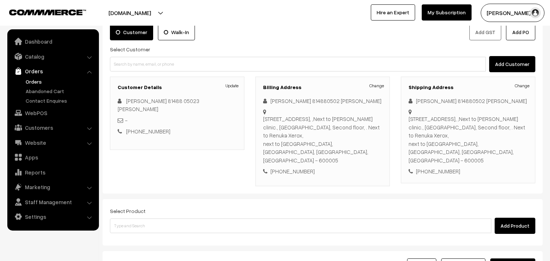
scroll to position [108, 0]
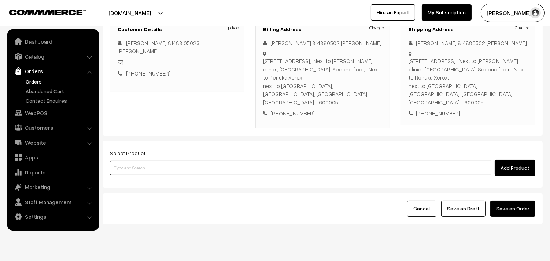
click at [154, 160] on input at bounding box center [300, 167] width 381 height 15
type input "ghee pon"
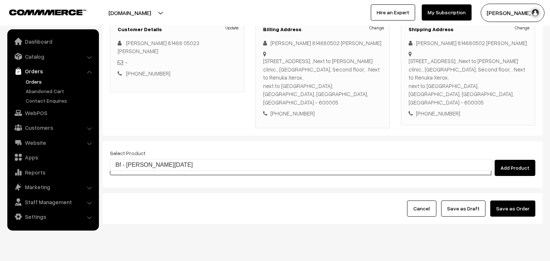
click at [153, 160] on link "Bf - Ghee Pongal" at bounding box center [301, 164] width 382 height 11
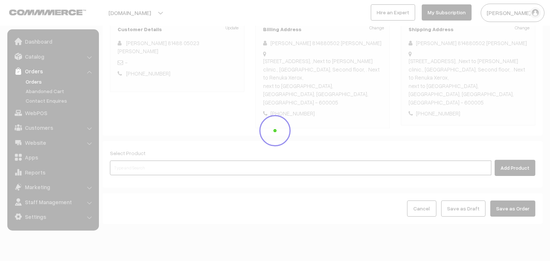
click at [148, 160] on input at bounding box center [300, 167] width 381 height 15
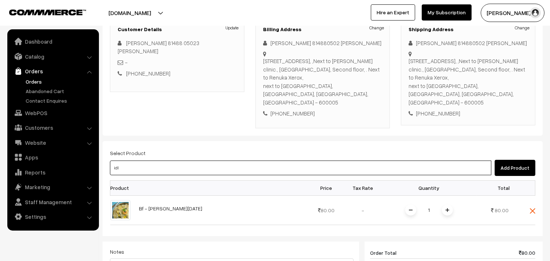
type input "idly"
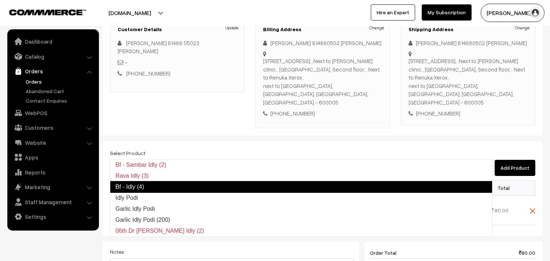
click at [152, 189] on link "Bf - Idly (4)" at bounding box center [301, 187] width 382 height 12
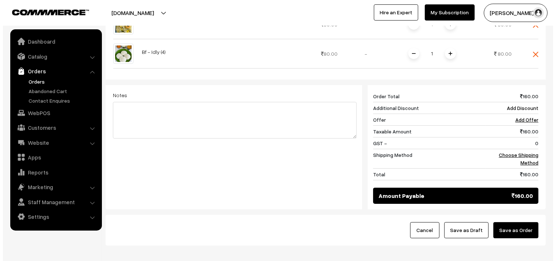
scroll to position [316, 0]
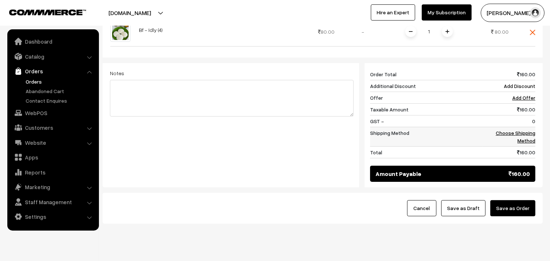
click at [523, 130] on link "Choose Shipping Method" at bounding box center [516, 137] width 40 height 14
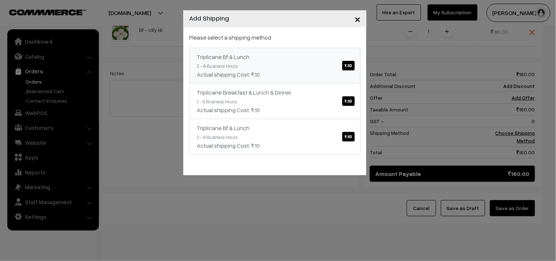
click at [343, 57] on div "Triplicane Bf & Lunch ₹.10" at bounding box center [275, 56] width 156 height 9
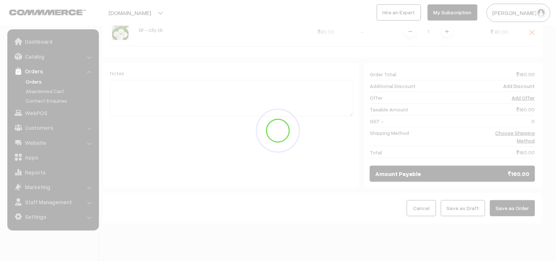
scroll to position [308, 0]
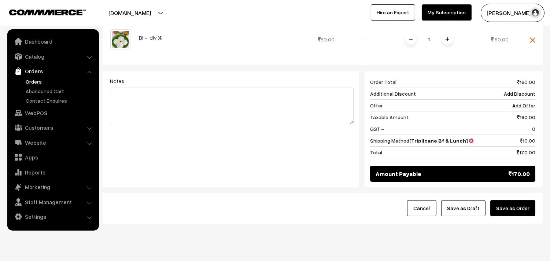
click at [513, 200] on button "Save as Order" at bounding box center [512, 208] width 45 height 16
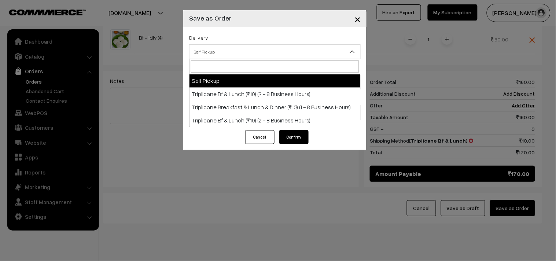
click at [217, 49] on span "Self Pickup" at bounding box center [274, 51] width 171 height 13
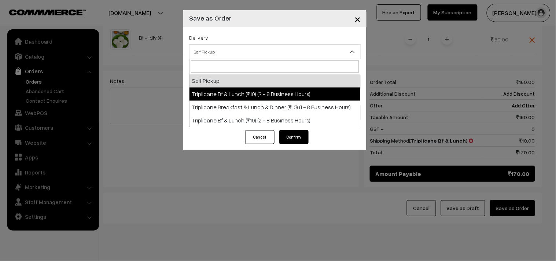
select select "TO1"
select select "3"
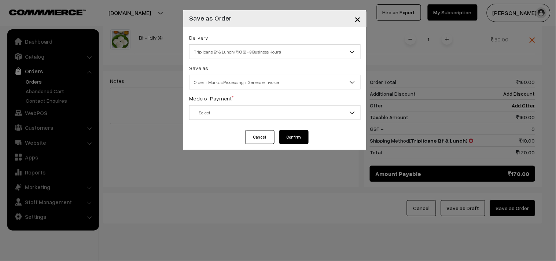
click at [231, 83] on span "Order + Mark as Processing + Generate Invoice" at bounding box center [274, 82] width 171 height 13
click at [227, 118] on span "-- Select --" at bounding box center [274, 112] width 171 height 13
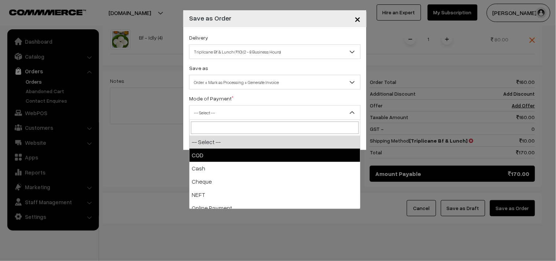
select select "1"
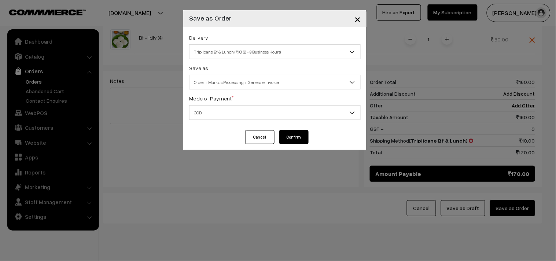
click at [296, 136] on button "Confirm" at bounding box center [293, 137] width 29 height 14
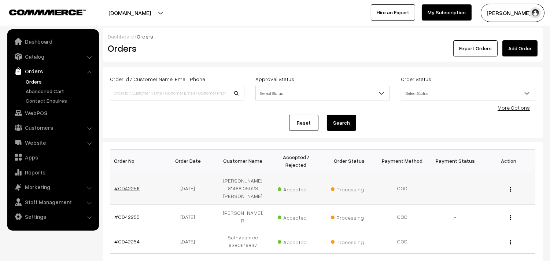
click at [127, 186] on link "#OD42256" at bounding box center [127, 188] width 25 height 6
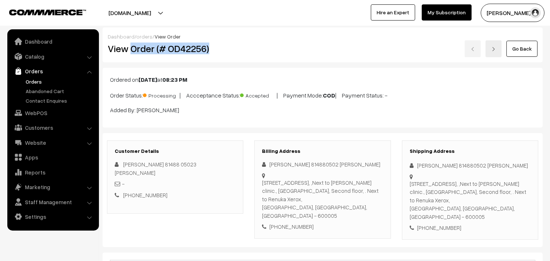
click at [226, 45] on h2 "View Order (# OD42256)" at bounding box center [176, 48] width 136 height 11
click at [47, 216] on link "Settings" at bounding box center [52, 216] width 87 height 13
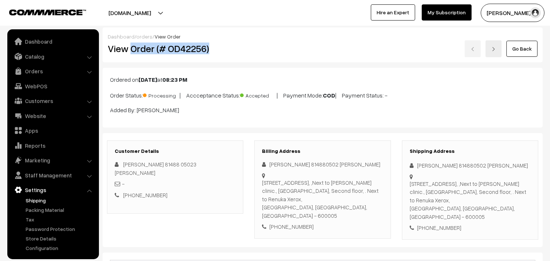
click at [45, 201] on link "Shipping" at bounding box center [60, 200] width 73 height 8
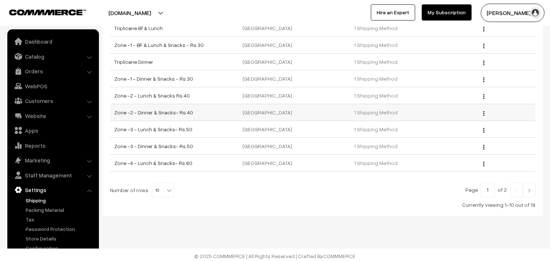
scroll to position [90, 0]
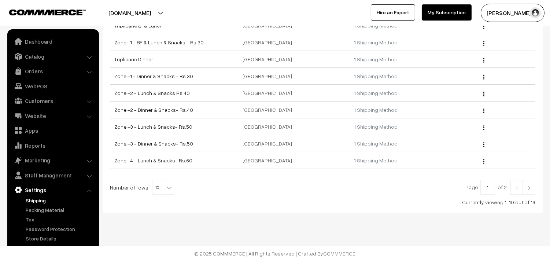
click at [158, 190] on span "10" at bounding box center [162, 187] width 21 height 15
select select "100"
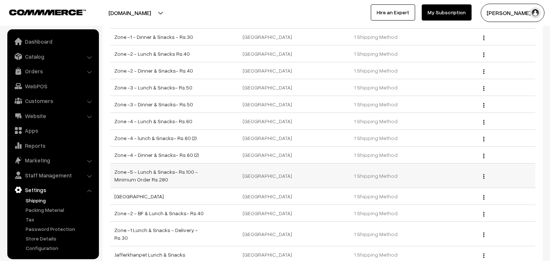
scroll to position [27, 0]
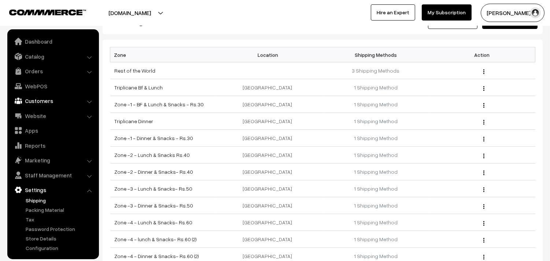
click at [42, 98] on link "Customers" at bounding box center [52, 100] width 87 height 13
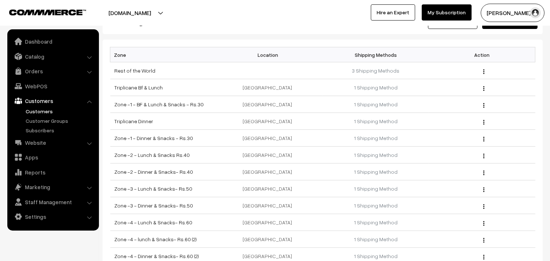
click at [39, 111] on link "Customers" at bounding box center [60, 111] width 73 height 8
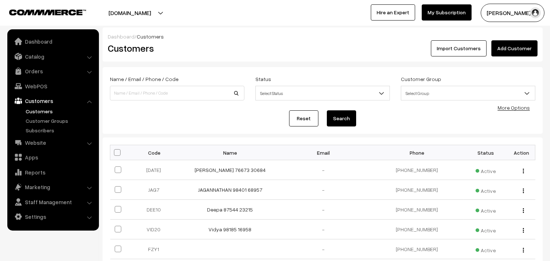
click at [517, 45] on link "Add Customer" at bounding box center [514, 48] width 46 height 16
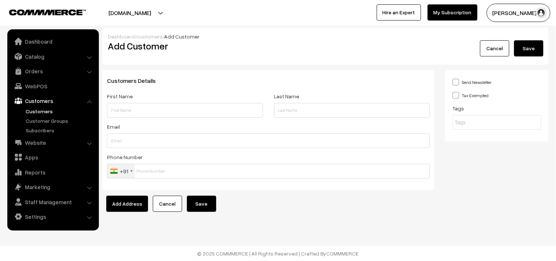
click at [130, 115] on input "text" at bounding box center [185, 110] width 156 height 15
type input "[PERSON_NAME] 98185 16958"
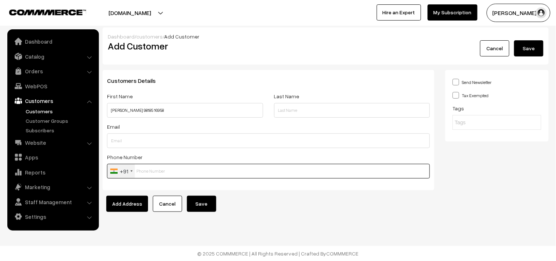
drag, startPoint x: 147, startPoint y: 169, endPoint x: 423, endPoint y: 192, distance: 277.5
click at [147, 170] on input "text" at bounding box center [268, 171] width 323 height 15
paste input "98185 1695"
type input "9818516958"
click at [202, 201] on button "Save" at bounding box center [201, 204] width 29 height 16
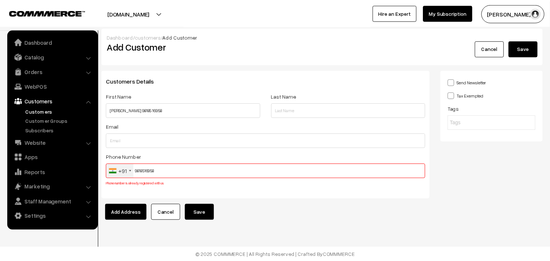
scroll to position [2, 0]
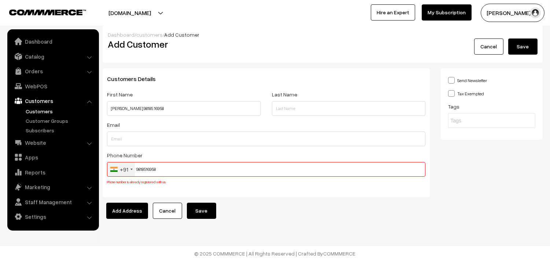
click at [42, 112] on link "Customers" at bounding box center [60, 111] width 73 height 8
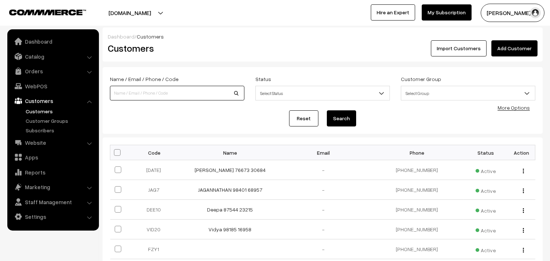
click at [138, 97] on input at bounding box center [177, 93] width 134 height 15
paste input "98185 16958"
type input "98185 16958"
click button "Search"
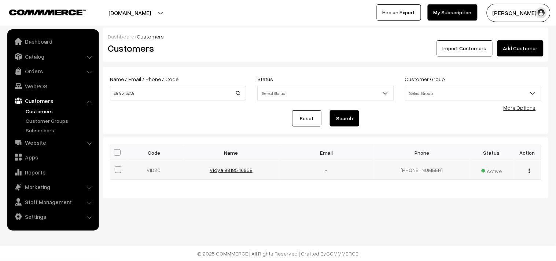
click at [229, 169] on link "Vidya 98185 16958" at bounding box center [231, 170] width 43 height 6
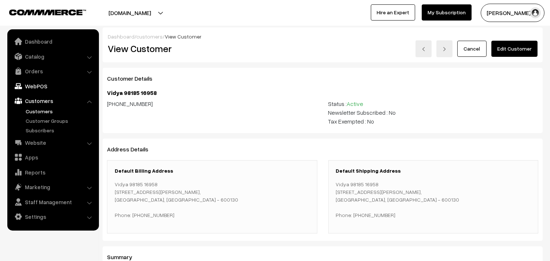
drag, startPoint x: 38, startPoint y: 84, endPoint x: 45, endPoint y: 84, distance: 7.0
click at [38, 84] on link "WebPOS" at bounding box center [52, 85] width 87 height 13
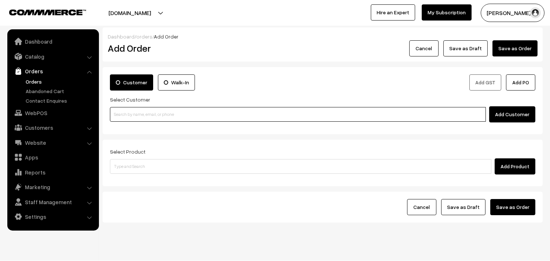
click at [151, 116] on input at bounding box center [298, 114] width 376 height 15
paste input "98185 16958"
click at [127, 122] on ul "Vidya 98185 16958 [9818516958]" at bounding box center [299, 128] width 378 height 12
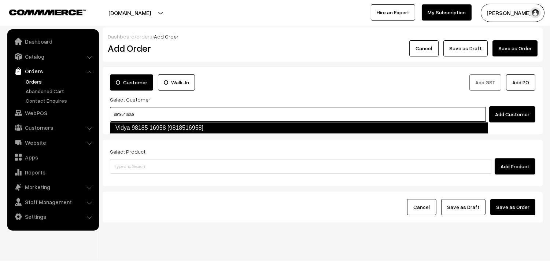
click at [131, 122] on link "Vidya 98185 16958 [9818516958]" at bounding box center [299, 128] width 378 height 12
type input "98185 16958"
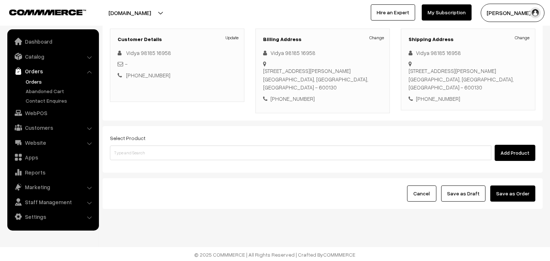
scroll to position [100, 0]
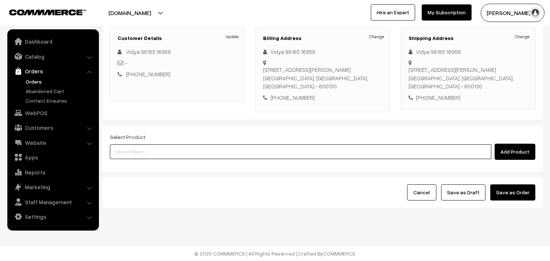
click at [138, 152] on input at bounding box center [300, 151] width 381 height 15
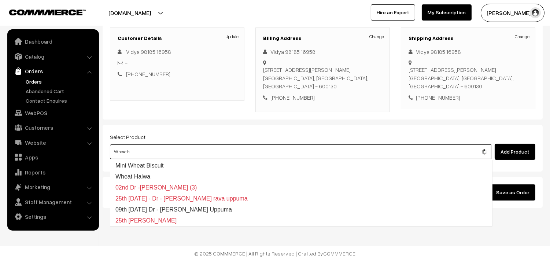
type input "Wheat ha"
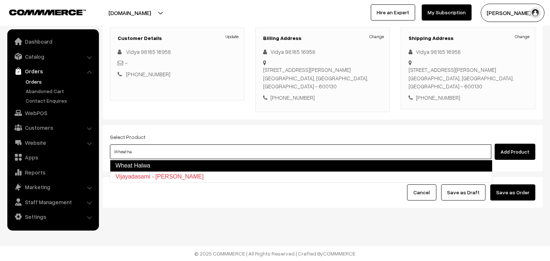
click at [138, 166] on link "Wheat Halwa" at bounding box center [301, 166] width 382 height 12
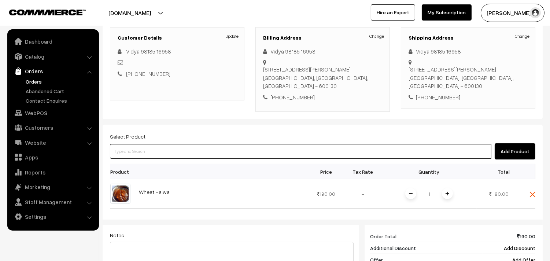
click at [151, 155] on input at bounding box center [300, 151] width 381 height 15
type input "k"
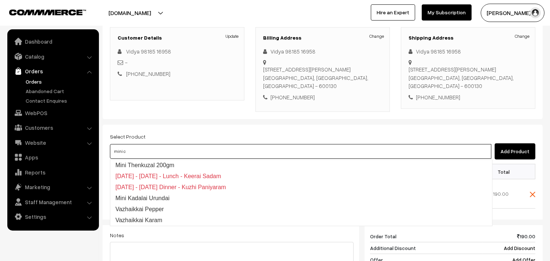
type input "mini co"
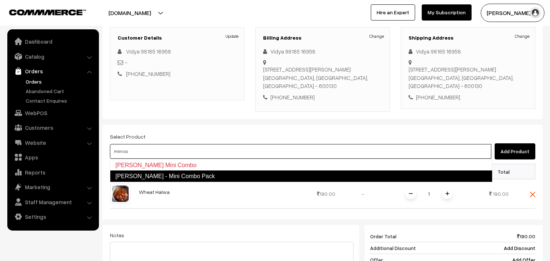
click at [156, 176] on link "[PERSON_NAME] - Mini Combo Pack" at bounding box center [301, 176] width 382 height 12
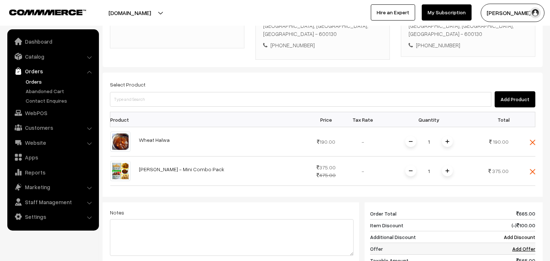
scroll to position [222, 0]
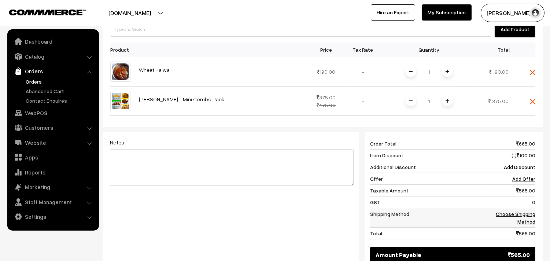
click at [511, 215] on link "Choose Shipping Method" at bounding box center [516, 218] width 40 height 14
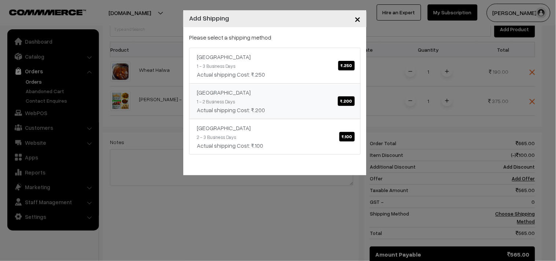
click at [258, 106] on div "Actual shipping Cost: ₹.200" at bounding box center [275, 110] width 156 height 9
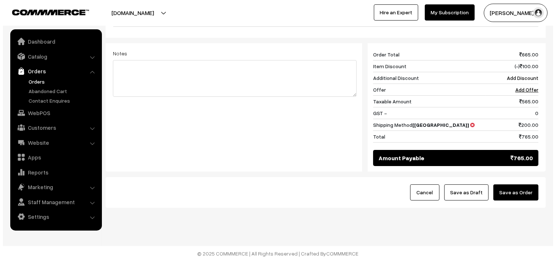
scroll to position [312, 0]
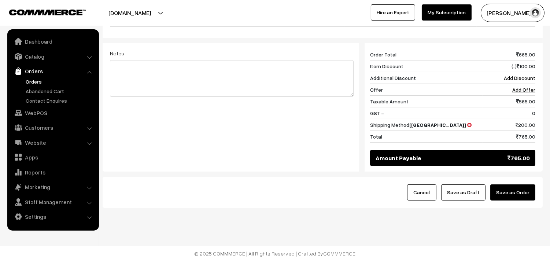
click at [506, 196] on button "Save as Order" at bounding box center [512, 192] width 45 height 16
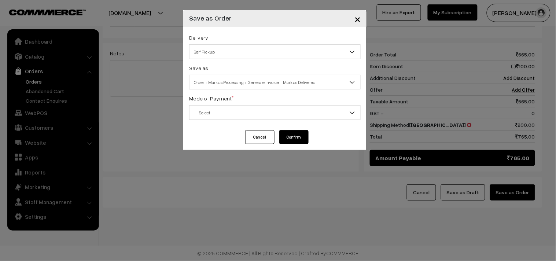
click at [216, 50] on span "Self Pickup" at bounding box center [274, 51] width 171 height 13
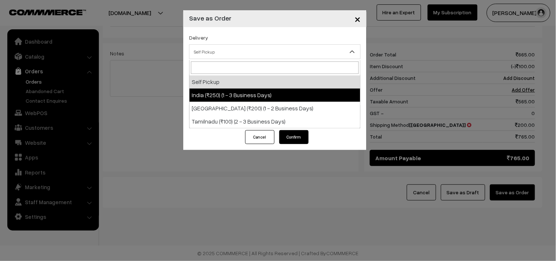
select select "IND1"
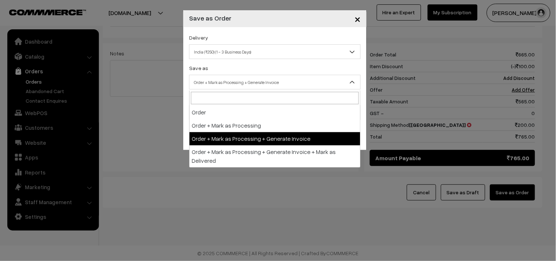
click at [232, 86] on span "Order + Mark as Processing + Generate Invoice" at bounding box center [274, 82] width 171 height 13
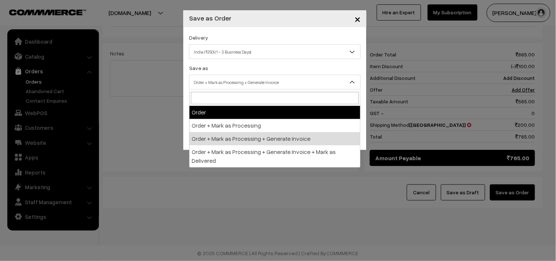
click at [237, 67] on div "Save as Order Order + Mark as Processing Order + Mark as Processing + Generate …" at bounding box center [274, 76] width 171 height 26
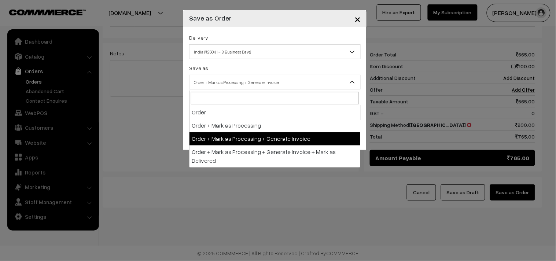
click at [246, 86] on span "Order + Mark as Processing + Generate Invoice" at bounding box center [274, 82] width 171 height 13
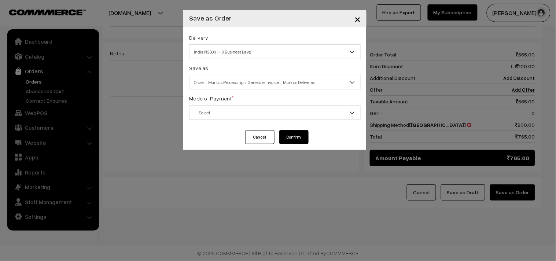
click at [225, 84] on span "Order + Mark as Processing + Generate Invoice + Mark as Delivered" at bounding box center [274, 82] width 171 height 13
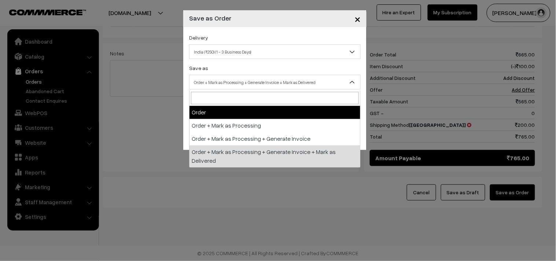
select select "1"
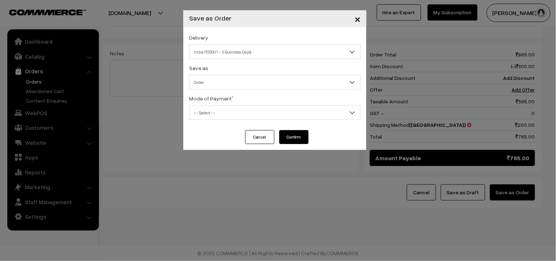
click at [222, 110] on span "-- Select --" at bounding box center [274, 112] width 171 height 13
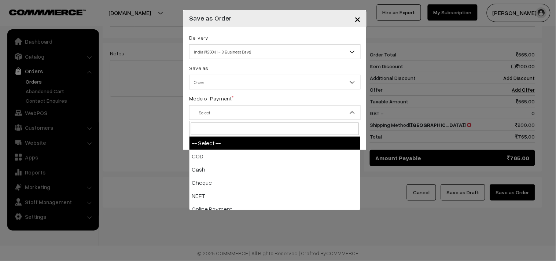
select select "1"
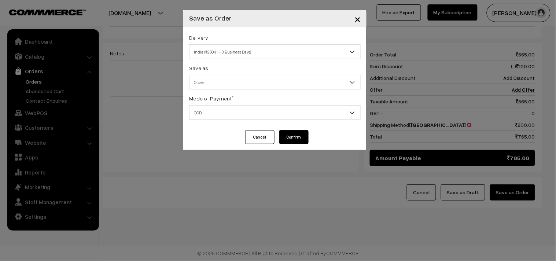
click at [287, 134] on button "Confirm" at bounding box center [293, 137] width 29 height 14
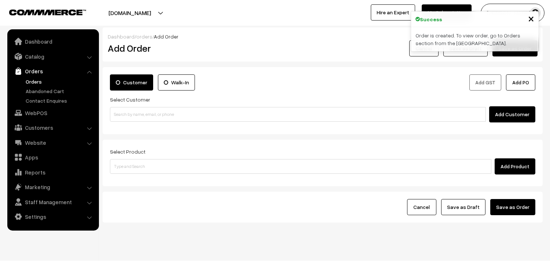
click at [32, 79] on link "Orders" at bounding box center [60, 82] width 73 height 8
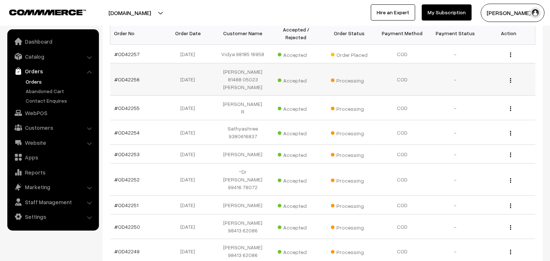
scroll to position [81, 0]
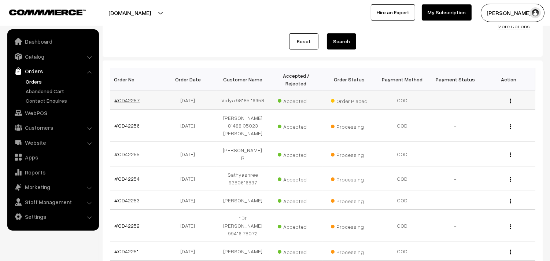
click at [123, 100] on link "#OD42257" at bounding box center [127, 100] width 25 height 6
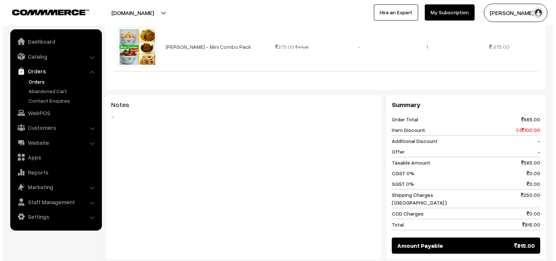
scroll to position [366, 0]
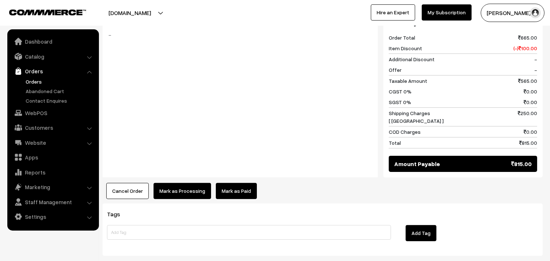
click at [138, 188] on button "Cancel Order" at bounding box center [127, 191] width 42 height 16
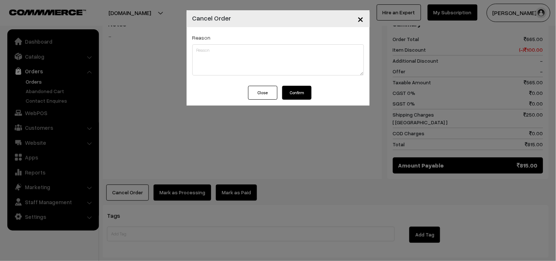
click at [290, 91] on button "Confirm" at bounding box center [296, 93] width 29 height 14
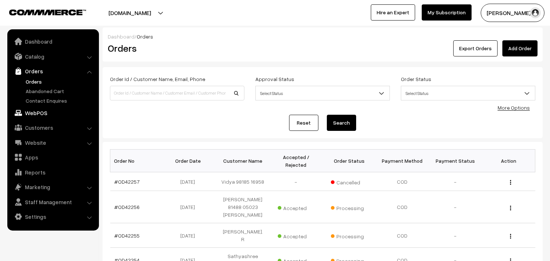
click at [32, 109] on link "WebPOS" at bounding box center [52, 112] width 87 height 13
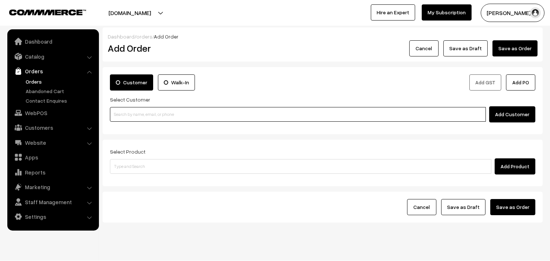
click at [147, 115] on input at bounding box center [298, 114] width 376 height 15
paste input "98185 16958"
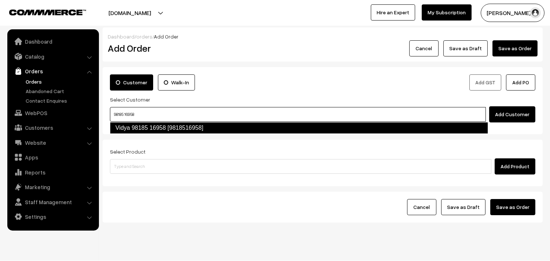
click at [129, 126] on link "Vidya 98185 16958 [9818516958]" at bounding box center [299, 128] width 378 height 12
type input "98185 16958"
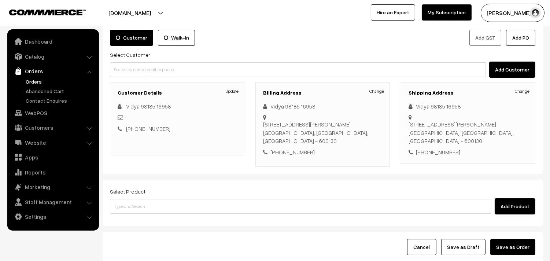
scroll to position [100, 0]
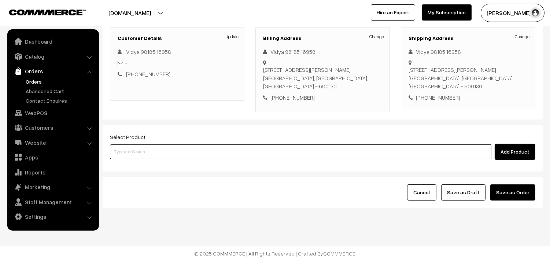
click at [123, 151] on input at bounding box center [300, 151] width 381 height 15
type input "wheat hal"
click at [125, 162] on link "Wheat Halwa" at bounding box center [301, 165] width 382 height 11
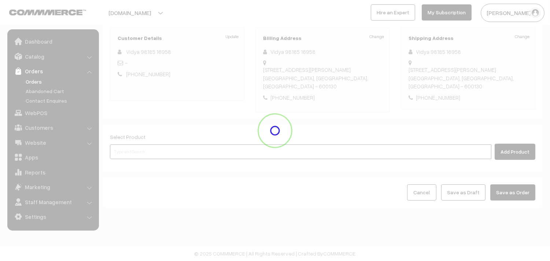
click at [130, 147] on input at bounding box center [300, 151] width 381 height 15
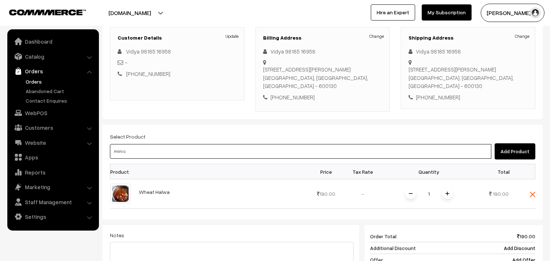
type input "mini co"
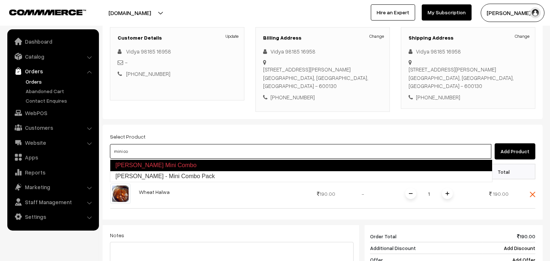
click at [140, 174] on link "Krishna Jeyanthi - Mini Combo Pack" at bounding box center [301, 176] width 382 height 11
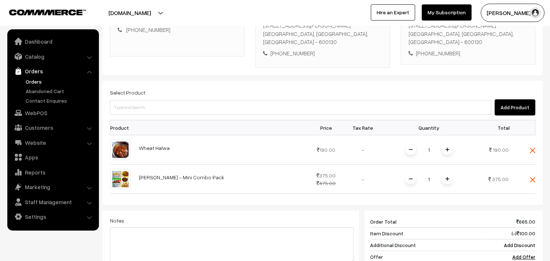
scroll to position [262, 0]
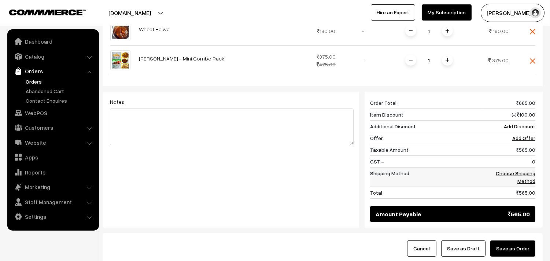
click at [508, 173] on link "Choose Shipping Method" at bounding box center [516, 177] width 40 height 14
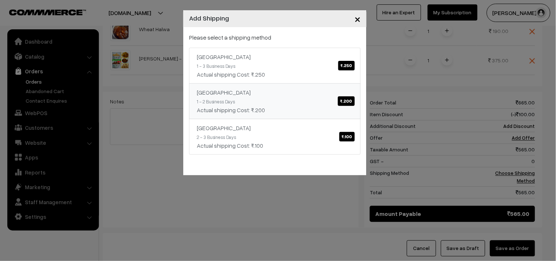
click at [266, 111] on div "Actual shipping Cost: ₹.200" at bounding box center [275, 110] width 156 height 9
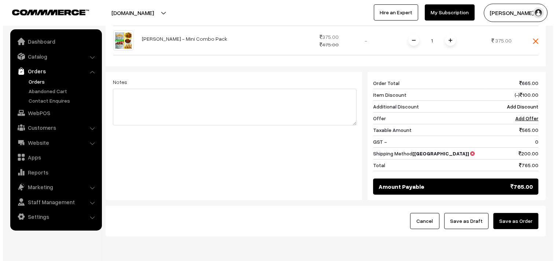
scroll to position [312, 0]
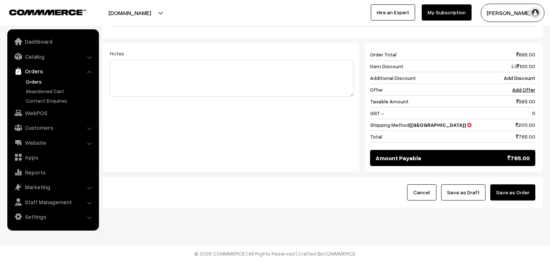
click at [510, 189] on button "Save as Order" at bounding box center [512, 192] width 45 height 16
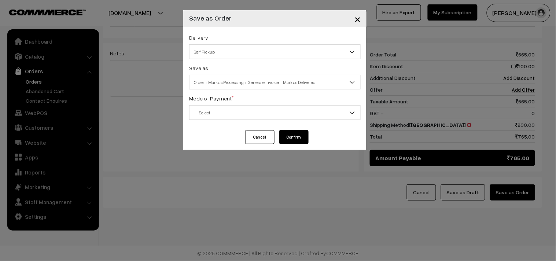
click at [225, 56] on span "Self Pickup" at bounding box center [274, 51] width 171 height 13
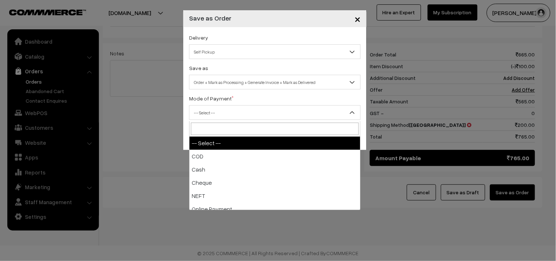
click at [251, 115] on span "-- Select --" at bounding box center [274, 112] width 171 height 13
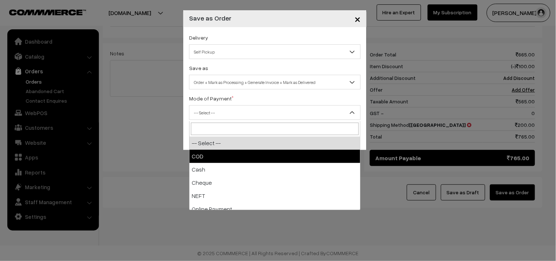
drag, startPoint x: 222, startPoint y: 158, endPoint x: 286, endPoint y: 146, distance: 64.9
select select "1"
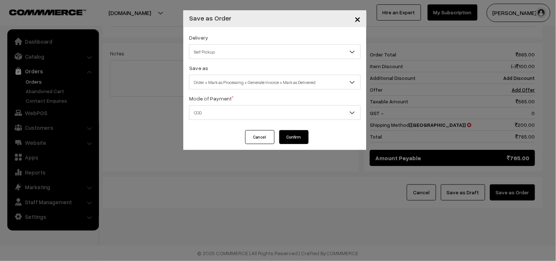
click at [294, 136] on button "Confirm" at bounding box center [293, 137] width 29 height 14
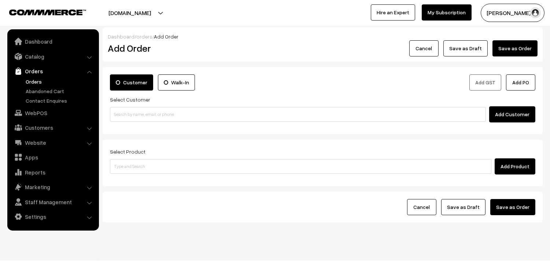
click at [38, 81] on link "Orders" at bounding box center [60, 82] width 73 height 8
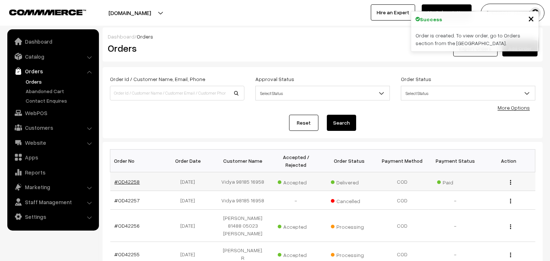
click at [132, 180] on link "#OD42258" at bounding box center [127, 181] width 25 height 6
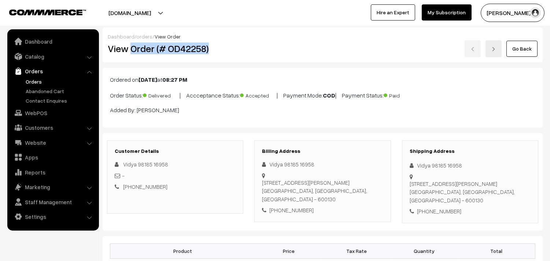
drag, startPoint x: 130, startPoint y: 48, endPoint x: 232, endPoint y: 46, distance: 101.9
click at [232, 46] on h2 "View Order (# OD42258)" at bounding box center [176, 48] width 136 height 11
copy h2 "Order (# OD42258)"
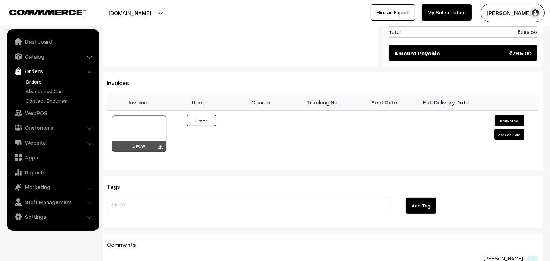
scroll to position [488, 0]
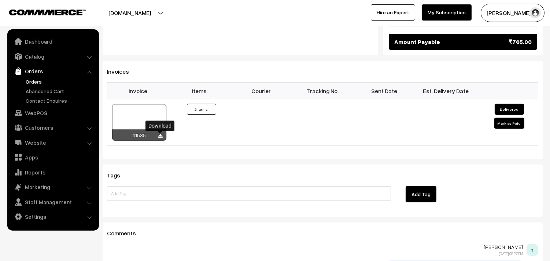
click at [159, 133] on div at bounding box center [160, 136] width 4 height 7
click at [159, 137] on icon at bounding box center [160, 136] width 4 height 5
click at [41, 82] on link "Orders" at bounding box center [60, 82] width 73 height 8
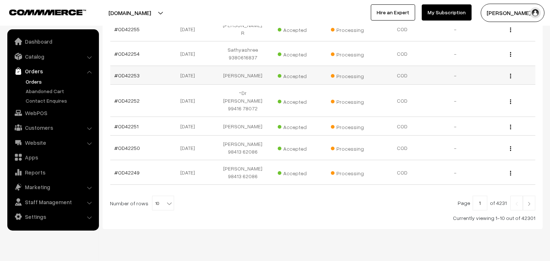
scroll to position [226, 0]
click at [34, 84] on link "Orders" at bounding box center [60, 82] width 73 height 8
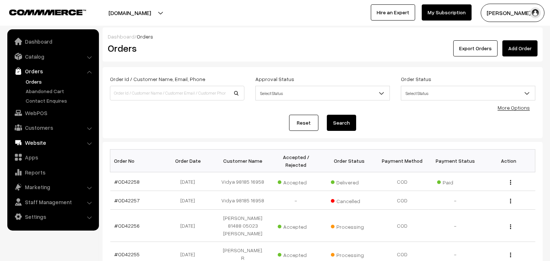
click at [39, 112] on link "WebPOS" at bounding box center [52, 112] width 87 height 13
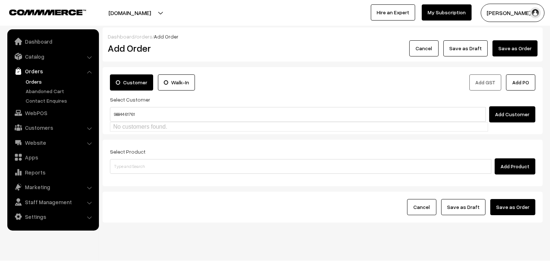
click at [126, 109] on input "98844 61761" at bounding box center [298, 114] width 376 height 15
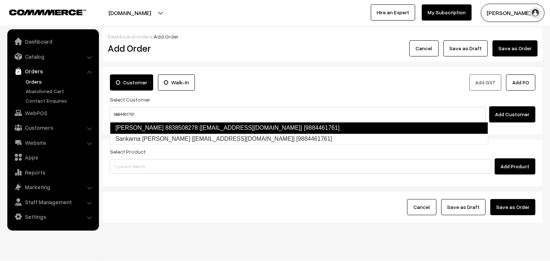
click at [129, 125] on link "[PERSON_NAME] 8838508278 [[EMAIL_ADDRESS][DOMAIN_NAME]] [9884461761]" at bounding box center [299, 128] width 378 height 12
type input "9884461761"
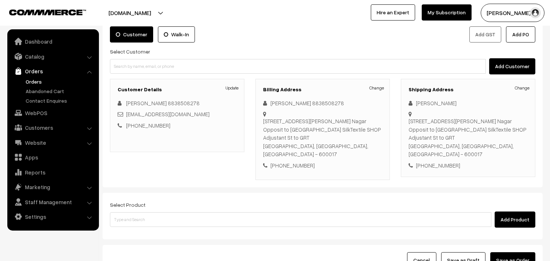
scroll to position [81, 0]
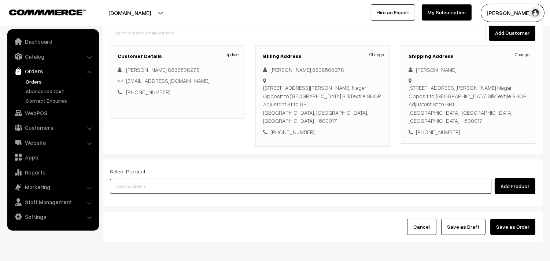
click at [147, 179] on input at bounding box center [300, 186] width 381 height 15
type input "plain dos"
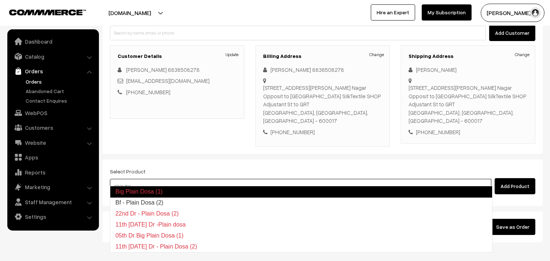
click at [143, 198] on link "Bf - Plain Dosa (2)" at bounding box center [301, 202] width 382 height 11
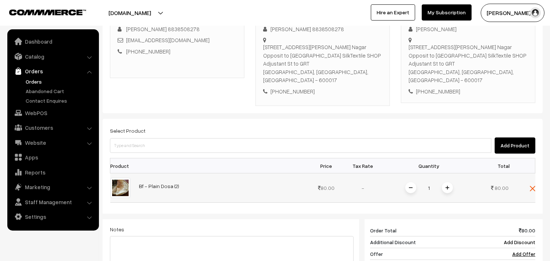
click at [451, 182] on span at bounding box center [447, 187] width 11 height 11
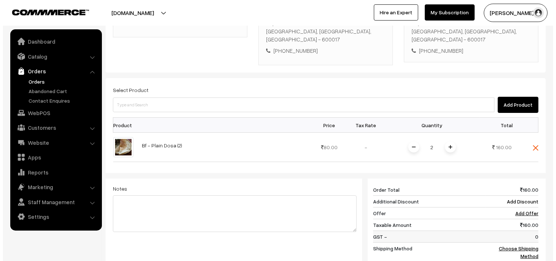
scroll to position [244, 0]
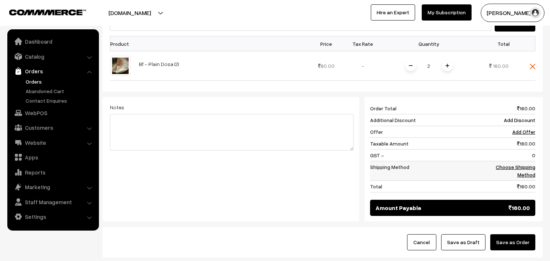
click at [522, 171] on td "Choose Shipping Method" at bounding box center [508, 170] width 53 height 19
click at [522, 164] on link "Choose Shipping Method" at bounding box center [516, 171] width 40 height 14
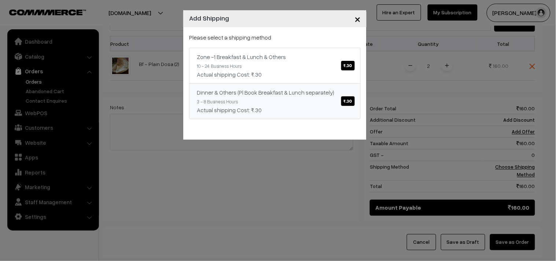
click at [338, 90] on div "Dinner & Others (Pl Book Breakfast & Lunch separately) ₹.30" at bounding box center [275, 92] width 156 height 9
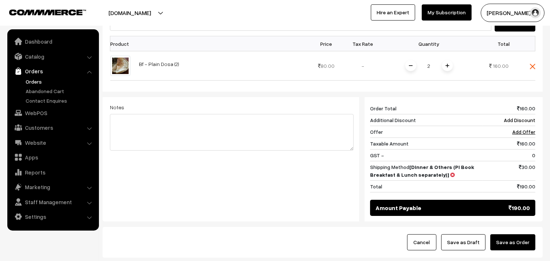
click at [511, 234] on button "Save as Order" at bounding box center [512, 242] width 45 height 16
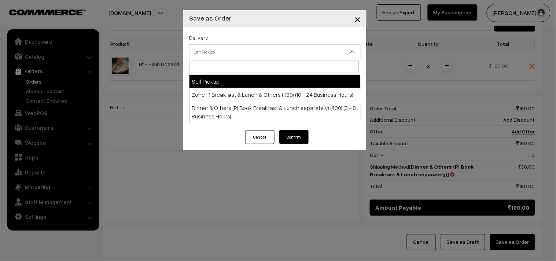
click at [204, 53] on span "Self Pickup" at bounding box center [274, 51] width 171 height 13
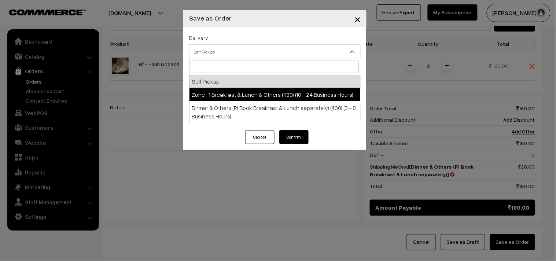
select select "ZON1"
select select "3"
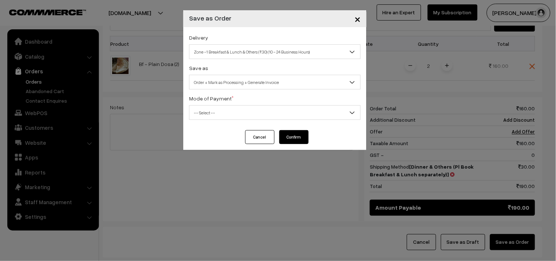
click at [233, 86] on span "Order + Mark as Processing + Generate Invoice" at bounding box center [274, 82] width 171 height 13
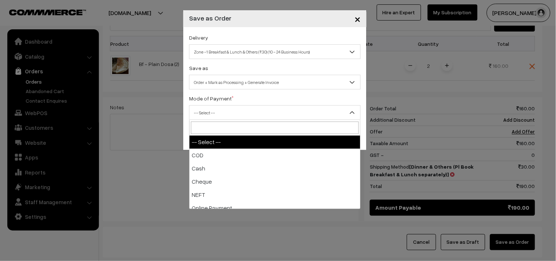
click at [210, 113] on span "-- Select --" at bounding box center [274, 112] width 171 height 13
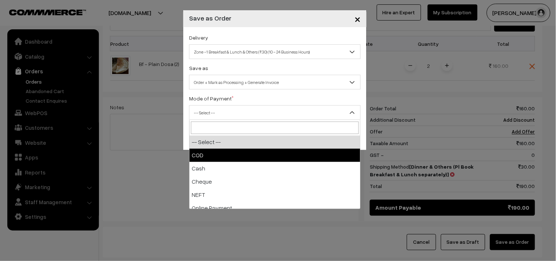
drag, startPoint x: 203, startPoint y: 163, endPoint x: 206, endPoint y: 160, distance: 3.9
select select "2"
checkbox input "true"
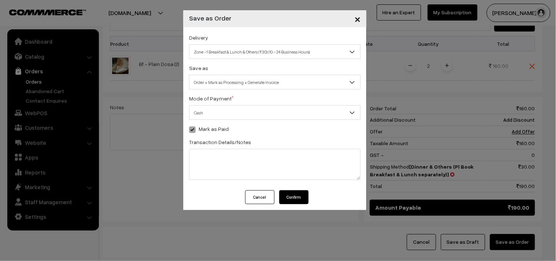
click at [209, 114] on span "Cash" at bounding box center [274, 112] width 171 height 13
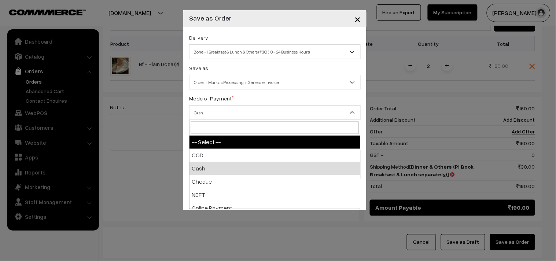
select select "1"
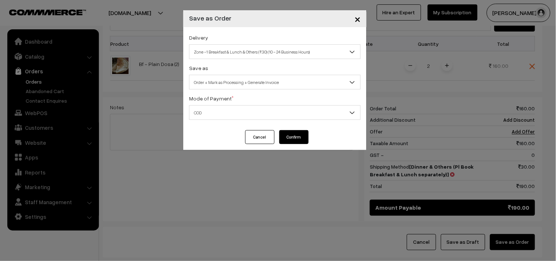
click at [304, 144] on button "Confirm" at bounding box center [293, 137] width 29 height 14
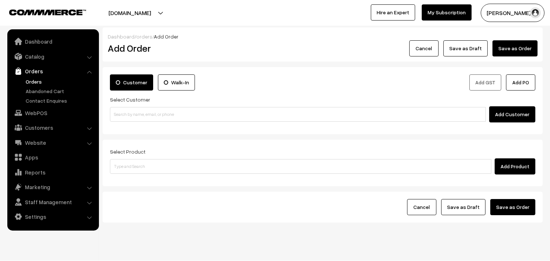
click at [34, 74] on link "Orders" at bounding box center [52, 70] width 87 height 13
click at [34, 79] on link "Orders" at bounding box center [60, 82] width 73 height 8
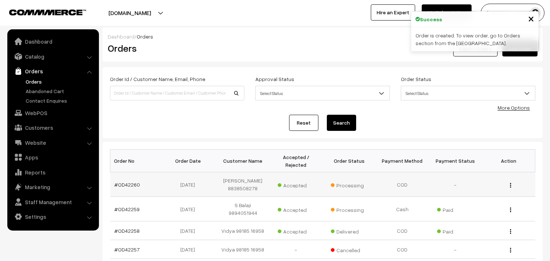
click at [123, 188] on td "#OD42260" at bounding box center [136, 184] width 53 height 25
click at [123, 187] on link "#OD42260" at bounding box center [128, 184] width 26 height 6
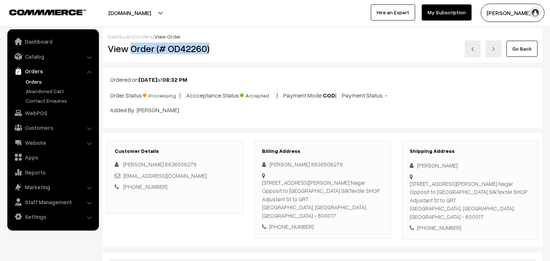
drag, startPoint x: 0, startPoint y: 0, endPoint x: 236, endPoint y: 55, distance: 242.2
click at [236, 55] on div "View Order (# OD42260)" at bounding box center [175, 48] width 147 height 17
copy h2 "Order (# OD42260)"
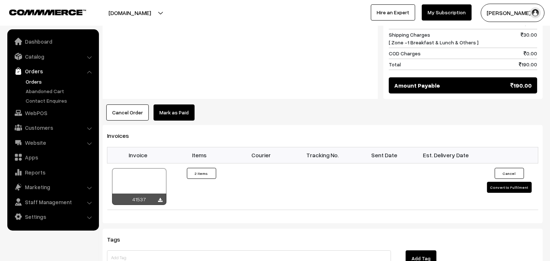
scroll to position [407, 0]
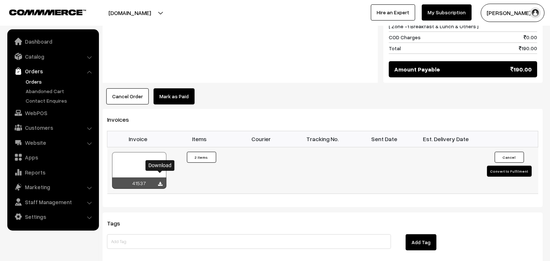
click at [161, 182] on icon at bounding box center [160, 184] width 4 height 5
click at [43, 112] on link "WebPOS" at bounding box center [52, 112] width 87 height 13
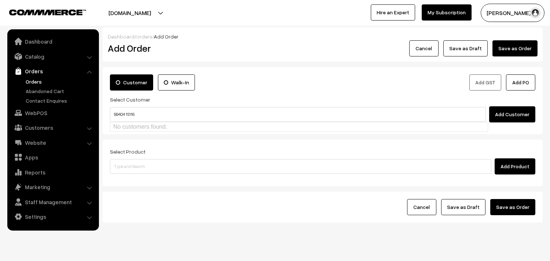
click at [126, 110] on input "99404 15116" at bounding box center [298, 114] width 376 height 15
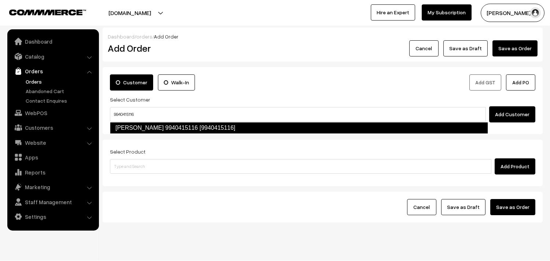
click at [127, 126] on link "Rajasekaran 9940415116 [9940415116]" at bounding box center [299, 128] width 378 height 12
type input "9940415116"
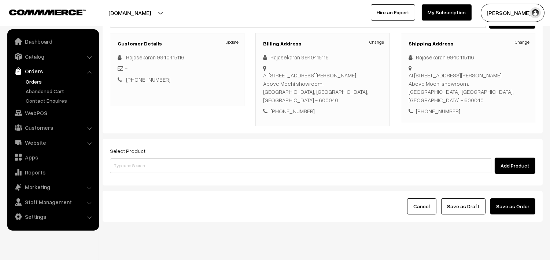
scroll to position [108, 0]
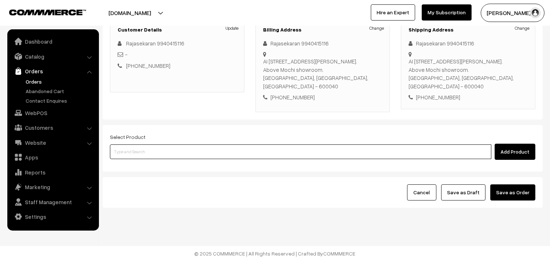
drag, startPoint x: 140, startPoint y: 153, endPoint x: 140, endPoint y: 148, distance: 4.8
click at [140, 153] on input at bounding box center [300, 151] width 381 height 15
type input "13th with"
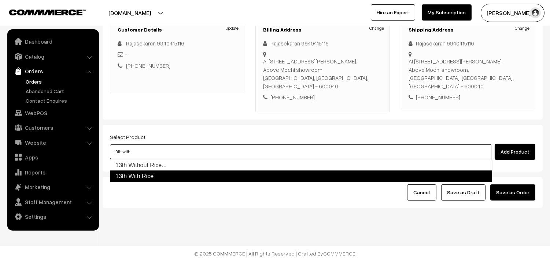
click at [142, 172] on link "13th With Rice" at bounding box center [301, 176] width 382 height 12
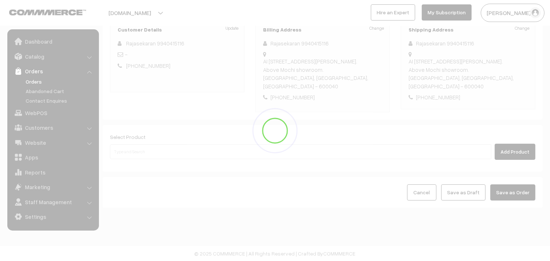
click at [142, 173] on div "Dashboard / orders / Add Order Add Order Cancel Save as Draft Save as Order Sav…" at bounding box center [323, 64] width 440 height 288
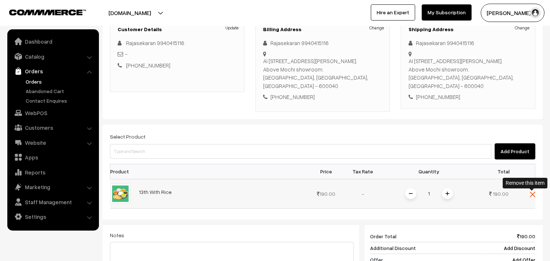
click at [530, 196] on img at bounding box center [532, 194] width 5 height 5
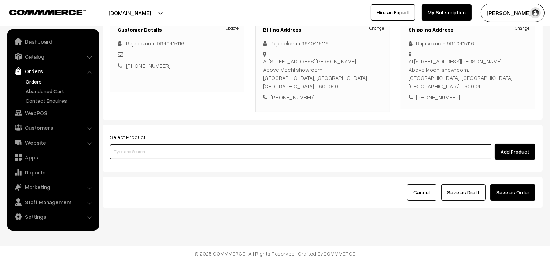
click at [170, 151] on input at bounding box center [300, 151] width 381 height 15
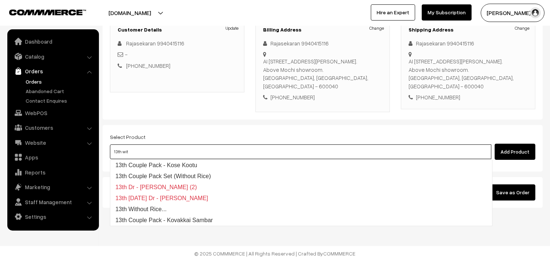
type input "13th with"
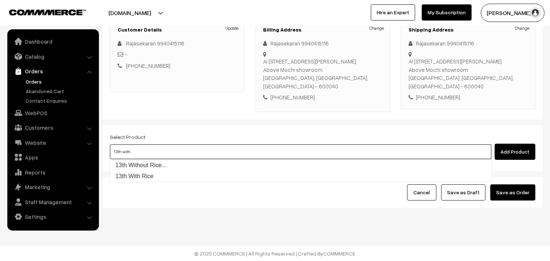
click at [163, 164] on link "13th Without Rice..." at bounding box center [301, 165] width 382 height 11
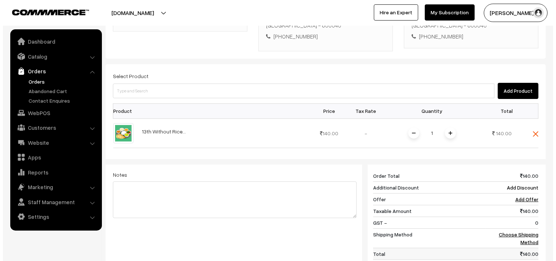
scroll to position [230, 0]
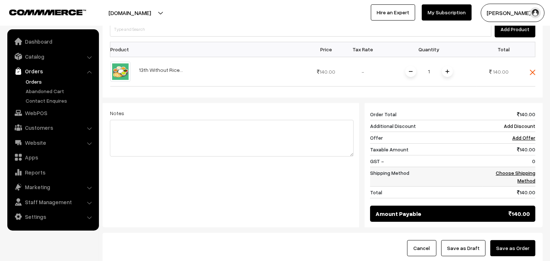
click at [515, 169] on td "Choose Shipping Method" at bounding box center [508, 176] width 53 height 19
click at [506, 173] on link "Choose Shipping Method" at bounding box center [516, 177] width 40 height 14
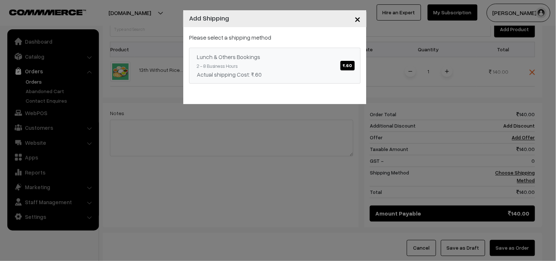
click at [312, 57] on div "Lunch & Others Bookings ₹.60" at bounding box center [275, 56] width 156 height 9
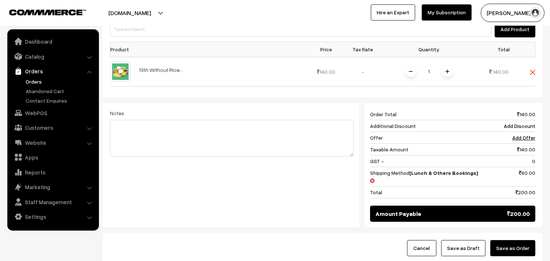
click at [510, 240] on button "Save as Order" at bounding box center [512, 248] width 45 height 16
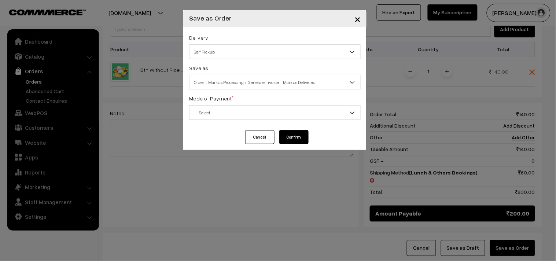
drag, startPoint x: 218, startPoint y: 54, endPoint x: 217, endPoint y: 58, distance: 3.7
click at [217, 53] on span "Self Pickup" at bounding box center [274, 51] width 171 height 13
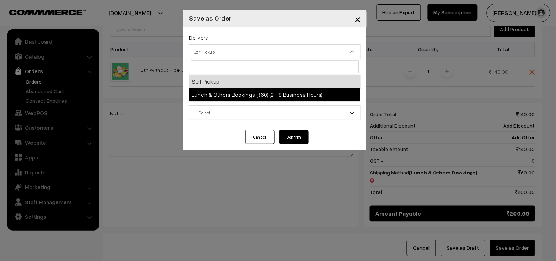
select select "LOB3"
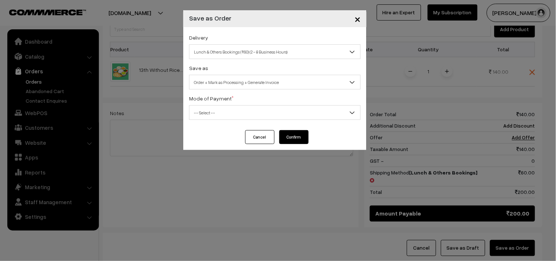
click at [233, 82] on span "Order + Mark as Processing + Generate Invoice" at bounding box center [274, 82] width 171 height 13
drag, startPoint x: 237, startPoint y: 129, endPoint x: 230, endPoint y: 93, distance: 36.3
click div "× Save as Order Delivery Self Pickup Lunch & Others Bookings (₹60) (2 - 8 Busin…"
click span "Order + Mark as Processing"
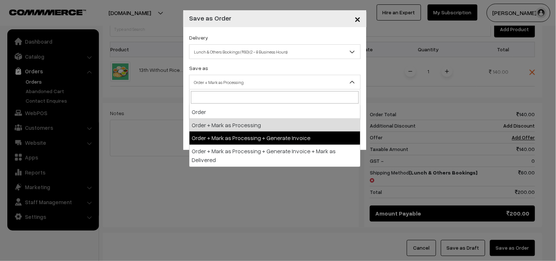
select select "3"
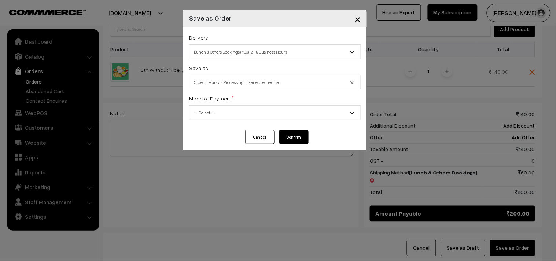
click span "-- Select --"
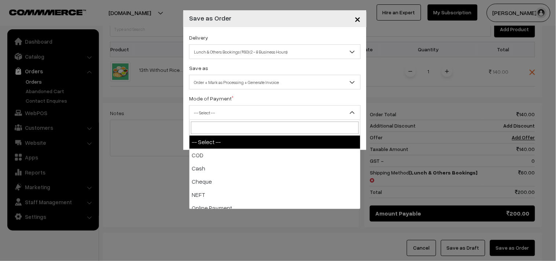
select select "1"
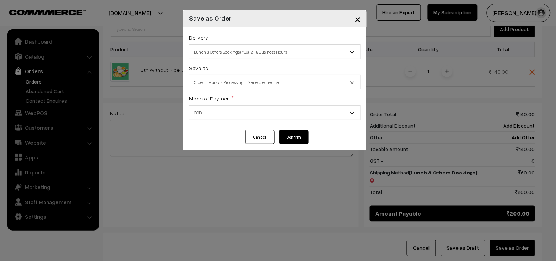
click button "Confirm"
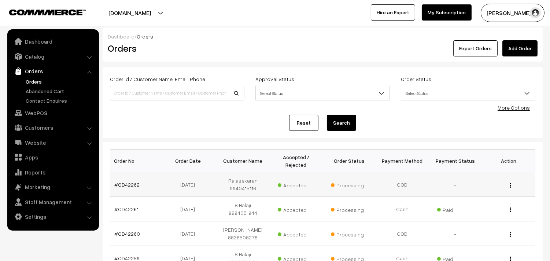
click at [125, 184] on link "#OD42262" at bounding box center [127, 184] width 25 height 6
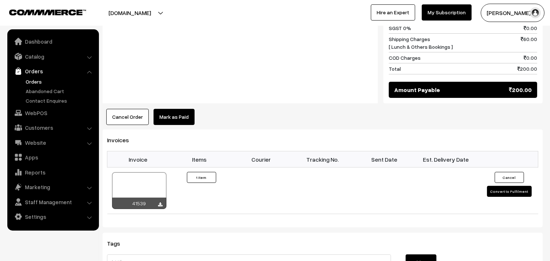
scroll to position [407, 0]
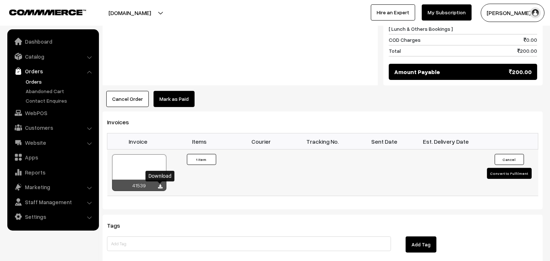
click at [158, 187] on icon at bounding box center [160, 186] width 4 height 5
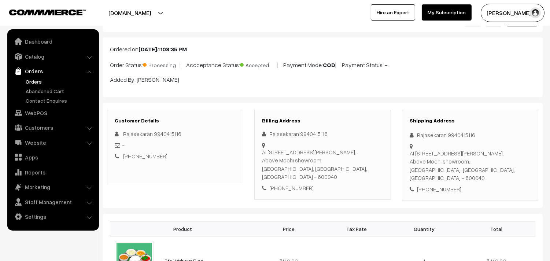
scroll to position [81, 0]
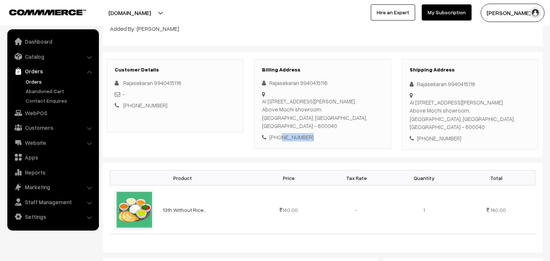
drag, startPoint x: 279, startPoint y: 136, endPoint x: 308, endPoint y: 134, distance: 29.0
click at [307, 136] on div "[PHONE_NUMBER]" at bounding box center [322, 137] width 121 height 8
copy div "9940415116"
drag, startPoint x: 262, startPoint y: 100, endPoint x: 309, endPoint y: 102, distance: 46.6
click at [309, 102] on div "AI 33 Shanthi colony main road, Block 103, Fourth Avenue, , Annanagar , Chennai…" at bounding box center [322, 113] width 121 height 33
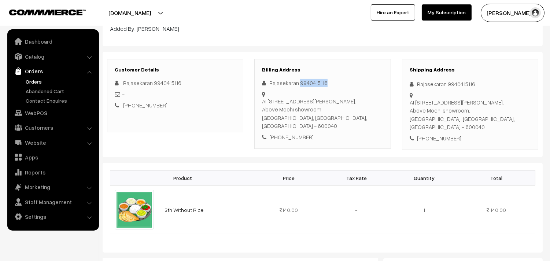
drag, startPoint x: 298, startPoint y: 81, endPoint x: 341, endPoint y: 63, distance: 46.6
click at [343, 75] on div "Billing Address Rajasekaran 9940415116 AI 33 Shanthi colony main road, Block 10…" at bounding box center [322, 104] width 136 height 90
copy div "9940415116"
click at [39, 114] on link "WebPOS" at bounding box center [52, 112] width 87 height 13
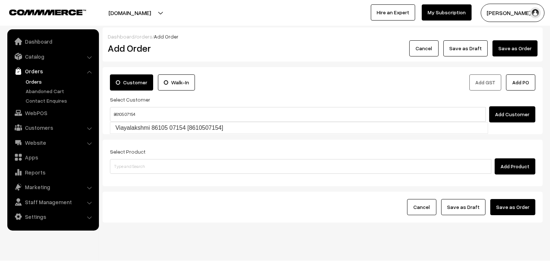
click at [127, 122] on ul "Viayalakshmi 86105 07154 [8610507154]" at bounding box center [299, 128] width 378 height 12
click at [128, 122] on ul "Viayalakshmi 86105 07154 [8610507154]" at bounding box center [299, 128] width 378 height 12
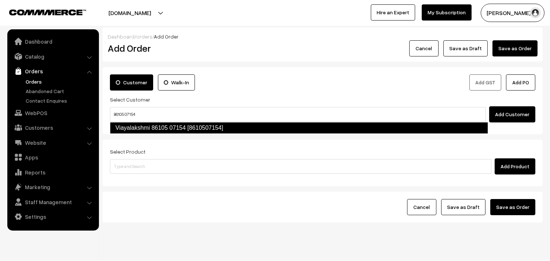
click at [136, 125] on link "Viayalakshmi 86105 07154 [8610507154]" at bounding box center [299, 128] width 378 height 12
type input "86105 07154"
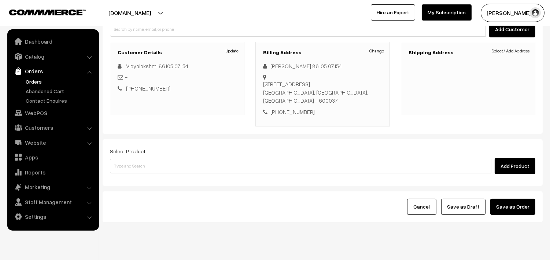
scroll to position [88, 0]
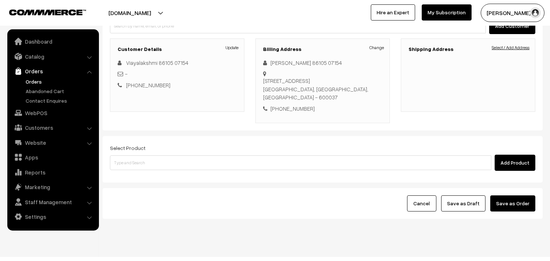
click at [525, 49] on link "Select / Add Address" at bounding box center [511, 47] width 38 height 7
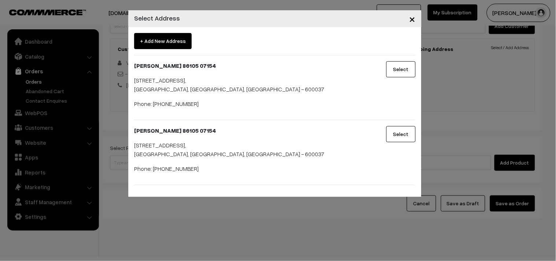
click at [392, 68] on button "Select" at bounding box center [400, 69] width 29 height 16
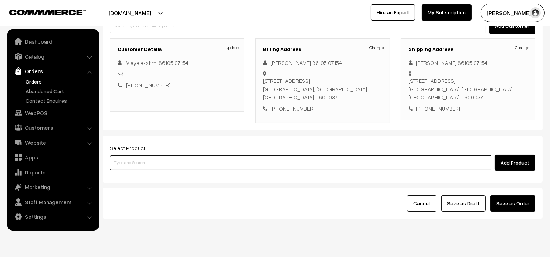
click at [201, 155] on input at bounding box center [300, 162] width 381 height 15
type input "o"
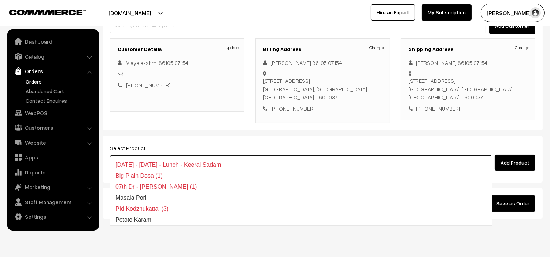
type input "cow ghee"
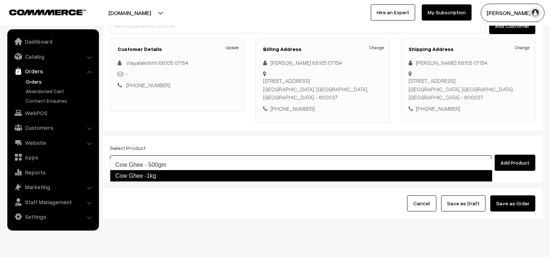
drag, startPoint x: 166, startPoint y: 163, endPoint x: 161, endPoint y: 177, distance: 15.3
click at [161, 177] on ul "Cow Ghee - 500gm Cow Ghee -1kg" at bounding box center [301, 170] width 382 height 23
click at [160, 178] on link "Cow Ghee -1kg" at bounding box center [301, 176] width 382 height 12
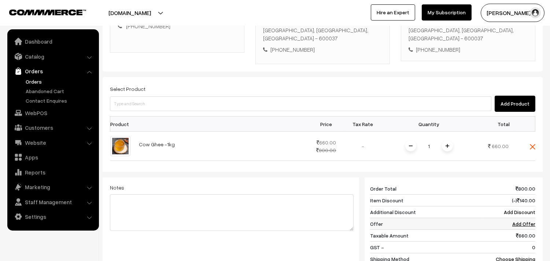
scroll to position [210, 0]
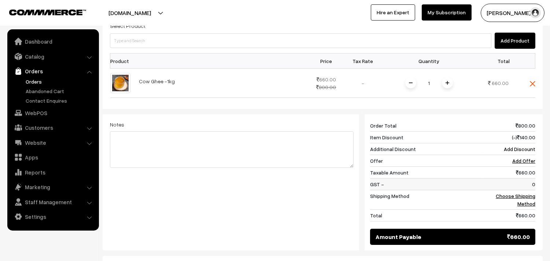
click at [511, 178] on td "0" at bounding box center [508, 184] width 53 height 12
click at [511, 193] on link "Choose Shipping Method" at bounding box center [516, 200] width 40 height 14
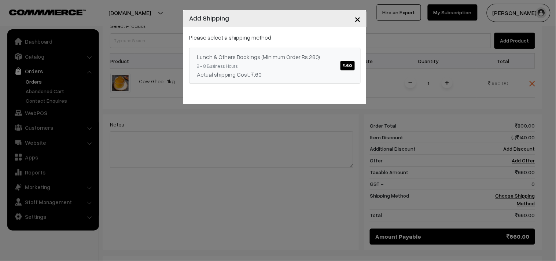
click at [317, 60] on div "Lunch & Others Bookings (Minimum Order Rs.280) ₹.60" at bounding box center [275, 56] width 156 height 9
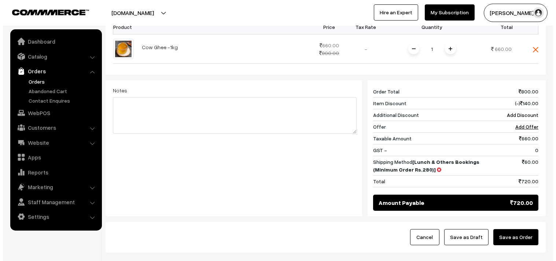
scroll to position [278, 0]
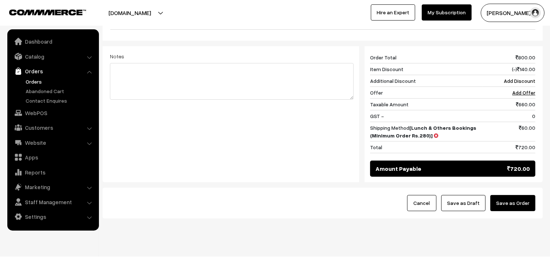
click at [511, 195] on button "Save as Order" at bounding box center [512, 203] width 45 height 16
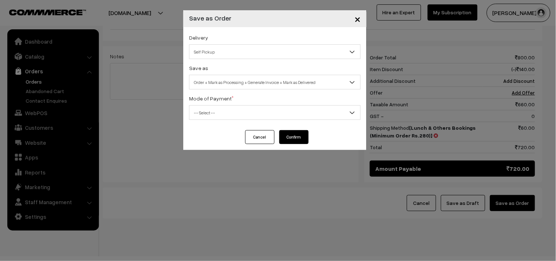
click at [217, 52] on span "Self Pickup" at bounding box center [274, 51] width 171 height 13
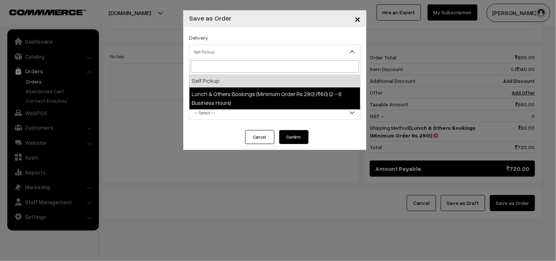
select select "LOB4"
select select "3"
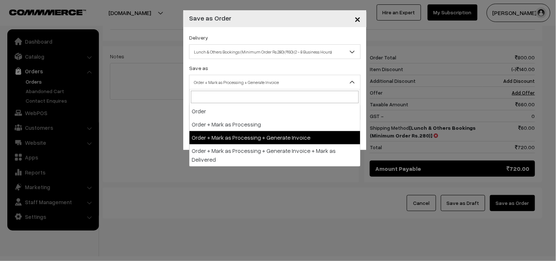
click at [233, 86] on span "Order + Mark as Processing + Generate Invoice" at bounding box center [274, 82] width 171 height 13
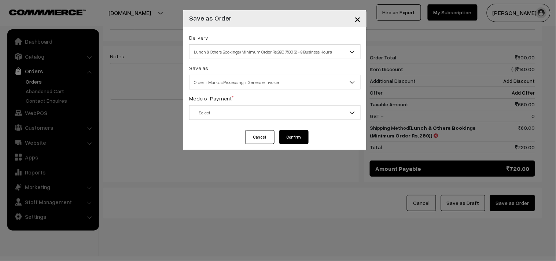
click at [225, 113] on span "-- Select --" at bounding box center [274, 112] width 171 height 13
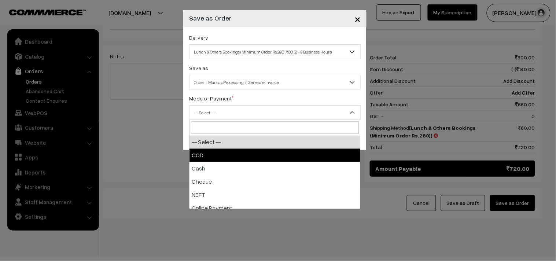
drag, startPoint x: 213, startPoint y: 154, endPoint x: 259, endPoint y: 155, distance: 45.8
select select "1"
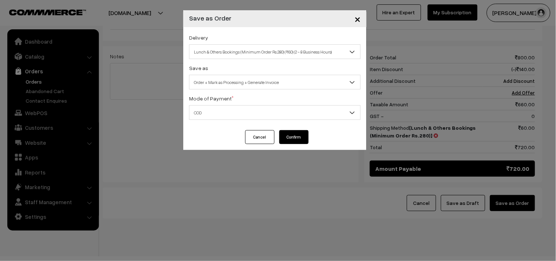
click at [294, 138] on button "Confirm" at bounding box center [293, 137] width 29 height 14
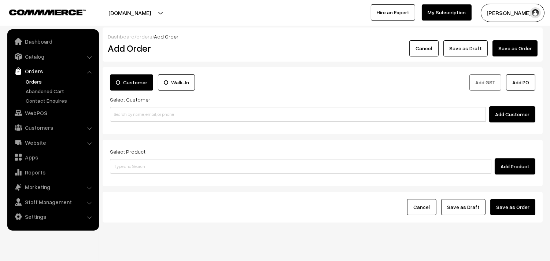
click at [35, 82] on link "Orders" at bounding box center [60, 82] width 73 height 8
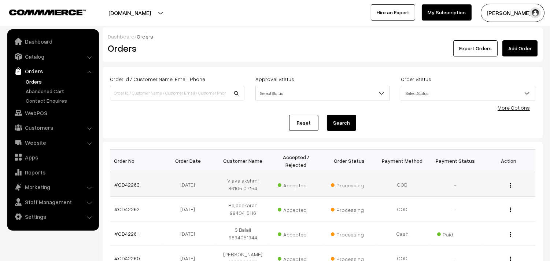
click at [131, 184] on link "#OD42263" at bounding box center [127, 184] width 25 height 6
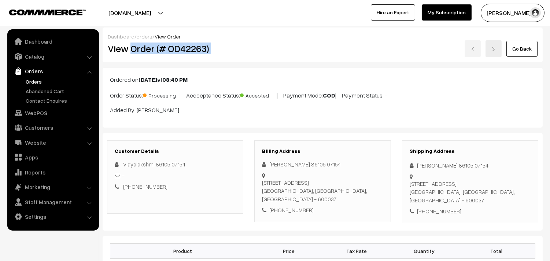
click at [260, 48] on div "View Order (# OD42263) Go Back" at bounding box center [322, 48] width 441 height 17
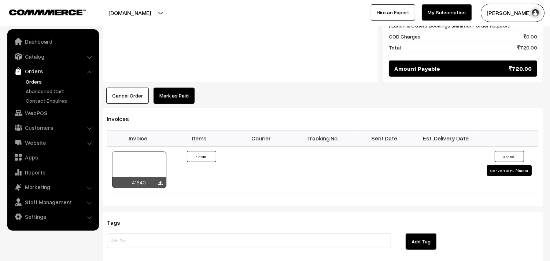
scroll to position [448, 0]
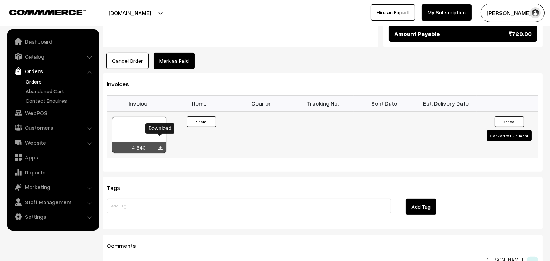
click at [160, 146] on icon at bounding box center [160, 148] width 4 height 5
click at [55, 111] on link "WebPOS" at bounding box center [52, 112] width 87 height 13
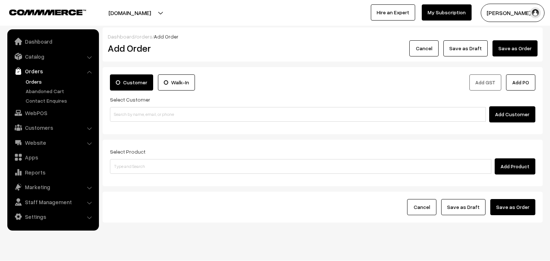
click at [136, 106] on div "Select Customer Add Customer" at bounding box center [322, 108] width 425 height 27
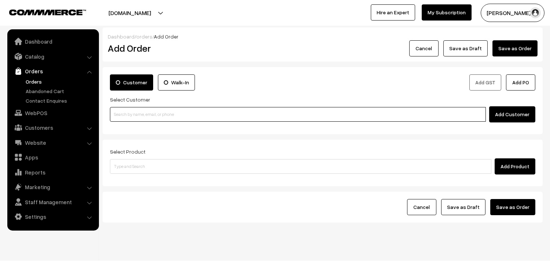
click at [132, 112] on input at bounding box center [298, 114] width 376 height 15
paste input "94450 01380"
click at [125, 111] on input "94450 01380" at bounding box center [298, 114] width 376 height 15
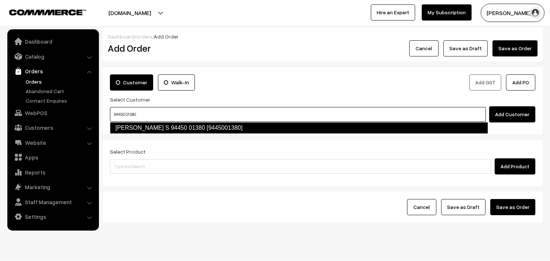
type input "94450 01380"
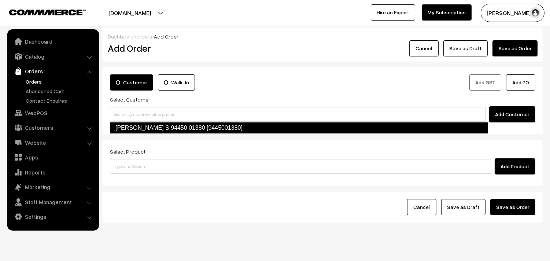
click at [129, 134] on div "Customer Walk-In Add GST Add PO Select Customer Add Customer" at bounding box center [323, 100] width 440 height 67
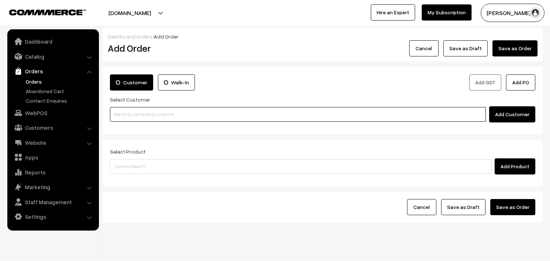
click at [137, 119] on input at bounding box center [298, 114] width 376 height 15
paste input "94450 01380"
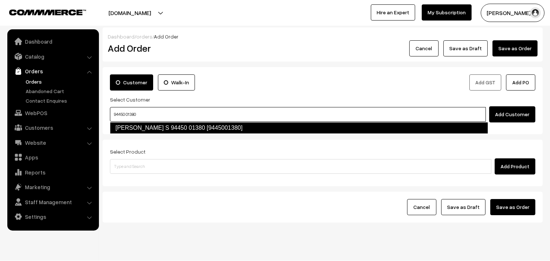
click at [126, 124] on link "Kasturi S 94450 01380 [9445001380]" at bounding box center [299, 128] width 378 height 12
type input "94450 01380"
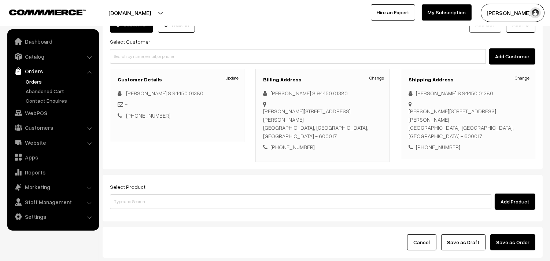
scroll to position [100, 0]
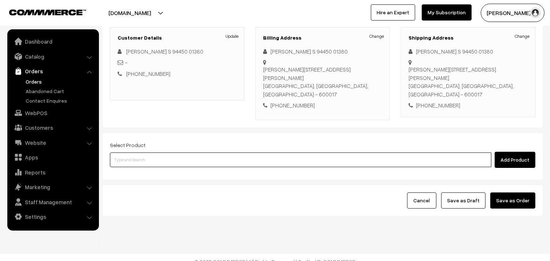
click at [147, 154] on input at bounding box center [300, 159] width 381 height 15
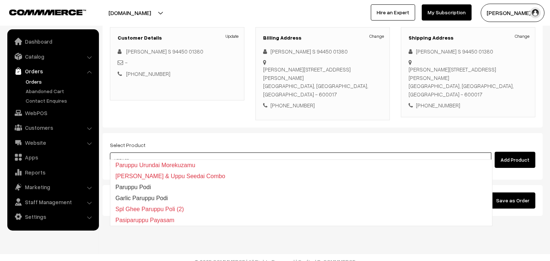
type input "uppu see"
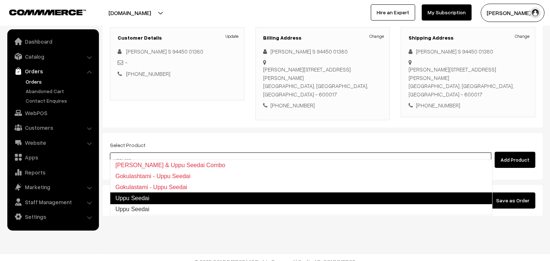
click at [149, 200] on link "Uppu Seedai" at bounding box center [301, 198] width 382 height 12
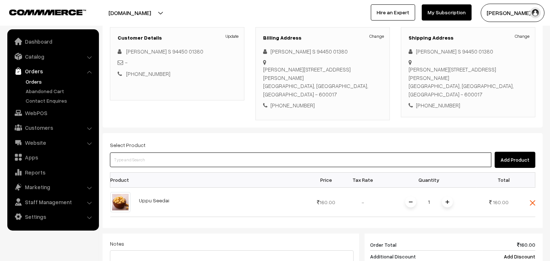
click at [147, 154] on input at bounding box center [300, 159] width 381 height 15
type input "b"
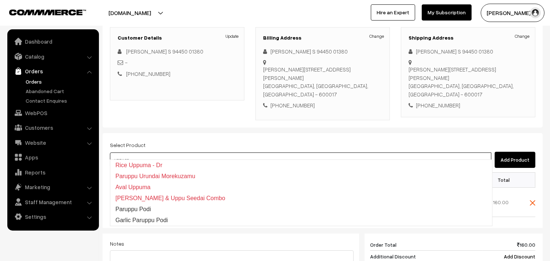
type input "uppu see"
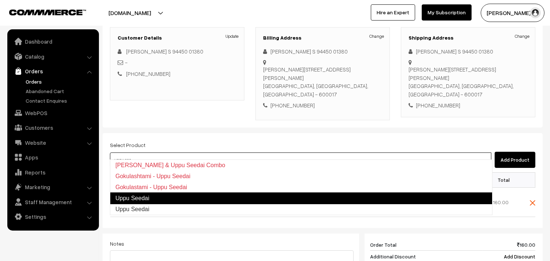
click at [131, 195] on link "Uppu Seedai" at bounding box center [301, 198] width 382 height 12
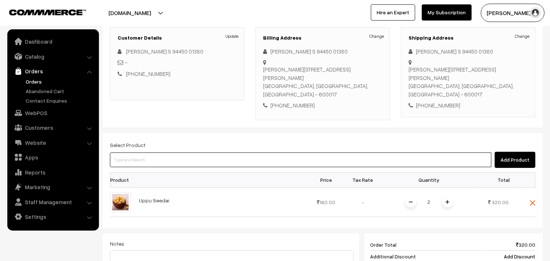
click at [134, 152] on input at bounding box center [300, 159] width 381 height 15
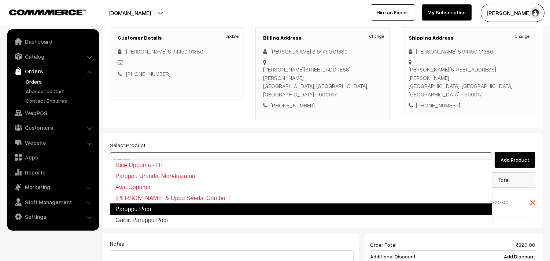
type input "uppu see"
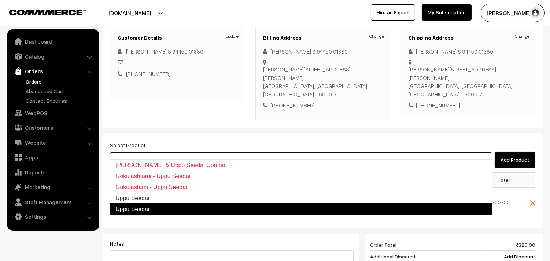
click at [134, 208] on link "Uppu Seedai" at bounding box center [301, 209] width 382 height 12
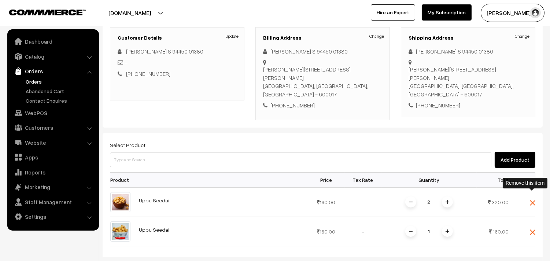
drag, startPoint x: 533, startPoint y: 194, endPoint x: 530, endPoint y: 196, distance: 3.8
click at [533, 200] on img at bounding box center [532, 202] width 5 height 5
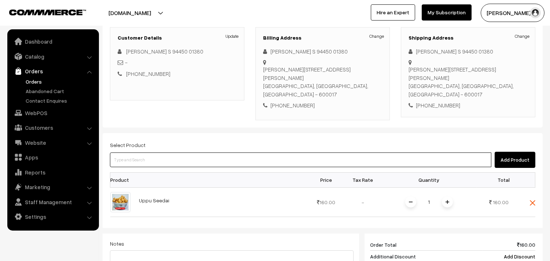
drag, startPoint x: 135, startPoint y: 157, endPoint x: 136, endPoint y: 153, distance: 3.8
click input
type input "butter"
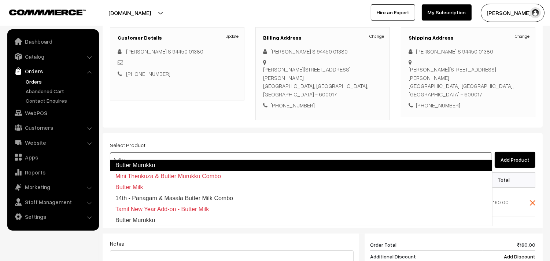
click link "Butter Murukku"
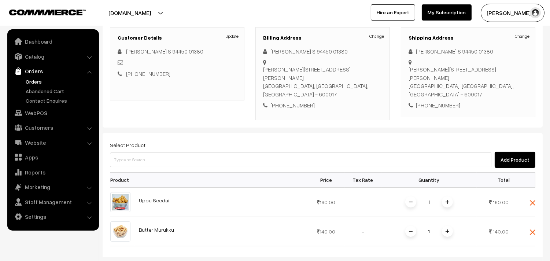
click div "Select Product Add Product"
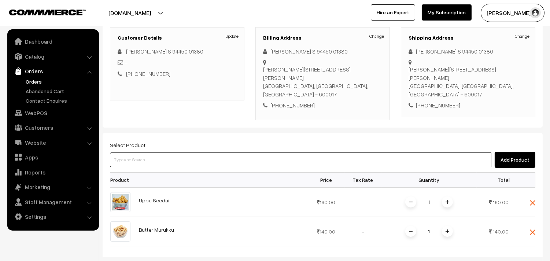
click input
type input "butter mu"
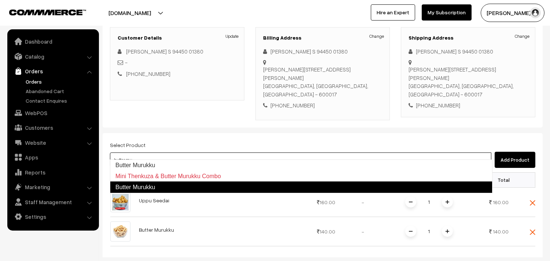
click link "Butter Murukku"
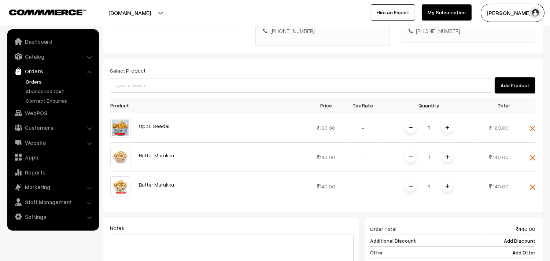
scroll to position [181, 0]
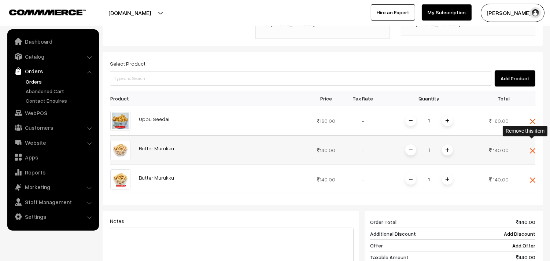
click img
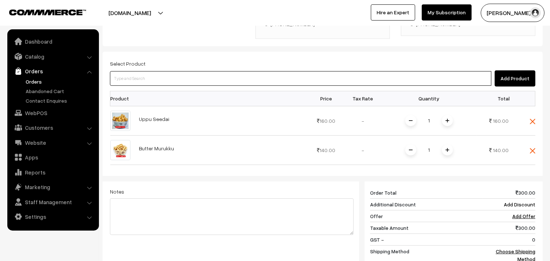
click input
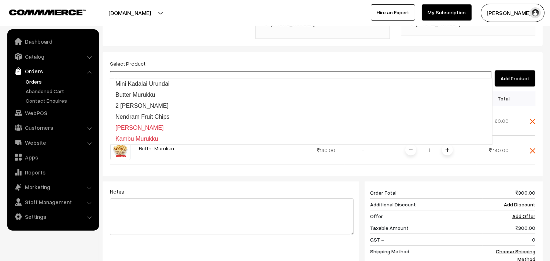
type input "ribb"
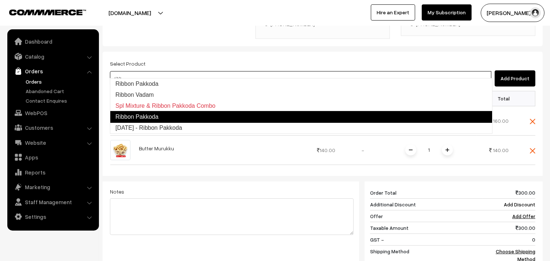
click link "Ribbon Pakkoda"
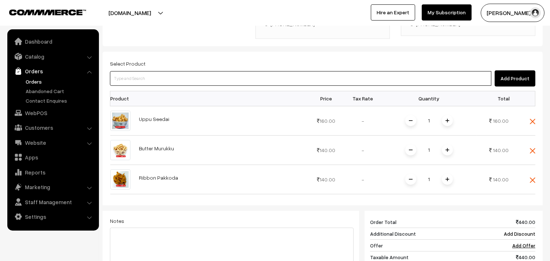
click input
type input "mano"
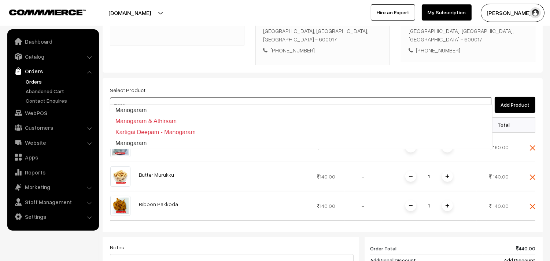
scroll to position [140, 0]
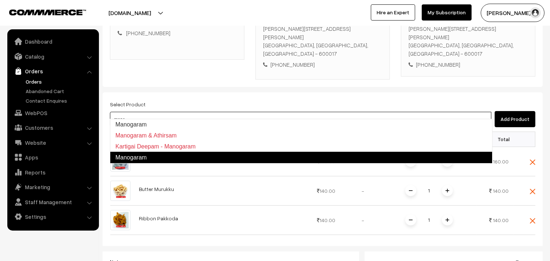
click link "Manogaram"
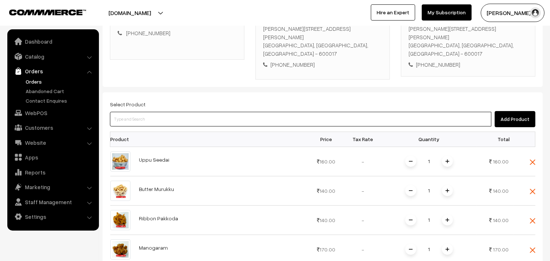
click input
type input "mini co"
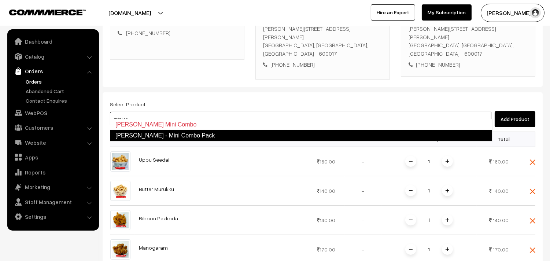
click link "Krishna Jeyanthi - Mini Combo Pack"
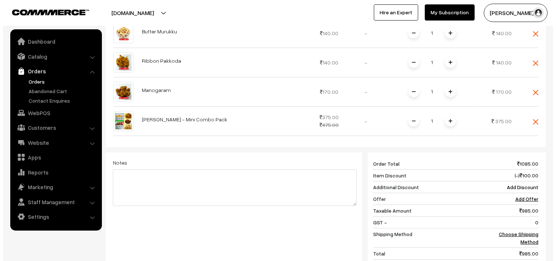
scroll to position [385, 0]
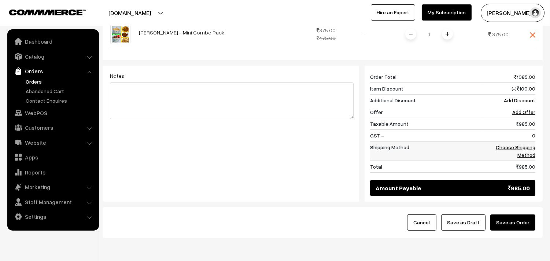
click link "Choose Shipping Method"
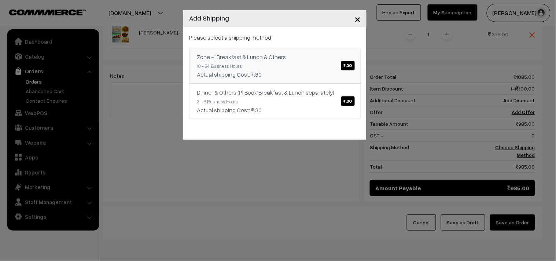
click link "Zone -1 Breakfast & Lunch & Others ₹.30 10 - 24 Business Hours Actual shipping …"
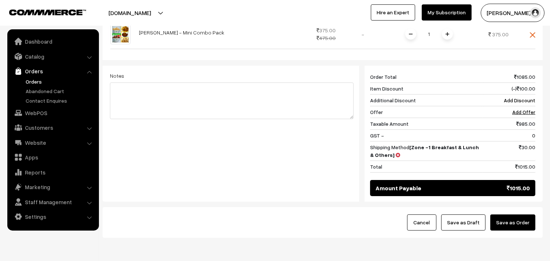
click button "Save as Order"
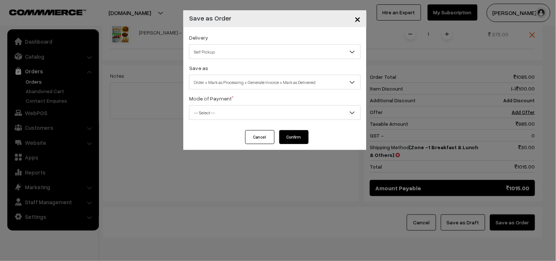
click span "Self Pickup"
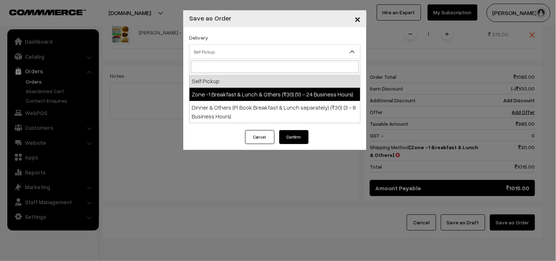
select select "ZON1"
select select "3"
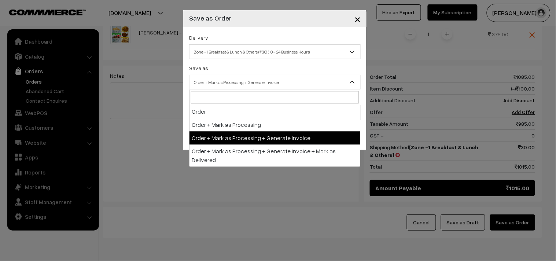
click span "Order + Mark as Processing + Generate Invoice"
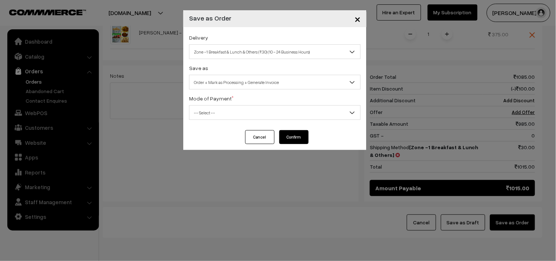
click span "-- Select --"
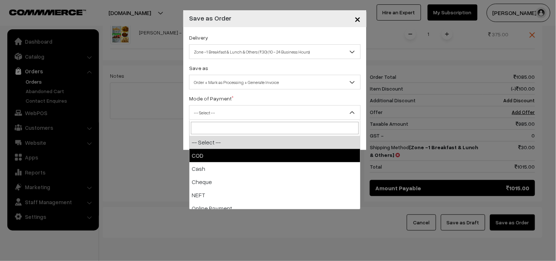
select select "1"
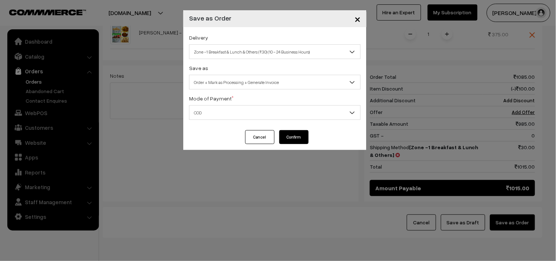
click button "Confirm"
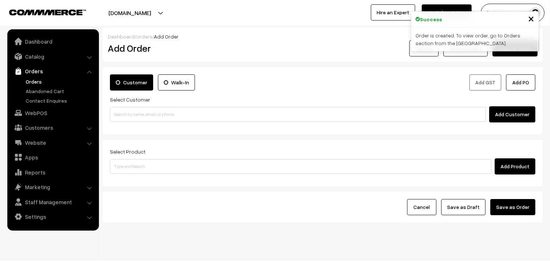
click at [31, 78] on link "Orders" at bounding box center [60, 82] width 73 height 8
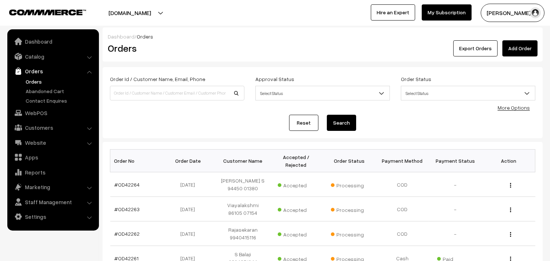
click at [129, 184] on link "#OD42264" at bounding box center [127, 184] width 25 height 6
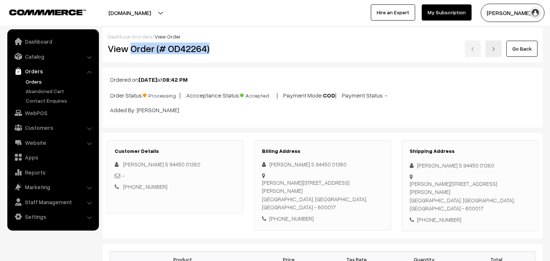
click at [246, 49] on div "View Order (# OD42264)" at bounding box center [175, 48] width 147 height 17
copy h2 "Order (# OD42264)"
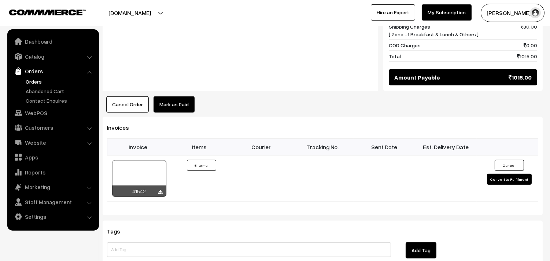
scroll to position [610, 0]
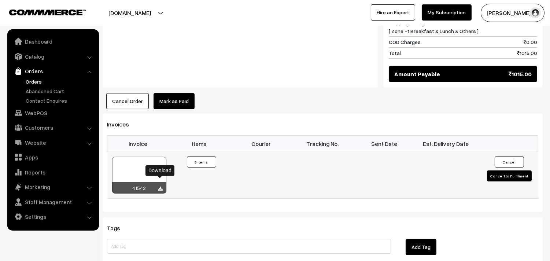
click at [162, 186] on icon at bounding box center [160, 188] width 4 height 5
click at [34, 83] on link "Orders" at bounding box center [60, 82] width 73 height 8
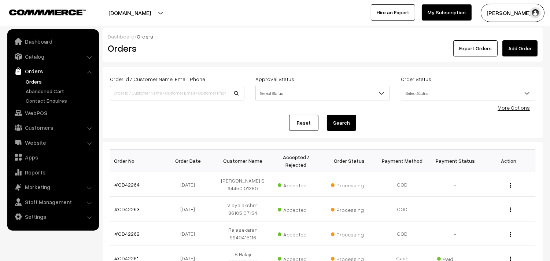
click at [26, 77] on link "Orders" at bounding box center [52, 70] width 87 height 13
click at [29, 81] on link "Orders" at bounding box center [60, 82] width 73 height 8
click at [38, 80] on link "Orders" at bounding box center [60, 82] width 73 height 8
click at [32, 126] on link "Customers" at bounding box center [52, 127] width 87 height 13
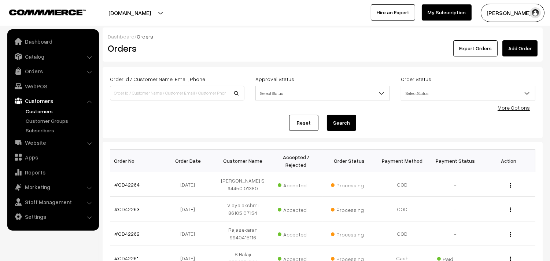
click at [34, 109] on link "Customers" at bounding box center [60, 111] width 73 height 8
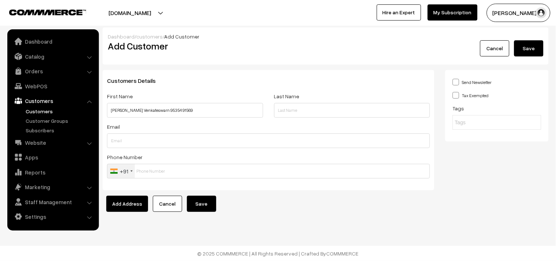
type input "[PERSON_NAME] Venkateswarn 95354 91569"
click at [203, 170] on input "text" at bounding box center [268, 171] width 323 height 15
paste input "95354 9156"
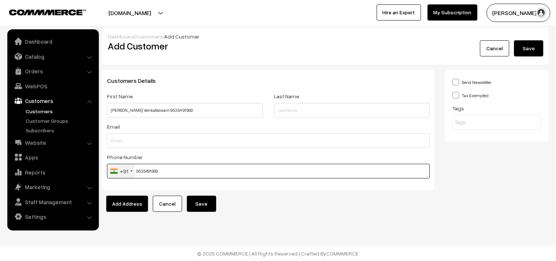
type input "9535491569"
click at [206, 211] on button "Save" at bounding box center [201, 204] width 29 height 16
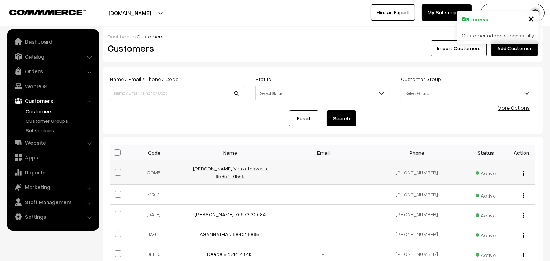
click at [239, 171] on link "[PERSON_NAME] Venkateswarn 95354 91569" at bounding box center [230, 172] width 74 height 14
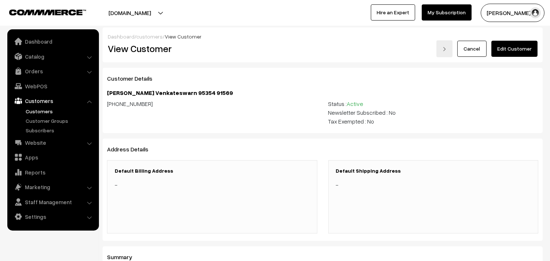
click at [518, 50] on link "Edit Customer" at bounding box center [514, 49] width 46 height 16
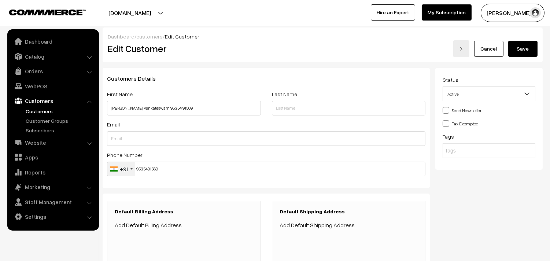
click at [160, 224] on link "Add Default Billing Address" at bounding box center [148, 224] width 67 height 7
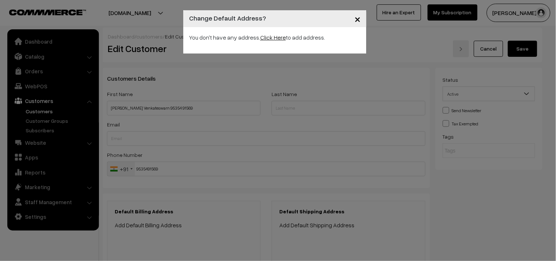
click at [269, 38] on link "Click Here" at bounding box center [273, 37] width 26 height 7
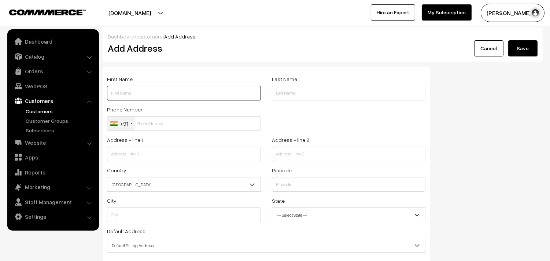
click at [161, 93] on input "text" at bounding box center [184, 93] width 154 height 15
type input "[PERSON_NAME] Venkateswarn 95354 91569"
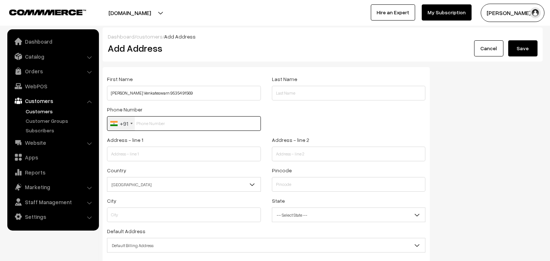
click at [169, 125] on input "text" at bounding box center [184, 123] width 154 height 15
paste input "95354 9156"
type input "9535491569"
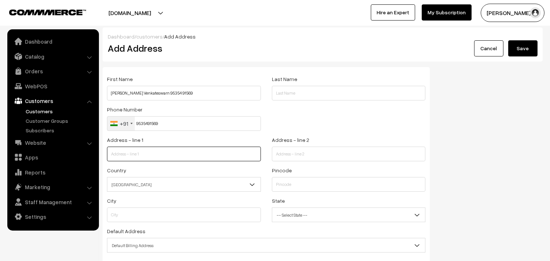
click at [128, 152] on input "text" at bounding box center [184, 154] width 154 height 15
paste input "Flat - A 301, Ceebros Belvedere Kumarasamy Nagar Mail Road,"
type input "Flat - A 301, Ceebros Belvedere Kumarasamy Nagar Mail Road,"
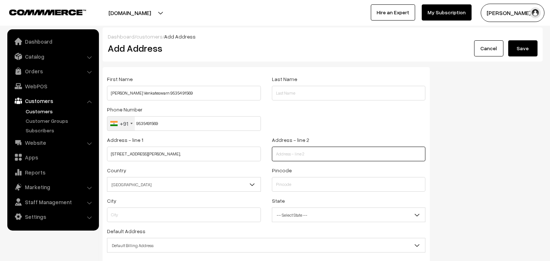
click at [336, 153] on input "text" at bounding box center [349, 154] width 154 height 15
paste input "Sozhinganallur"
type input "Sozhinganallur"
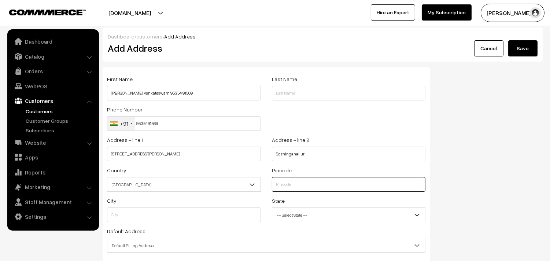
drag, startPoint x: 291, startPoint y: 186, endPoint x: 295, endPoint y: 181, distance: 6.5
click at [291, 186] on input "text" at bounding box center [349, 184] width 154 height 15
type input "600119"
type input "Kanchipuram"
select select "Tamil Nadu"
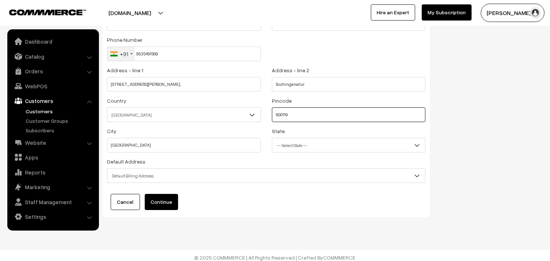
scroll to position [74, 0]
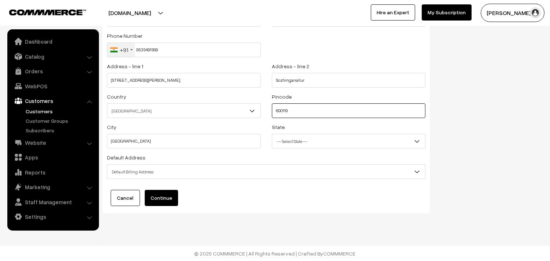
type input "600119"
click at [301, 141] on span "-- Select State --" at bounding box center [348, 141] width 153 height 13
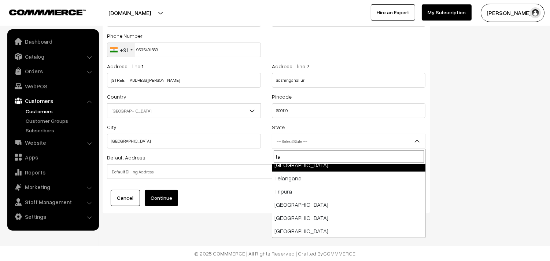
scroll to position [0, 0]
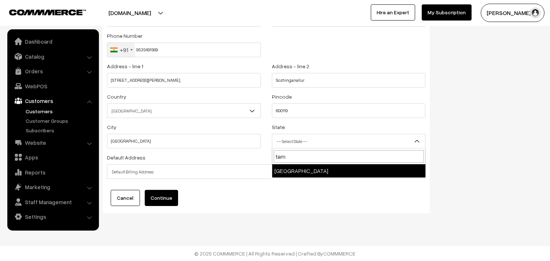
type input "tami"
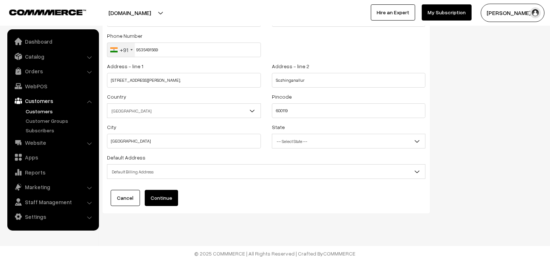
click at [172, 175] on span "Default Billing Address" at bounding box center [266, 171] width 318 height 13
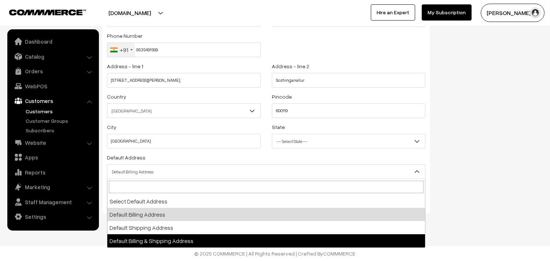
select select "3"
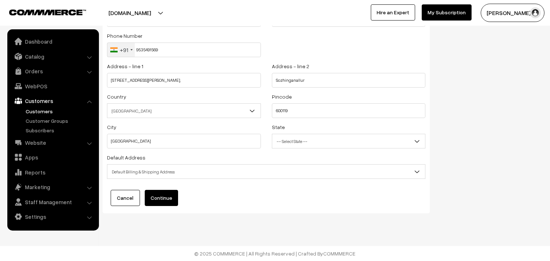
click at [169, 208] on div "First Name Gomathi Venkateswarn 95354 91569 Last Name Phone Number +91 United S…" at bounding box center [266, 103] width 327 height 220
click at [169, 197] on button "Continue" at bounding box center [161, 198] width 33 height 16
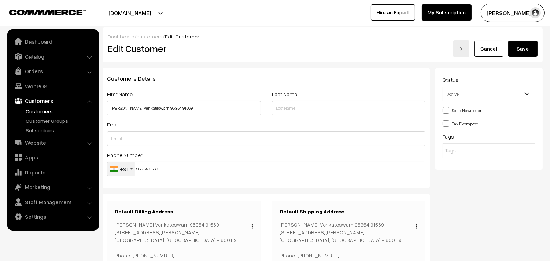
click at [528, 47] on button "Save" at bounding box center [522, 49] width 29 height 16
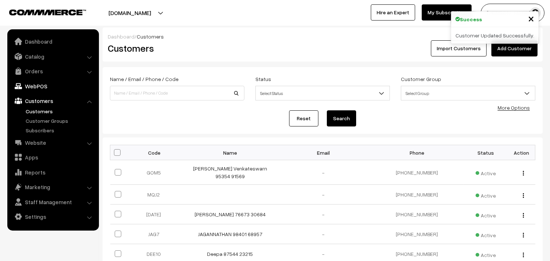
click at [37, 84] on link "WebPOS" at bounding box center [52, 85] width 87 height 13
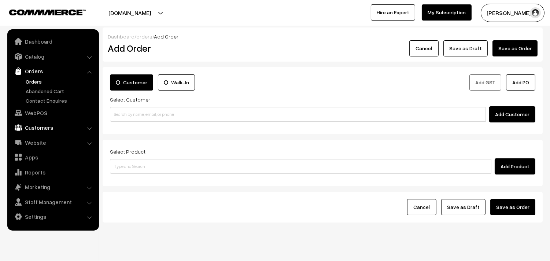
click at [36, 127] on link "Customers" at bounding box center [52, 127] width 87 height 13
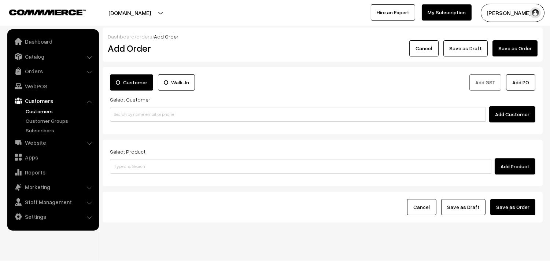
click at [37, 109] on link "Customers" at bounding box center [60, 111] width 73 height 8
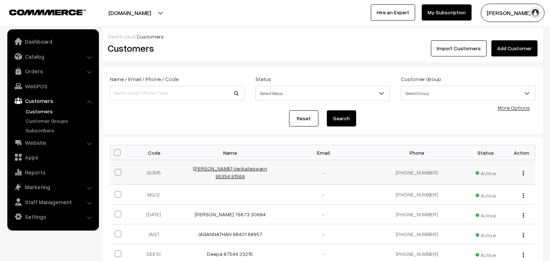
click at [211, 169] on link "Gomathi Venkateswarn 95354 91569" at bounding box center [230, 172] width 74 height 14
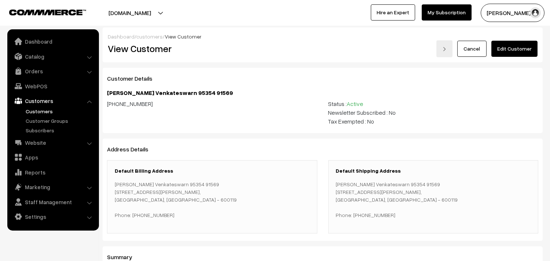
click at [522, 43] on link "Edit Customer" at bounding box center [514, 49] width 46 height 16
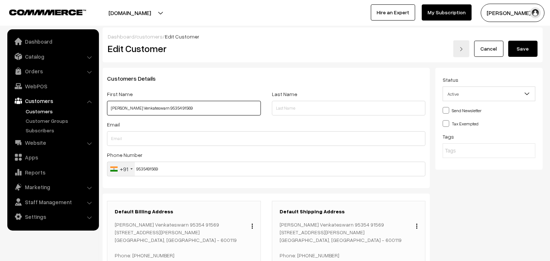
click at [189, 108] on input "Gomathi Venkateswarn 95354 91569" at bounding box center [184, 108] width 154 height 15
paste input "7299621710"
type input "[PERSON_NAME] Venkateswarn 95354 91569/ 7299621710"
click at [521, 50] on button "Save" at bounding box center [522, 49] width 29 height 16
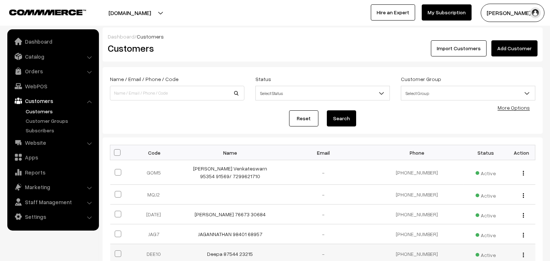
click at [255, 260] on td "Deepa 87544 23215" at bounding box center [230, 254] width 93 height 20
click at [41, 140] on link "Website" at bounding box center [52, 142] width 87 height 13
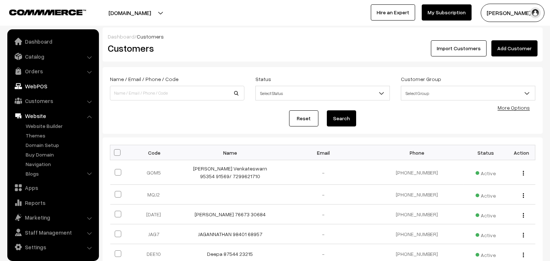
click at [41, 87] on link "WebPOS" at bounding box center [52, 85] width 87 height 13
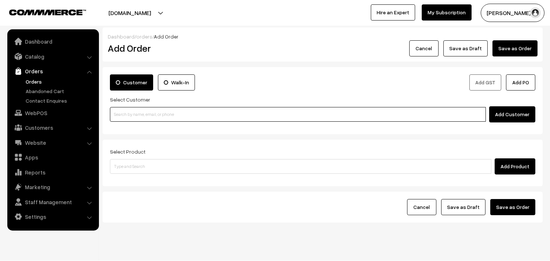
click at [152, 115] on input at bounding box center [298, 114] width 376 height 15
paste input "95354 91569"
click at [126, 109] on input "95354 91569" at bounding box center [298, 114] width 376 height 15
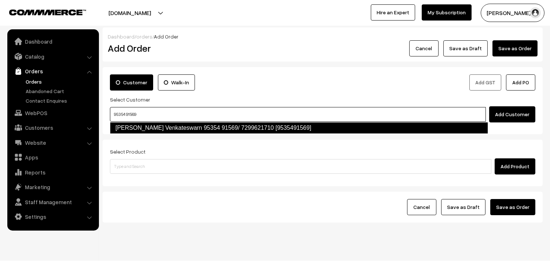
click at [127, 122] on link "Gomathi Venkateswarn 95354 91569/ 7299621710 [9535491569]" at bounding box center [299, 128] width 378 height 12
type input "95354 91569"
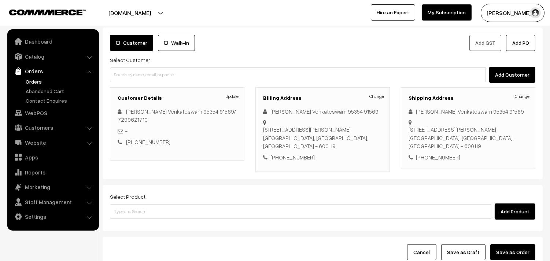
scroll to position [59, 0]
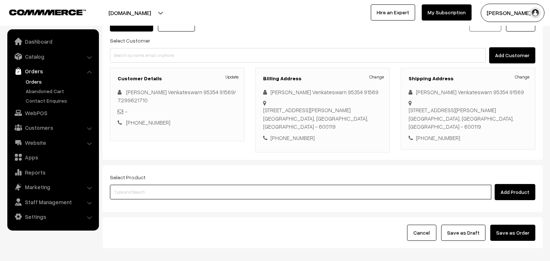
click at [147, 195] on input at bounding box center [300, 192] width 381 height 15
type input "13th wi"
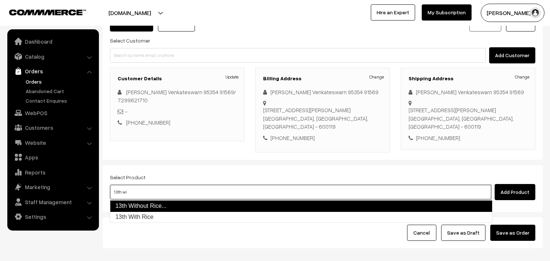
click at [148, 204] on link "13th Without Rice..." at bounding box center [301, 206] width 382 height 12
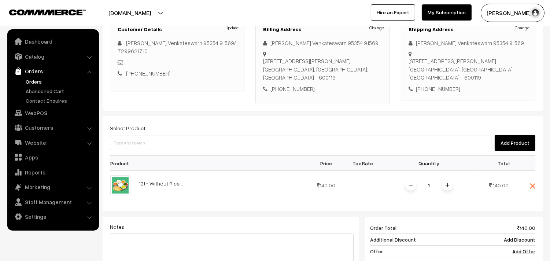
scroll to position [181, 0]
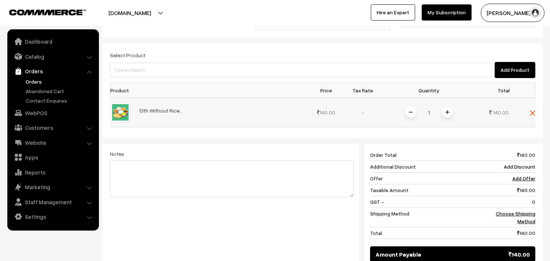
click at [448, 112] on img at bounding box center [447, 112] width 4 height 4
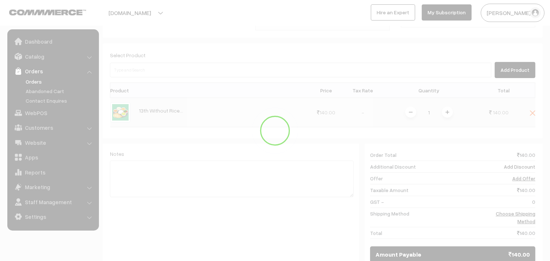
click at [448, 112] on div "Dashboard / orders / Add Order Add Order Cancel Save as Draft Save as Order Sav…" at bounding box center [323, 76] width 440 height 458
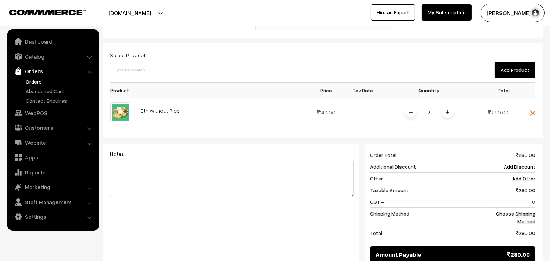
click at [448, 112] on img at bounding box center [447, 112] width 4 height 4
click at [448, 112] on div "Dashboard / orders / Add Order Add Order Cancel Save as Draft Save as Order Sav…" at bounding box center [323, 76] width 440 height 458
click at [448, 112] on img at bounding box center [447, 112] width 4 height 4
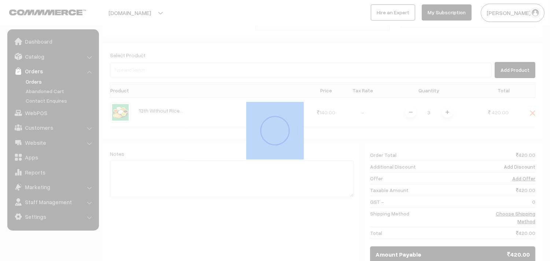
click at [448, 113] on div "Dashboard / orders / Add Order Add Order Cancel Save as Draft Save as Order Sav…" at bounding box center [323, 76] width 440 height 458
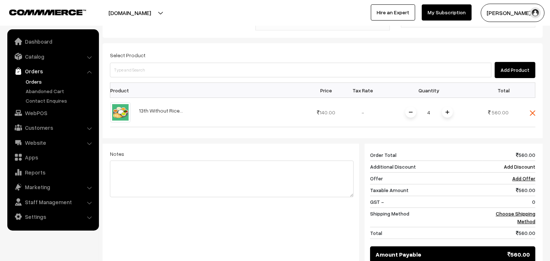
click at [448, 113] on img at bounding box center [447, 112] width 4 height 4
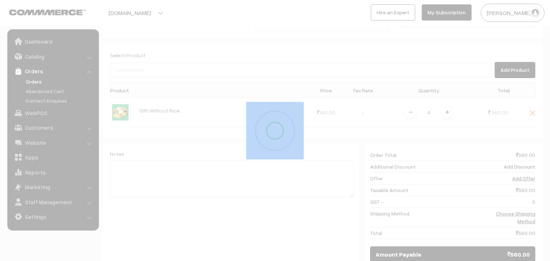
click at [448, 114] on div "Dashboard / orders / Add Order Add Order Cancel Save as Draft Save as Order Sav…" at bounding box center [323, 76] width 440 height 458
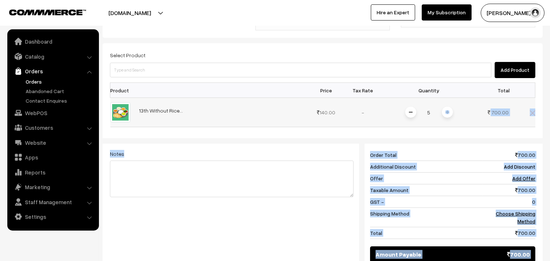
click at [448, 114] on img at bounding box center [447, 112] width 4 height 4
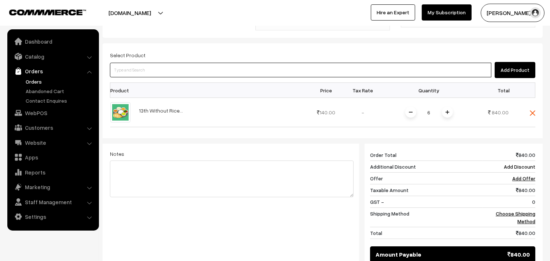
click at [158, 72] on input at bounding box center [300, 70] width 381 height 15
type input "kotham"
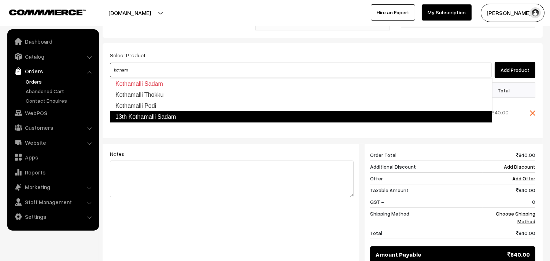
click at [159, 116] on link "13th Kothamalli Sadam" at bounding box center [301, 117] width 382 height 12
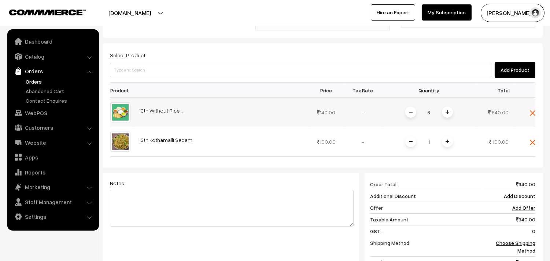
click at [451, 111] on span at bounding box center [447, 112] width 11 height 11
click at [412, 114] on img at bounding box center [411, 112] width 4 height 4
click at [447, 140] on span at bounding box center [447, 141] width 11 height 11
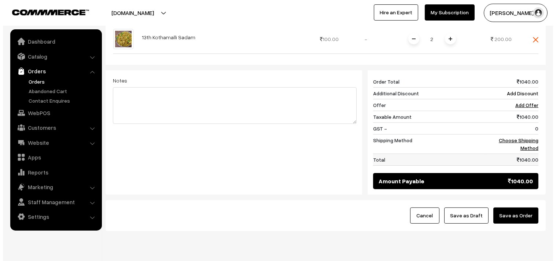
scroll to position [303, 0]
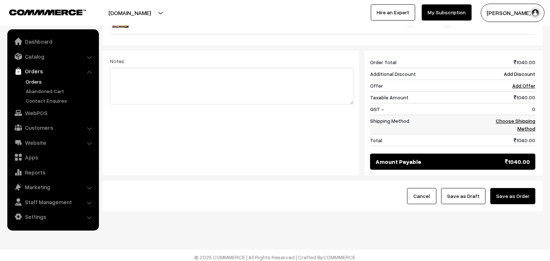
click at [518, 123] on link "Choose Shipping Method" at bounding box center [516, 125] width 40 height 14
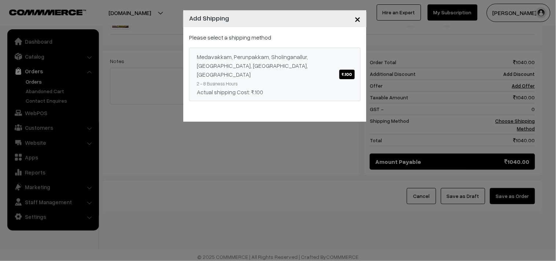
click at [344, 70] on span "₹.100" at bounding box center [346, 75] width 15 height 10
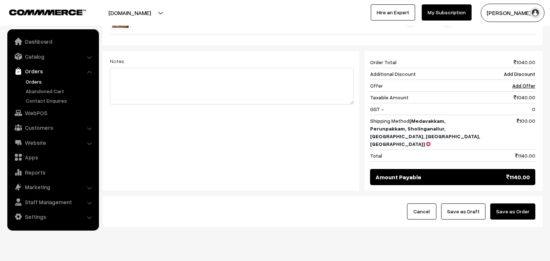
click at [522, 203] on button "Save as Order" at bounding box center [512, 211] width 45 height 16
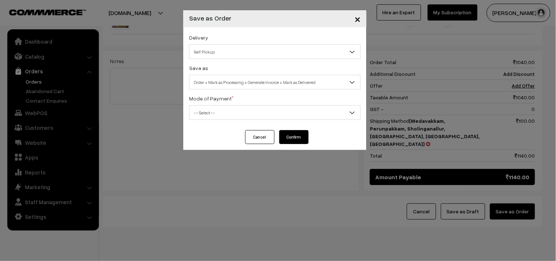
click at [216, 48] on span "Self Pickup" at bounding box center [274, 51] width 171 height 13
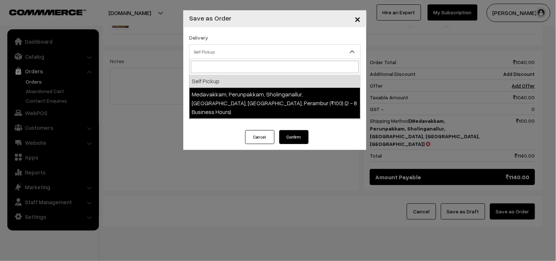
select select "LOB5"
select select "3"
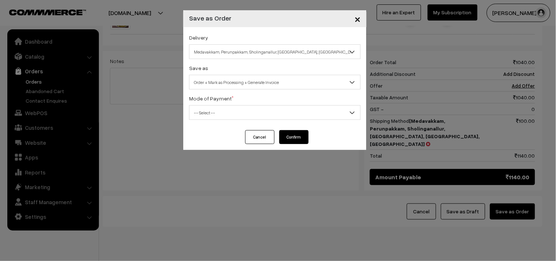
click at [234, 81] on span "Order + Mark as Processing + Generate Invoice" at bounding box center [274, 82] width 171 height 13
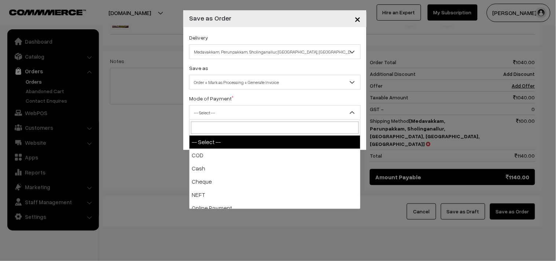
click at [223, 112] on span "-- Select --" at bounding box center [274, 112] width 171 height 13
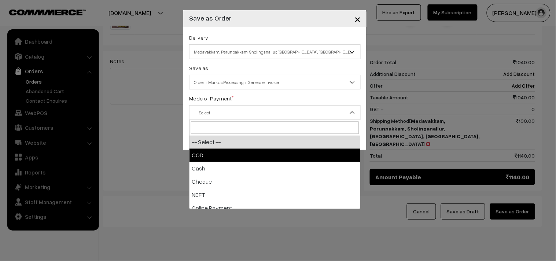
select select "1"
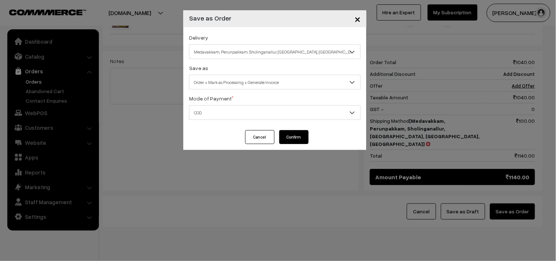
click at [298, 133] on button "Confirm" at bounding box center [293, 137] width 29 height 14
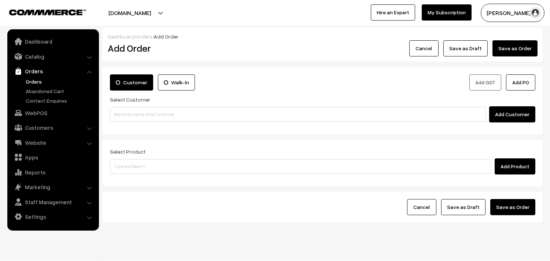
click at [30, 84] on link "Orders" at bounding box center [60, 82] width 73 height 8
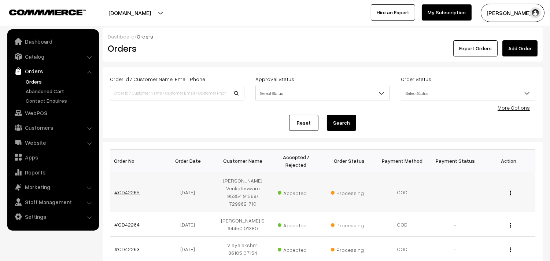
click at [125, 191] on link "#OD42265" at bounding box center [127, 192] width 25 height 6
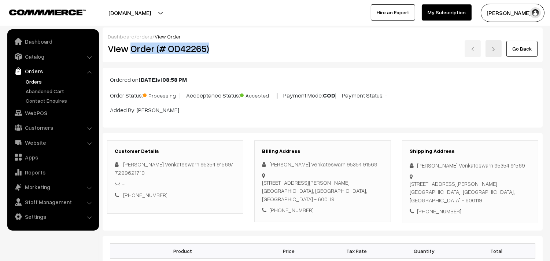
drag, startPoint x: 132, startPoint y: 43, endPoint x: 220, endPoint y: 45, distance: 87.9
click at [220, 45] on h2 "View Order (# OD42265)" at bounding box center [176, 48] width 136 height 11
copy h2 "Order (# OD42265)"
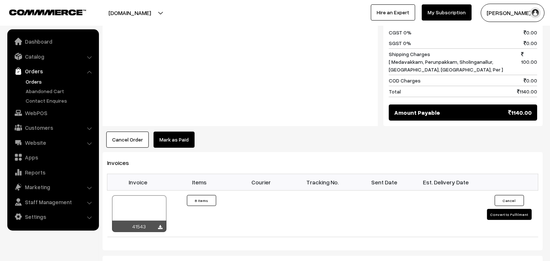
scroll to position [488, 0]
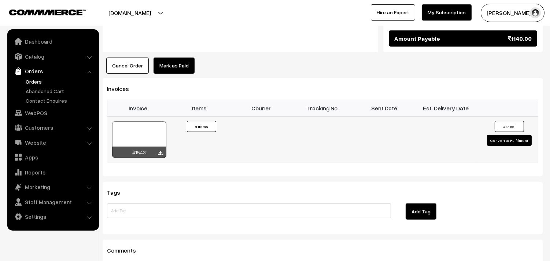
click at [160, 158] on div "41543" at bounding box center [139, 152] width 54 height 11
click at [160, 155] on icon at bounding box center [160, 153] width 4 height 5
click at [43, 80] on link "Orders" at bounding box center [60, 82] width 73 height 8
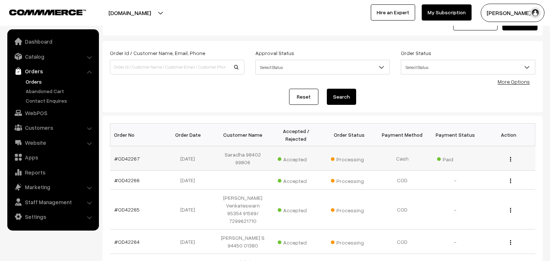
scroll to position [81, 0]
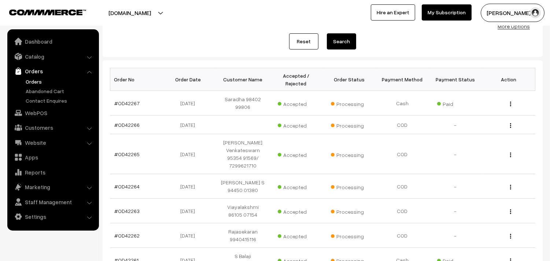
click at [37, 80] on link "Orders" at bounding box center [60, 82] width 73 height 8
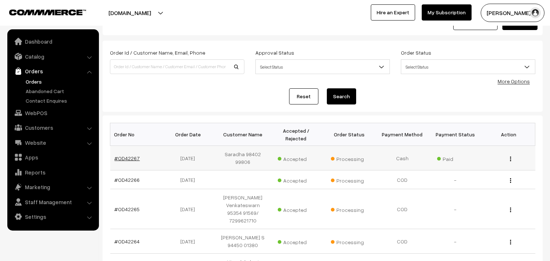
scroll to position [41, 0]
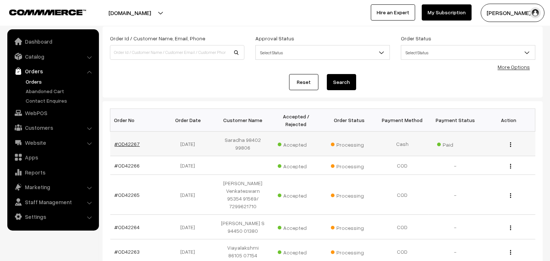
click at [124, 141] on link "#OD42267" at bounding box center [127, 144] width 25 height 6
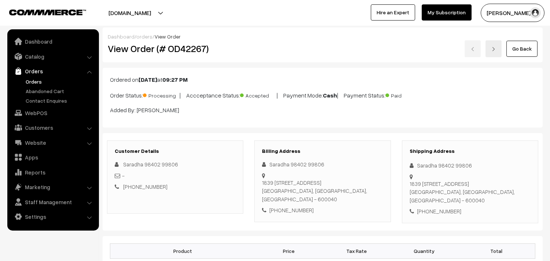
click at [517, 49] on link "Go Back" at bounding box center [521, 49] width 31 height 16
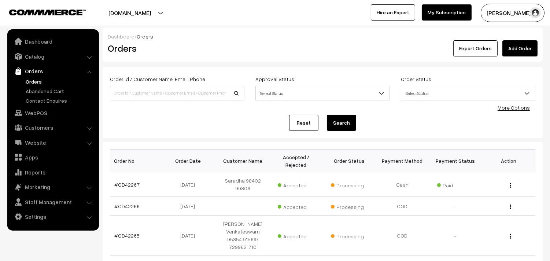
click at [30, 82] on link "Orders" at bounding box center [60, 82] width 73 height 8
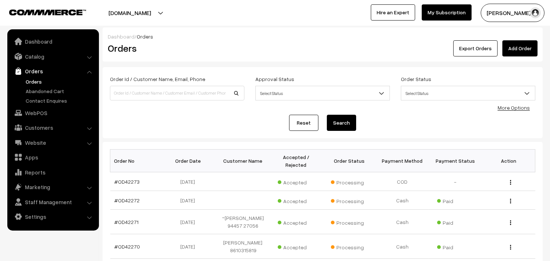
click at [38, 81] on link "Orders" at bounding box center [60, 82] width 73 height 8
click at [38, 78] on link "Orders" at bounding box center [60, 82] width 73 height 8
click at [37, 79] on link "Orders" at bounding box center [60, 82] width 73 height 8
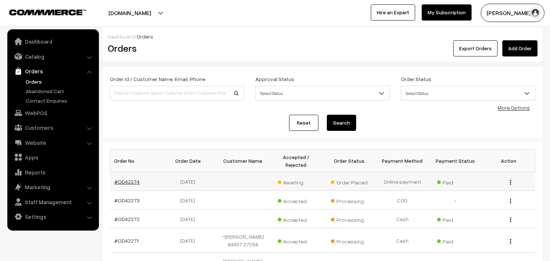
click at [119, 178] on link "#OD42274" at bounding box center [127, 181] width 25 height 6
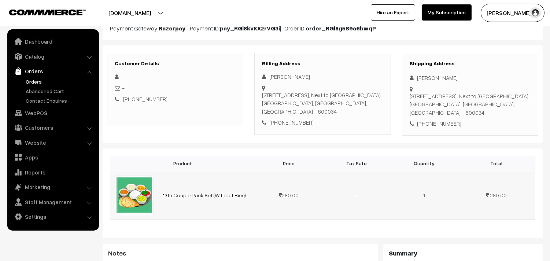
scroll to position [81, 0]
click at [34, 78] on link "Orders" at bounding box center [60, 82] width 73 height 8
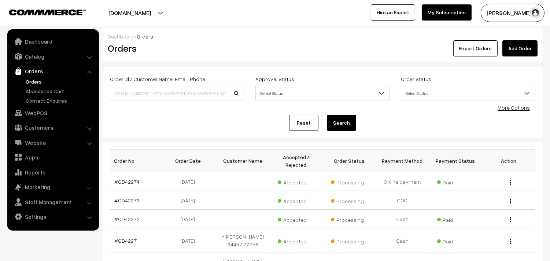
click at [34, 77] on link "Orders" at bounding box center [52, 70] width 87 height 13
click at [30, 79] on link "Orders" at bounding box center [60, 82] width 73 height 8
